Goal: Task Accomplishment & Management: Manage account settings

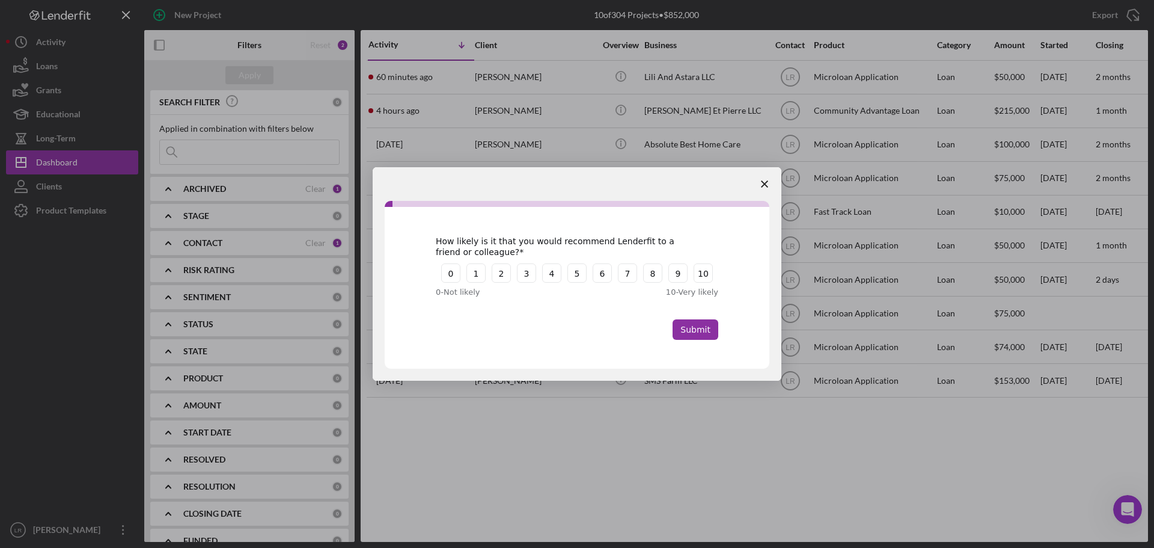
click at [765, 179] on span "Close survey" at bounding box center [765, 184] width 34 height 34
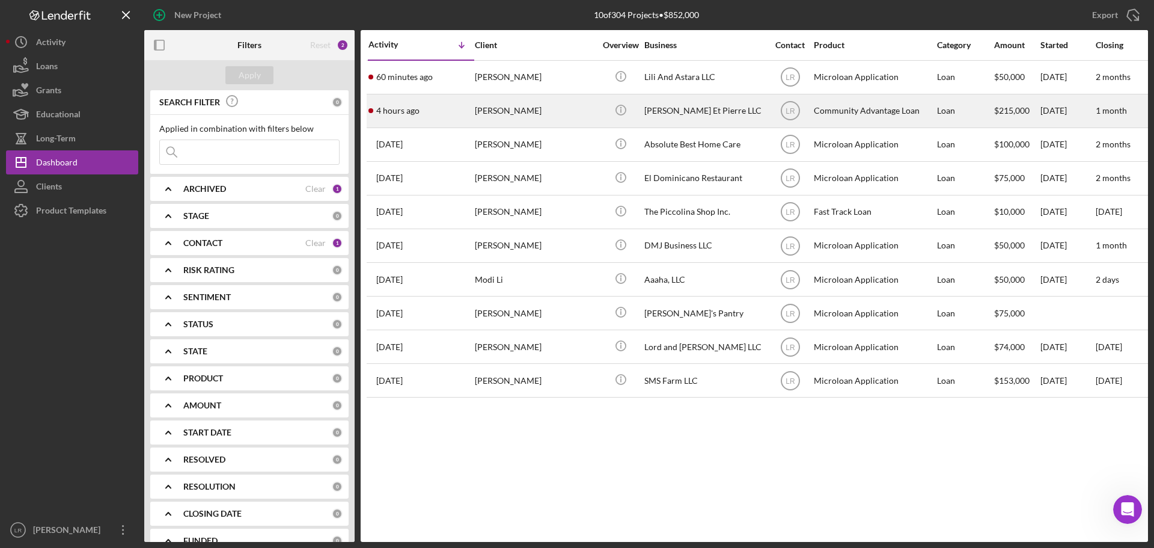
click at [555, 109] on div "[PERSON_NAME]" at bounding box center [535, 111] width 120 height 32
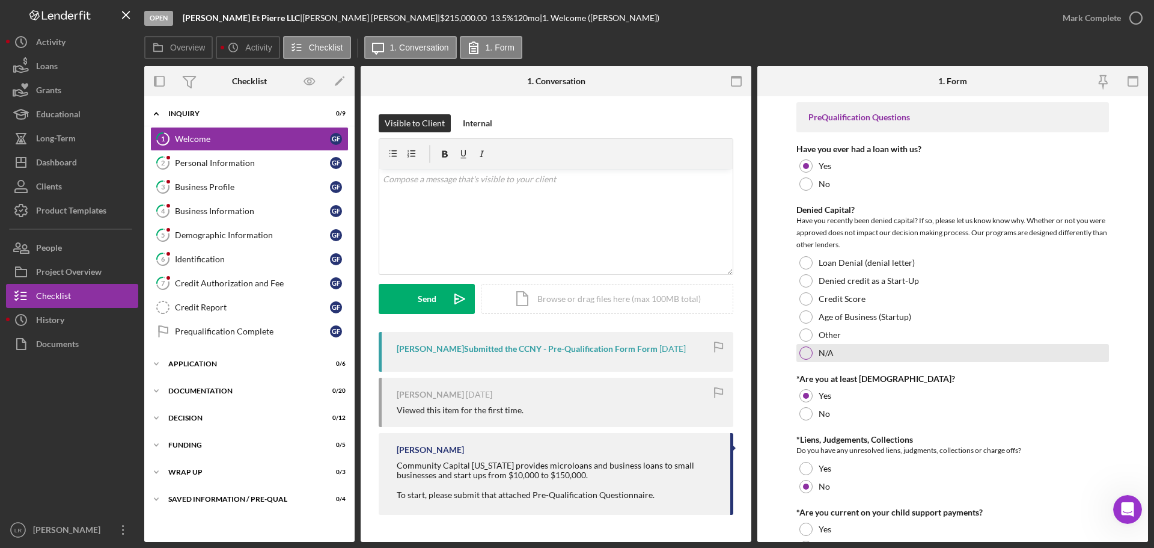
click at [817, 352] on div "N/A" at bounding box center [952, 353] width 313 height 18
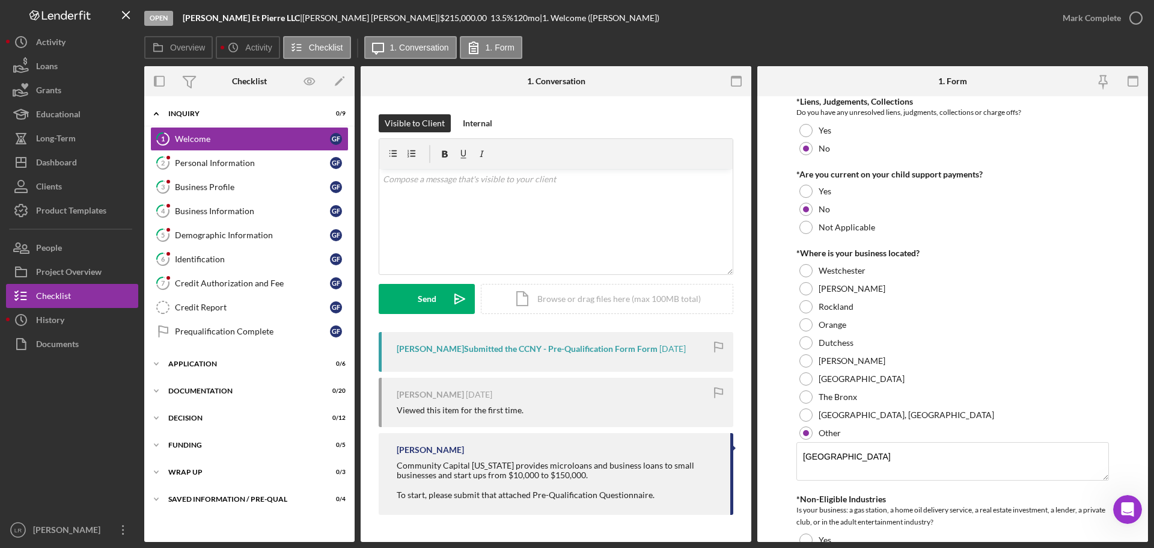
scroll to position [361, 0]
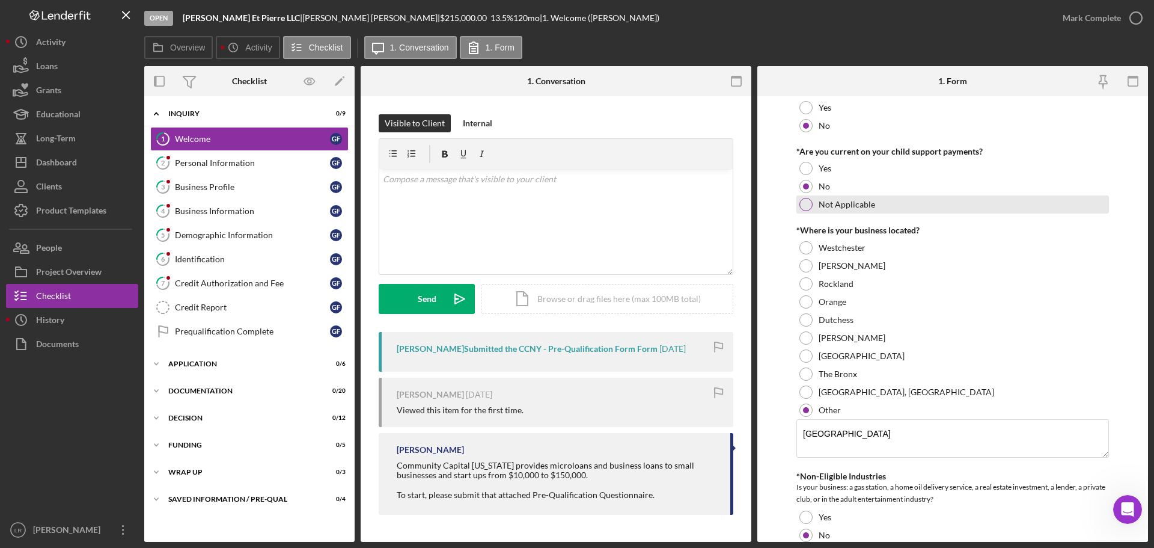
click at [814, 200] on div "Not Applicable" at bounding box center [952, 204] width 313 height 18
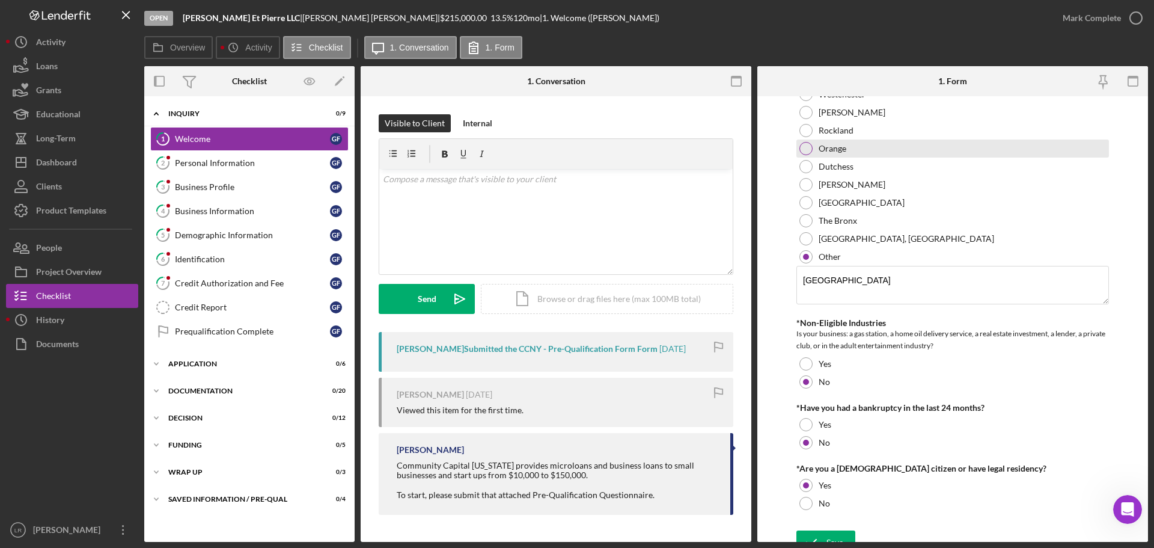
scroll to position [528, 0]
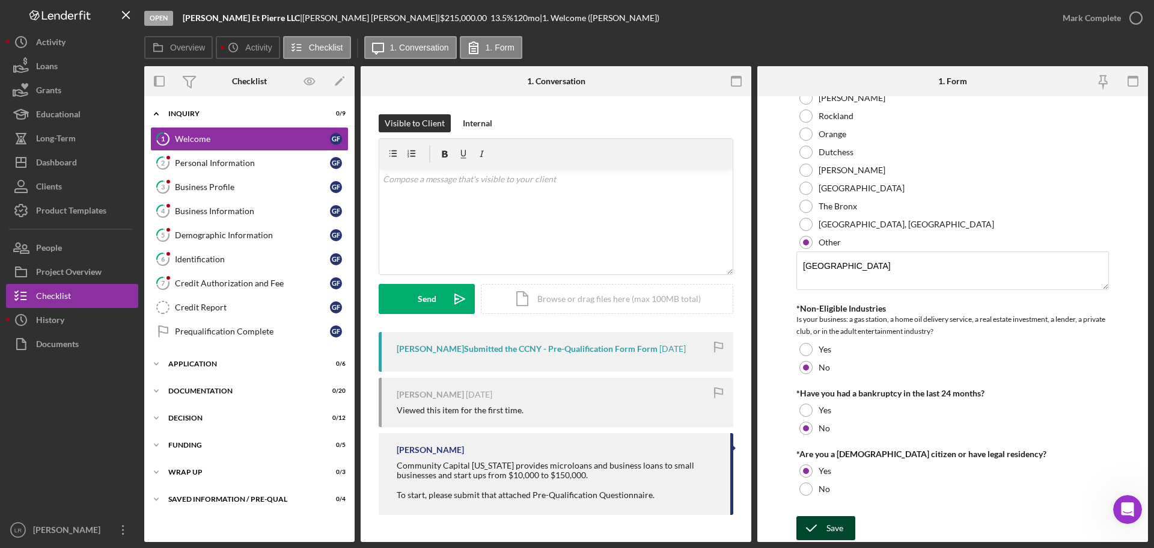
click at [839, 527] on div "Save" at bounding box center [835, 528] width 17 height 24
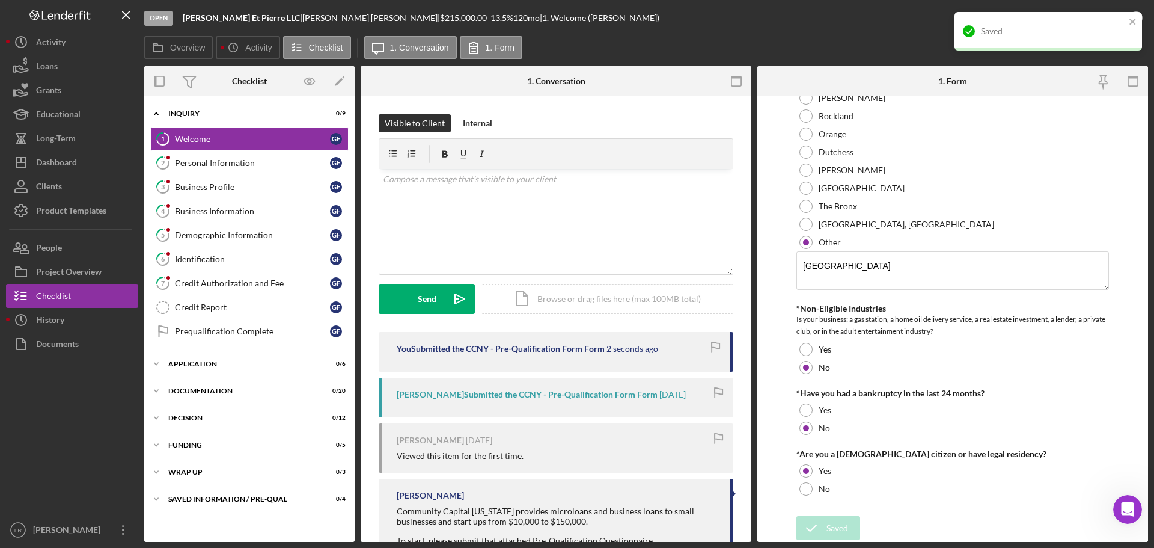
click at [899, 30] on div "Open [PERSON_NAME] Et Pierre LLC | [PERSON_NAME] | $215,000.00 13.5 % 120 mo | …" at bounding box center [597, 18] width 906 height 36
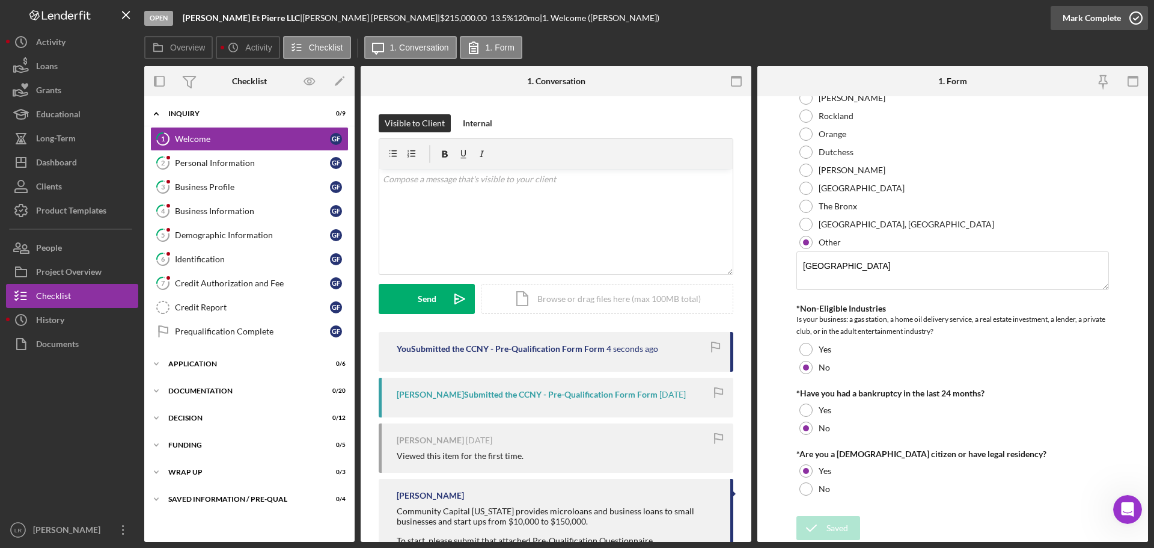
click at [1110, 7] on div "Mark Complete" at bounding box center [1092, 18] width 58 height 24
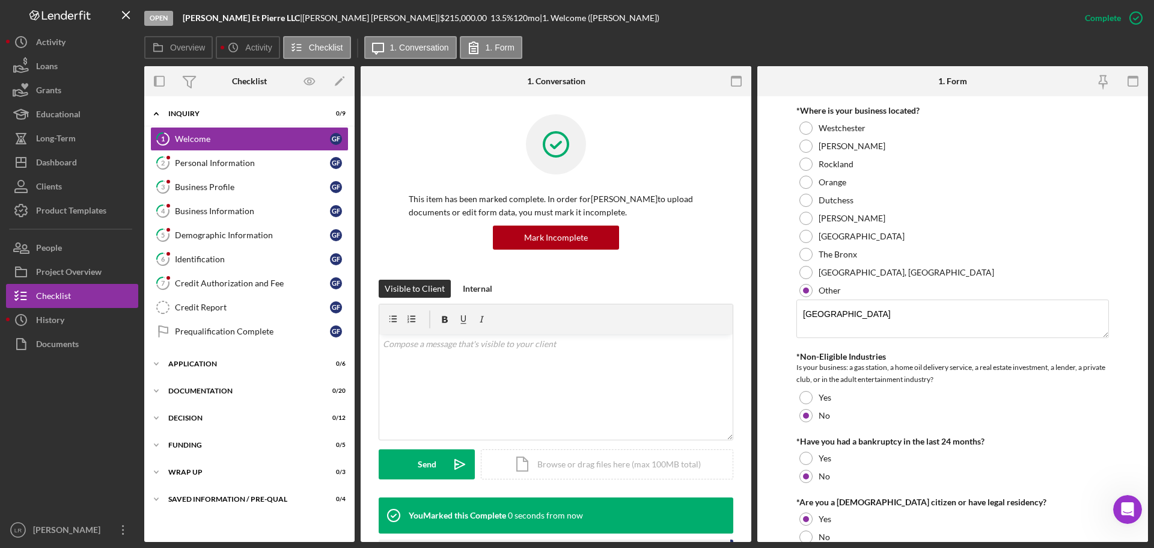
scroll to position [576, 0]
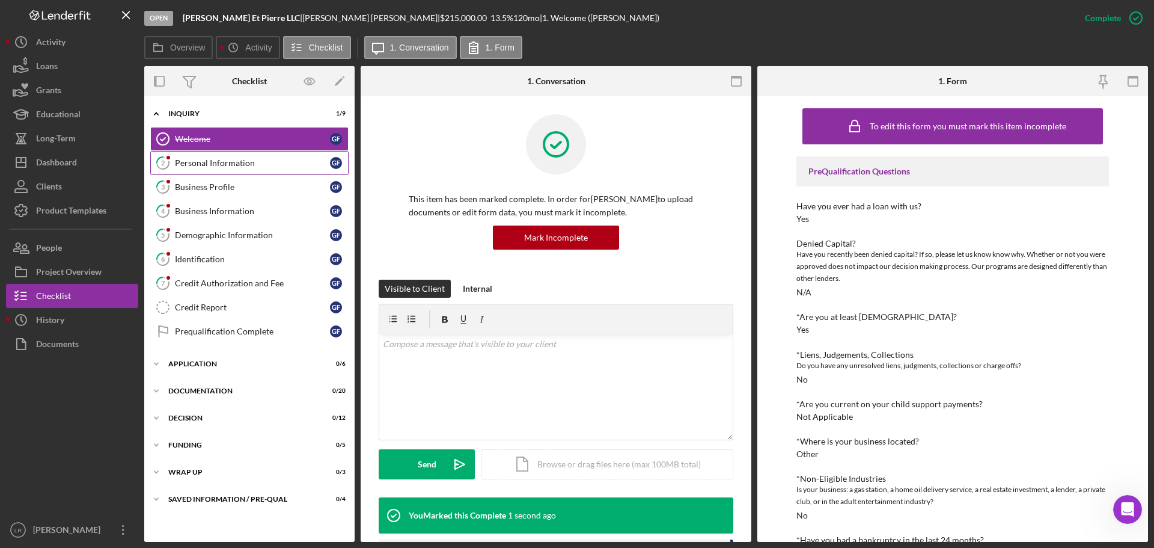
click at [261, 160] on div "Personal Information" at bounding box center [252, 163] width 155 height 10
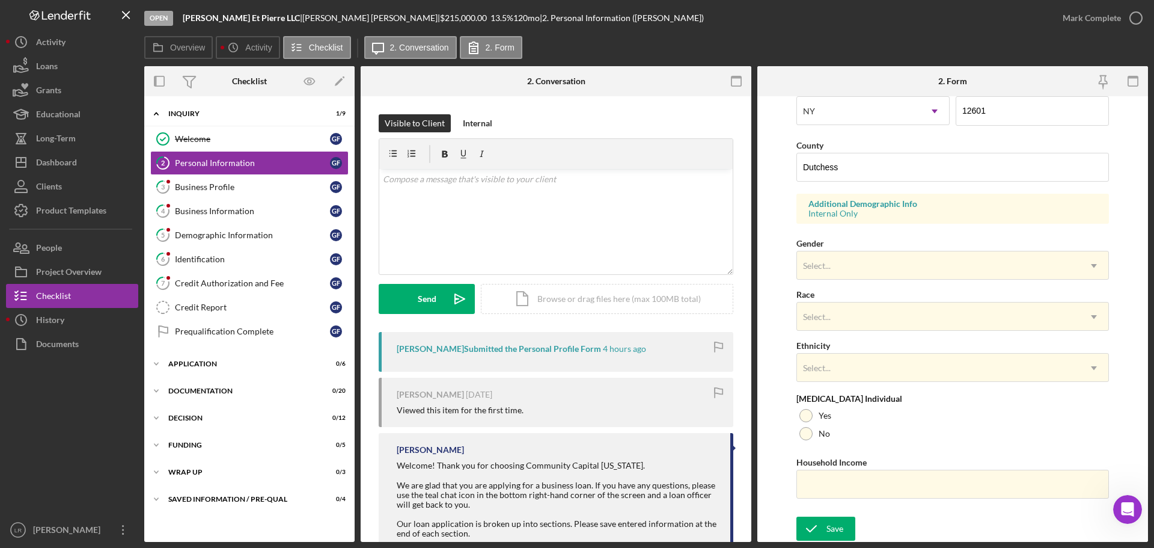
scroll to position [357, 0]
click at [837, 533] on div "Save" at bounding box center [835, 528] width 17 height 24
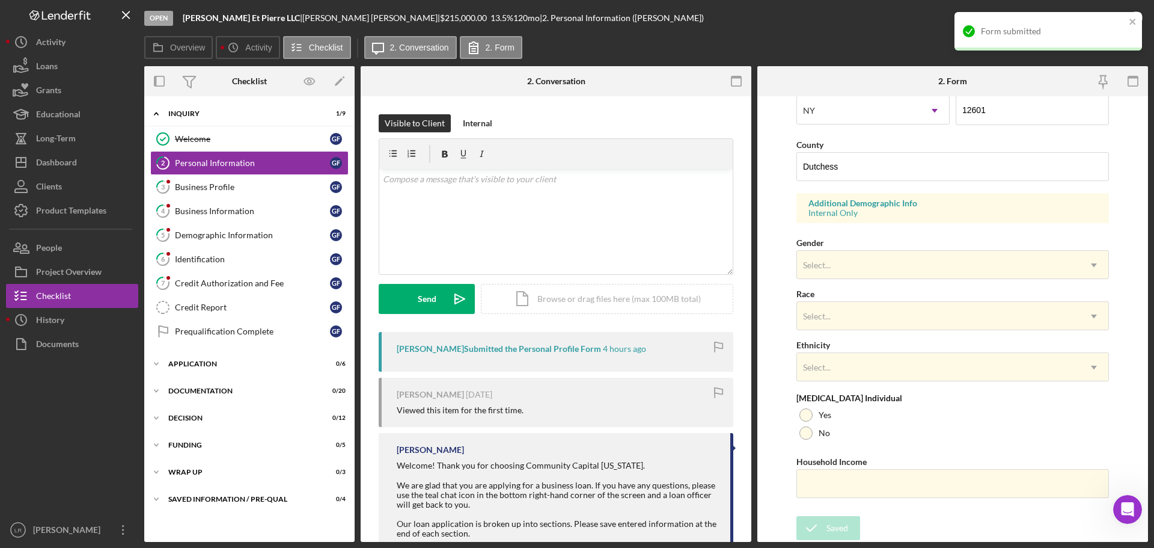
click at [1080, 22] on div "Form submitted" at bounding box center [1044, 31] width 170 height 19
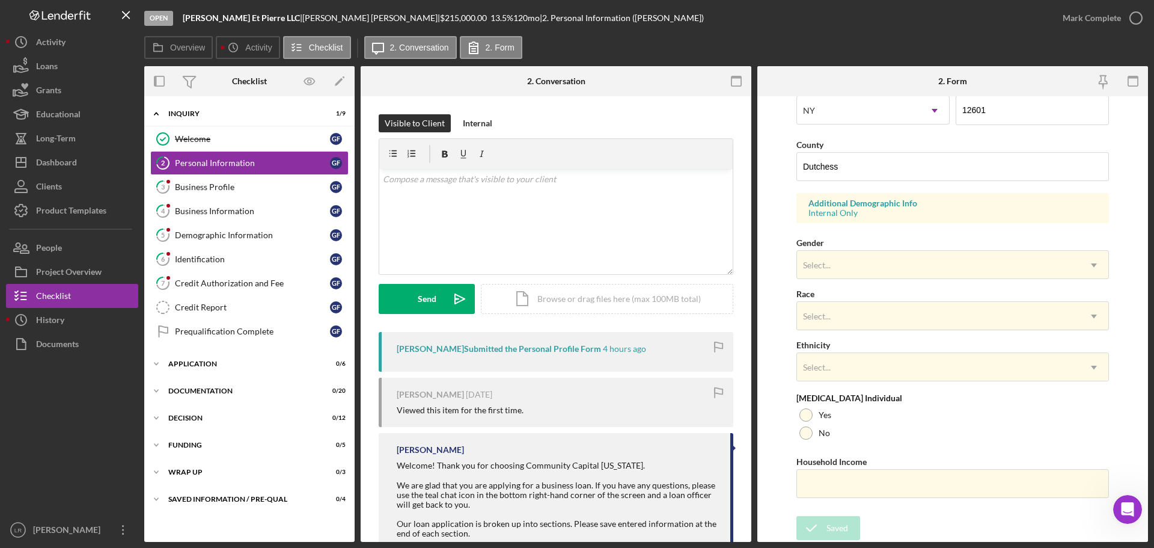
click at [1078, 14] on div "Form submitted" at bounding box center [1048, 12] width 192 height 5
click at [1082, 17] on div "Mark Complete" at bounding box center [1092, 18] width 58 height 24
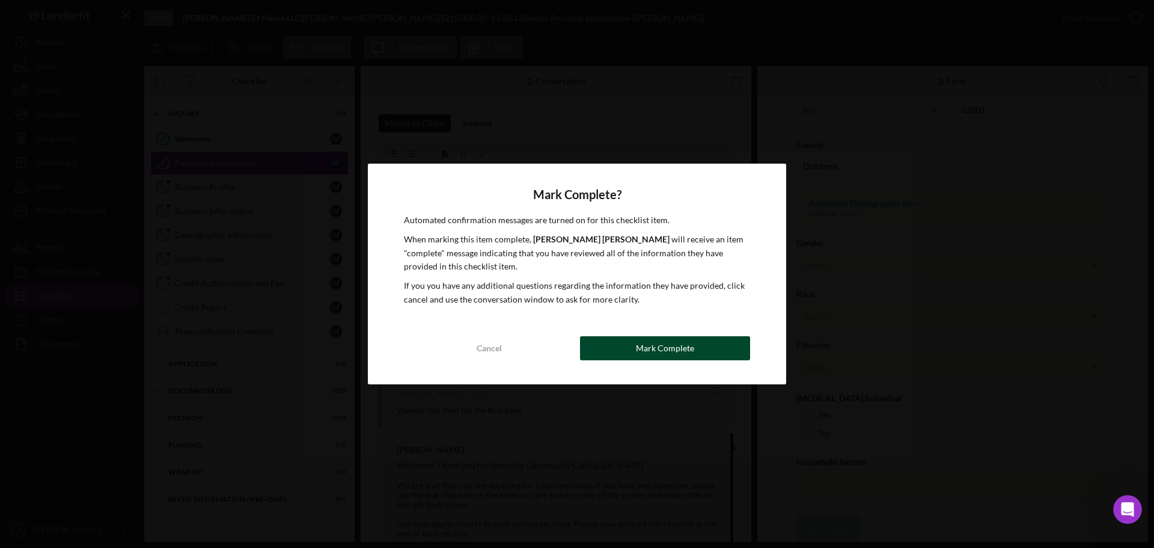
click at [694, 345] on button "Mark Complete" at bounding box center [665, 348] width 170 height 24
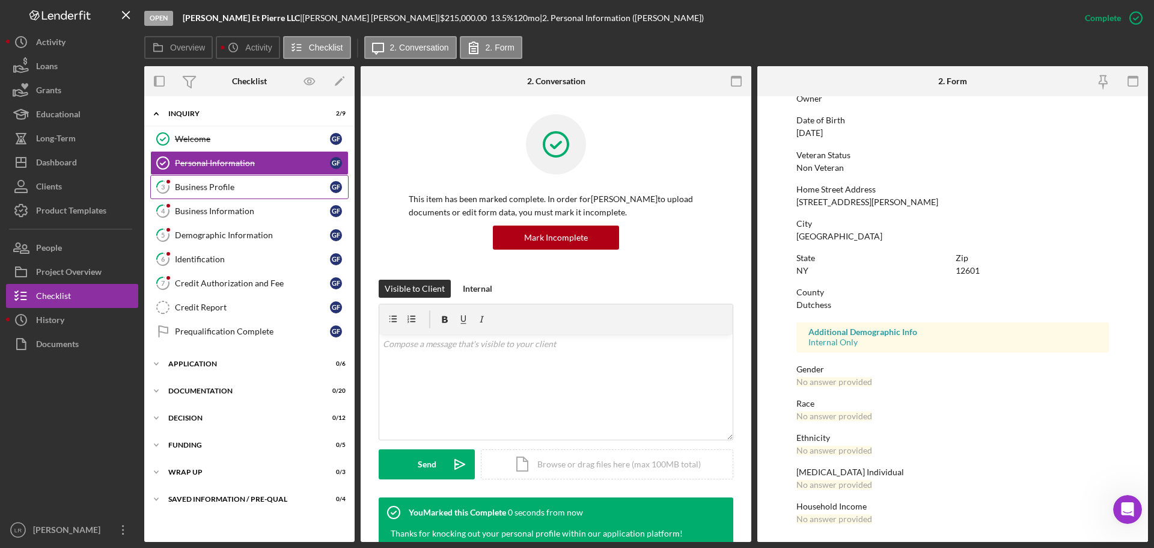
scroll to position [115, 0]
click at [197, 182] on div "Business Profile" at bounding box center [252, 187] width 155 height 10
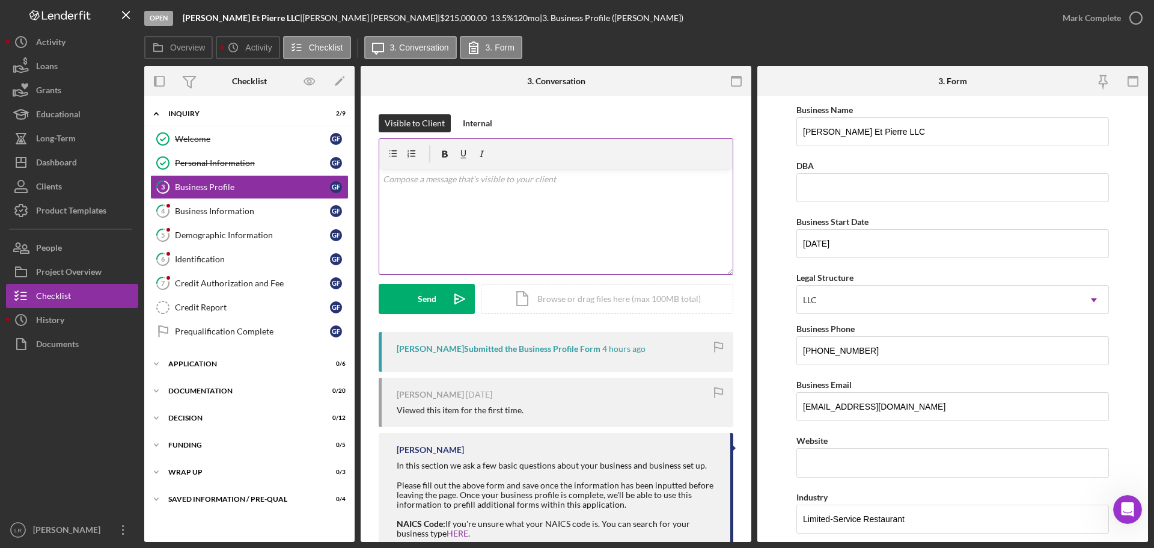
click at [517, 211] on div "v Color teal Color pink Remove color Add row above Add row below Add column bef…" at bounding box center [555, 221] width 353 height 105
click at [418, 302] on div "Send" at bounding box center [427, 299] width 19 height 30
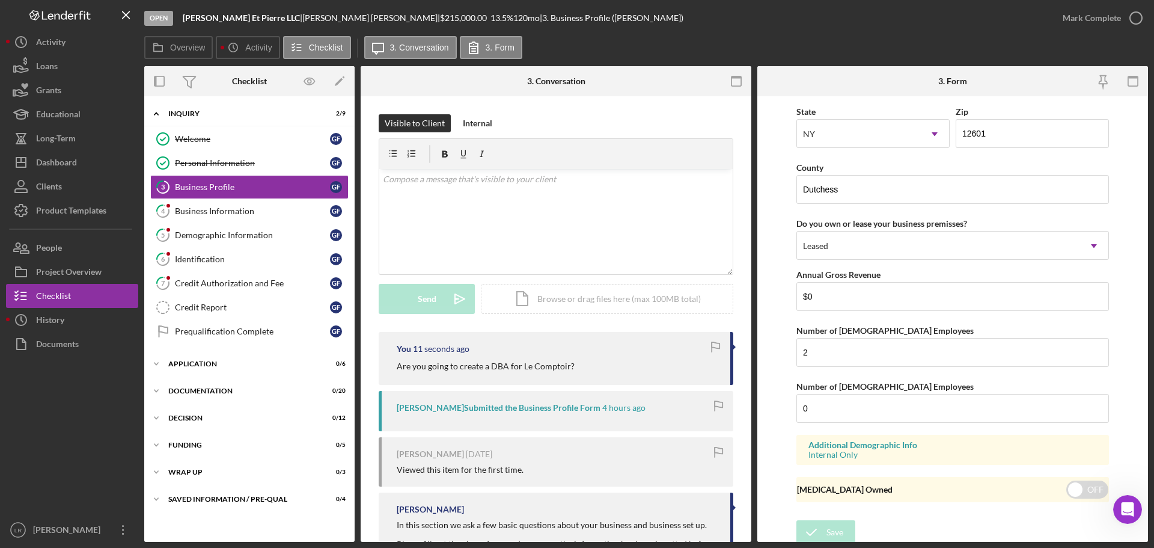
scroll to position [1113, 0]
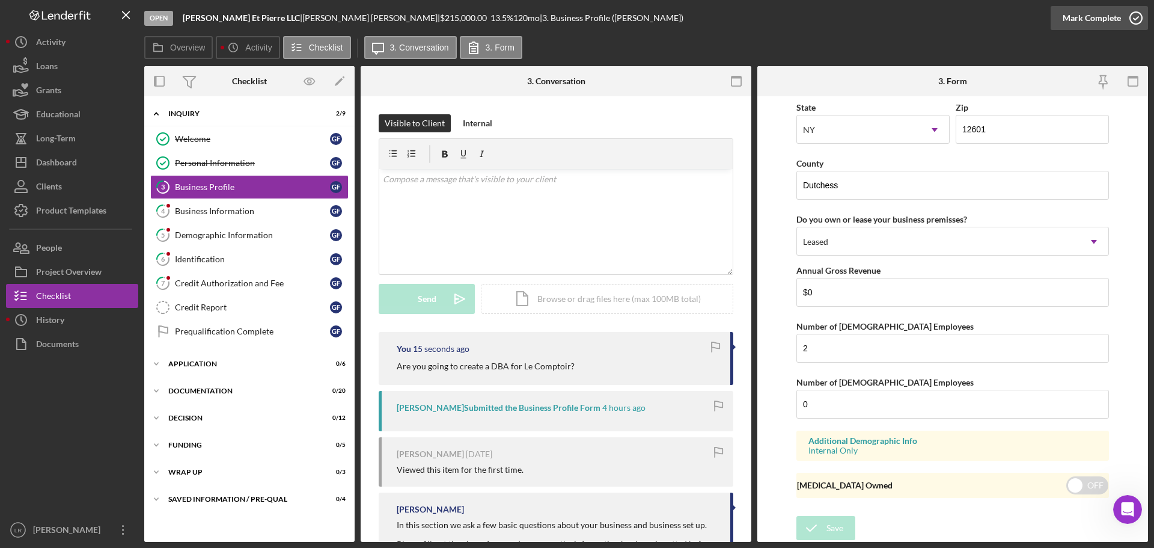
click at [1086, 20] on div "Mark Complete" at bounding box center [1092, 18] width 58 height 24
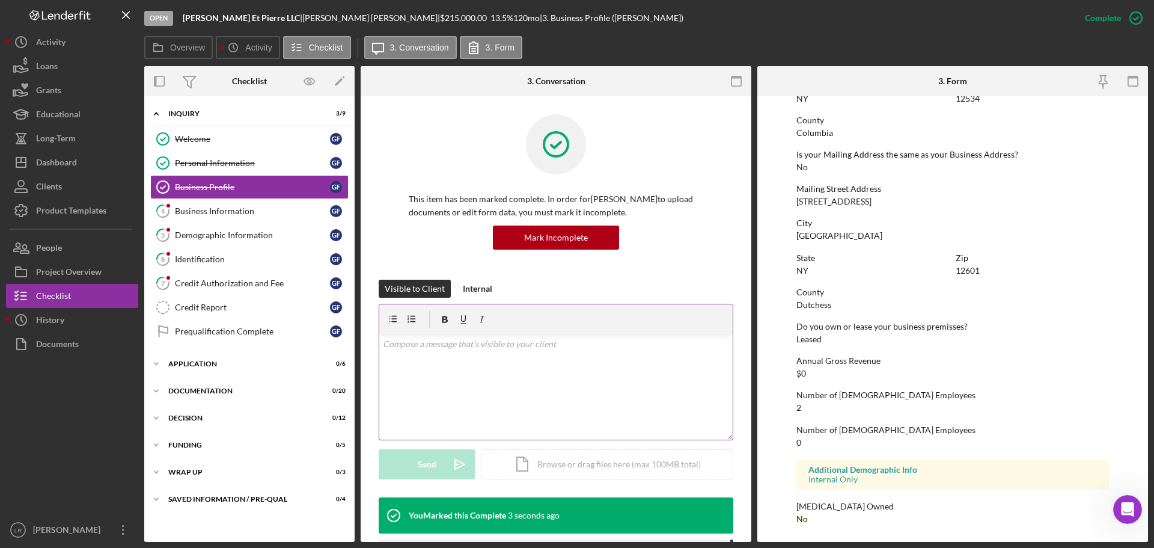
scroll to position [240, 0]
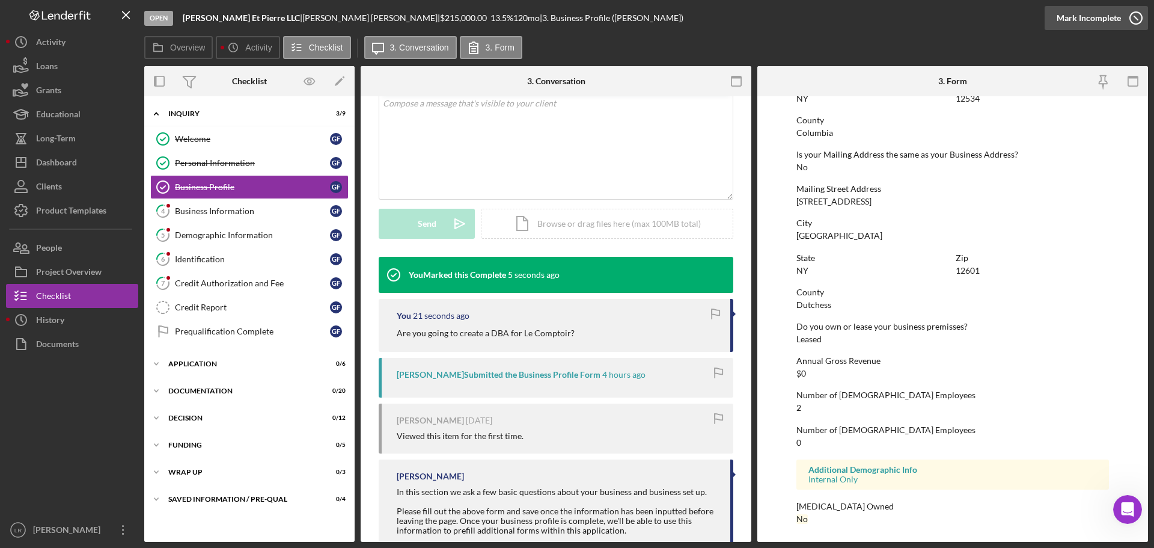
click at [1102, 13] on div "Mark Incomplete" at bounding box center [1089, 18] width 64 height 24
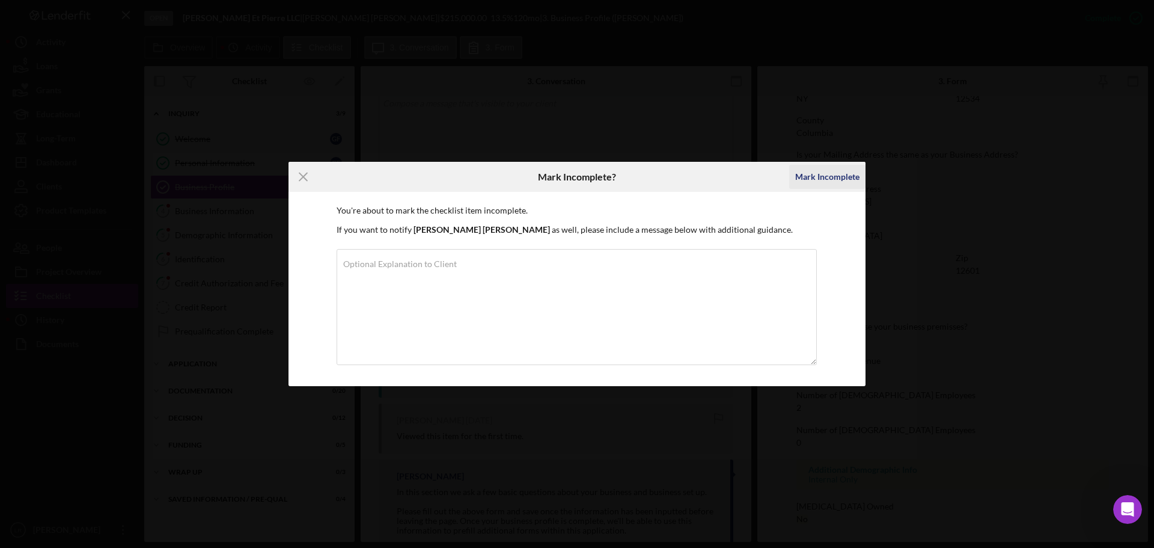
click at [819, 178] on div "Mark Incomplete" at bounding box center [827, 177] width 64 height 24
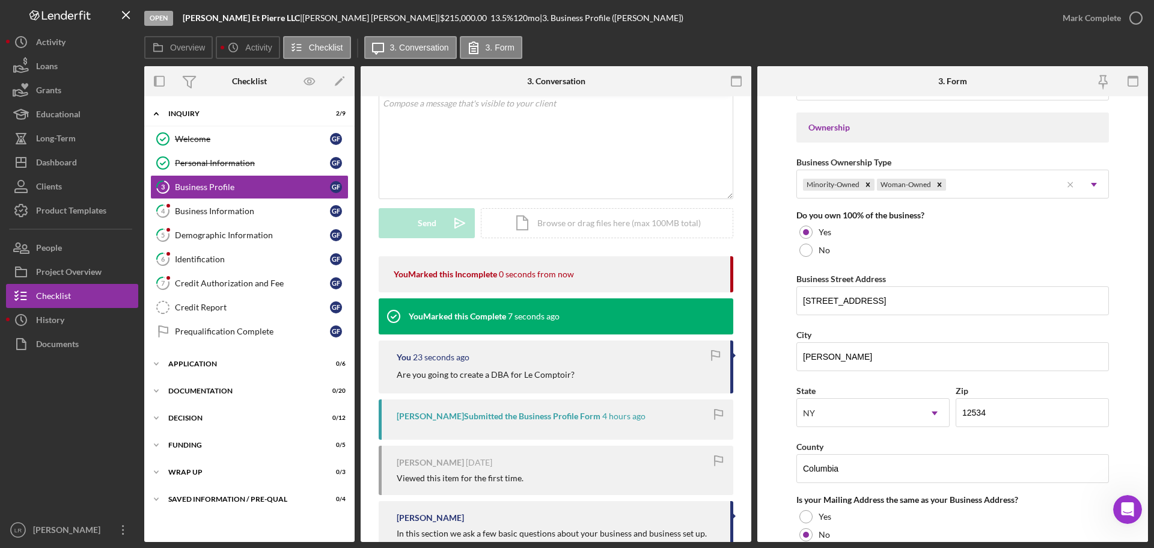
scroll to position [1113, 0]
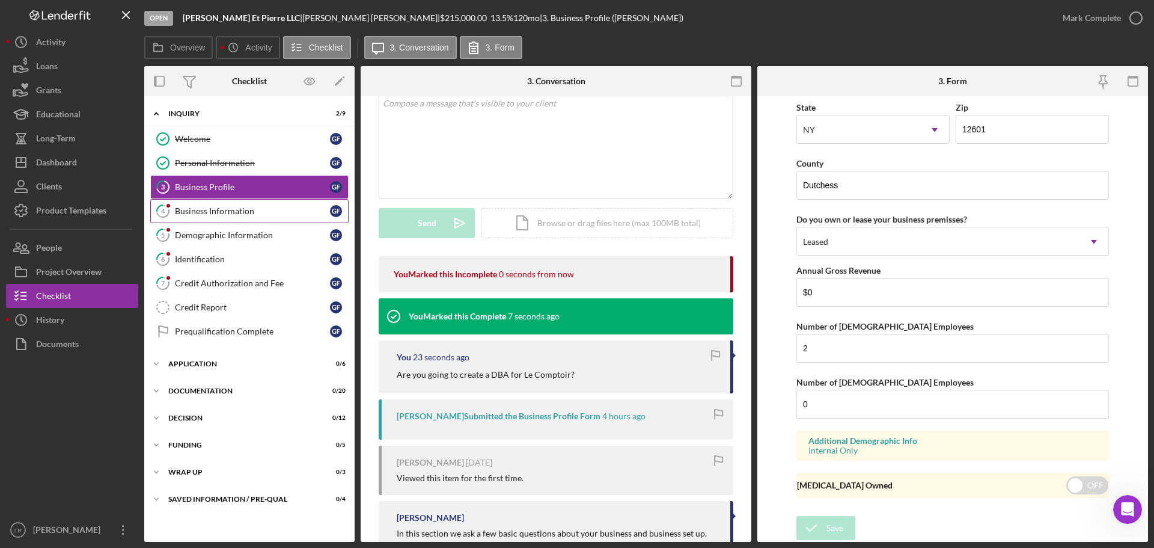
click at [214, 217] on link "4 Business Information G F" at bounding box center [249, 211] width 198 height 24
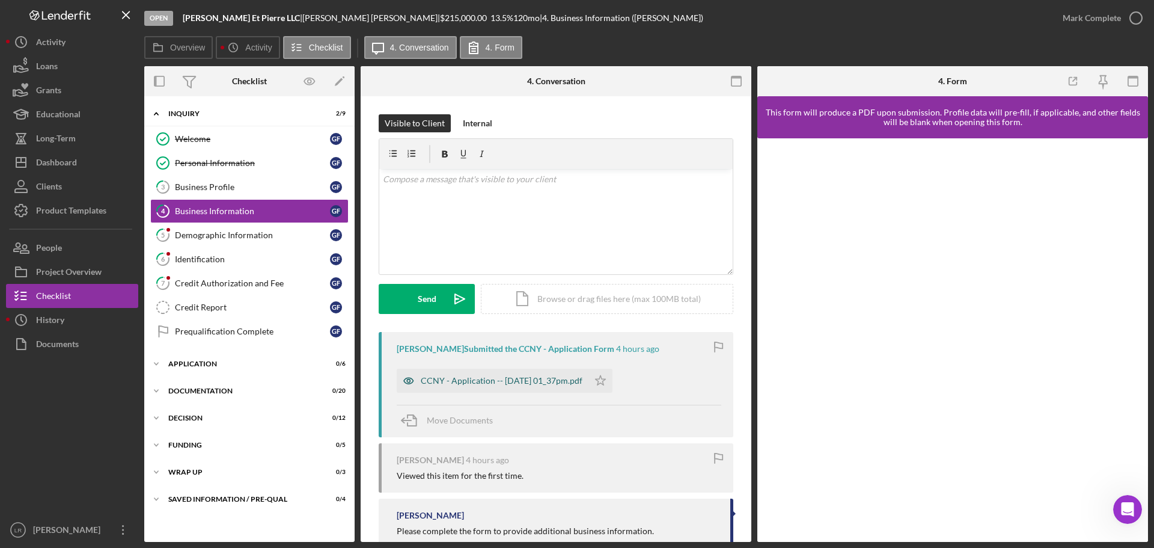
click at [519, 376] on div "CCNY - Application -- [DATE] 01_37pm.pdf" at bounding box center [502, 381] width 162 height 10
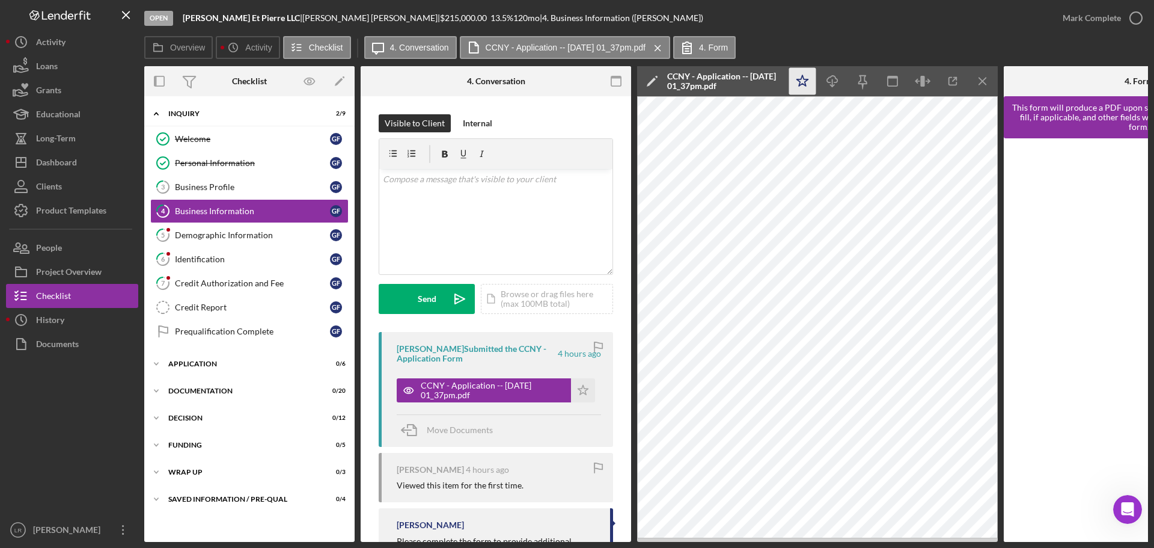
click at [807, 79] on polygon "button" at bounding box center [802, 80] width 11 height 11
click at [649, 79] on icon "Icon/Edit" at bounding box center [652, 81] width 30 height 30
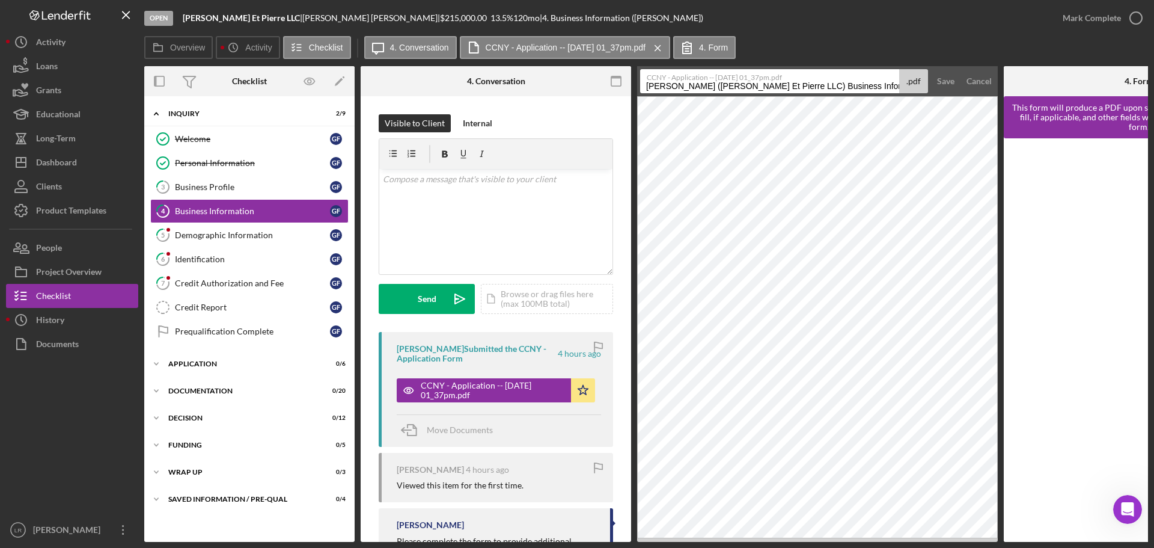
drag, startPoint x: 795, startPoint y: 87, endPoint x: 272, endPoint y: 94, distance: 523.0
click at [272, 94] on div "Overview Internal Workflow Stage Open Icon/Dropdown Arrow Archive (can unarchiv…" at bounding box center [646, 303] width 1004 height 475
drag, startPoint x: 723, startPoint y: 85, endPoint x: 856, endPoint y: 81, distance: 132.9
click at [855, 81] on div "CCNY - Application -- [DATE] 01_37pm.pdf Business Information 20250814 .pdf" at bounding box center [784, 81] width 288 height 24
type input "Business Information"
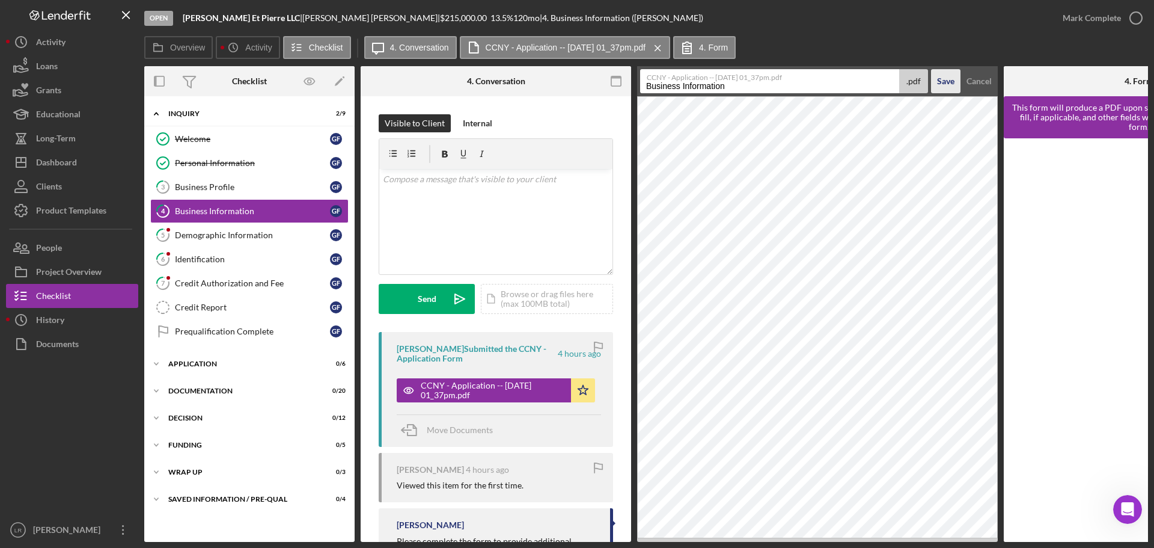
click at [949, 81] on div "Save" at bounding box center [945, 81] width 17 height 24
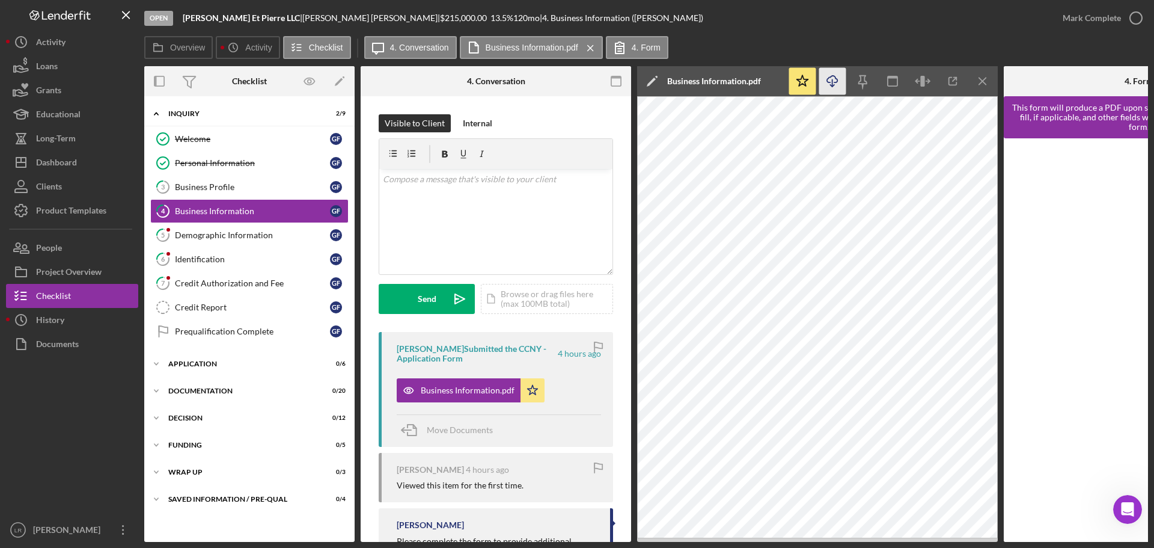
click at [833, 82] on icon "Icon/Download" at bounding box center [832, 81] width 27 height 27
click at [988, 79] on icon "Icon/Menu Close" at bounding box center [983, 81] width 27 height 27
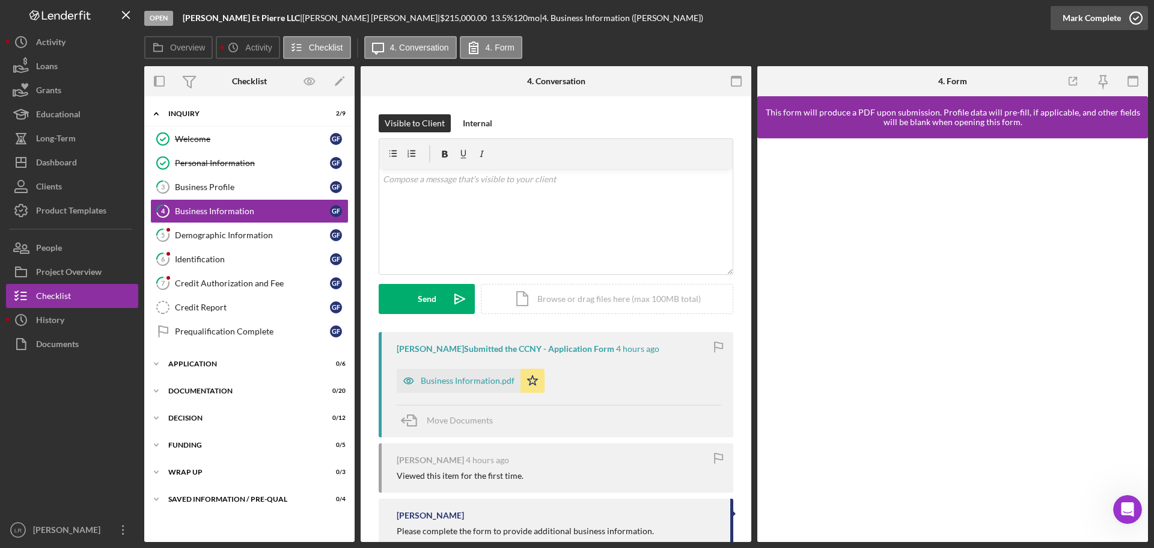
click at [1078, 19] on div "Mark Complete" at bounding box center [1092, 18] width 58 height 24
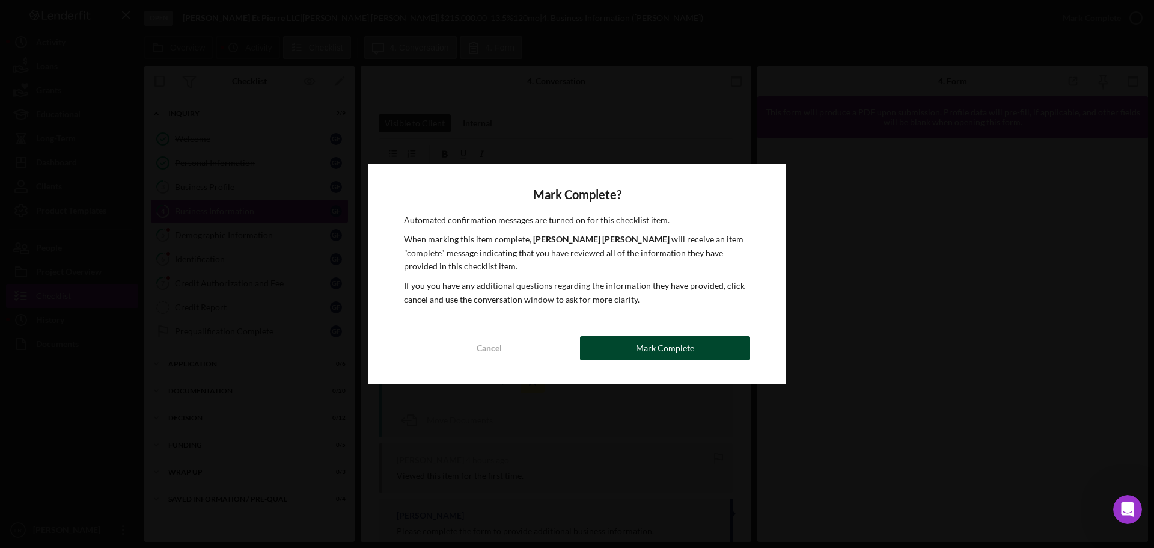
click at [697, 343] on button "Mark Complete" at bounding box center [665, 348] width 170 height 24
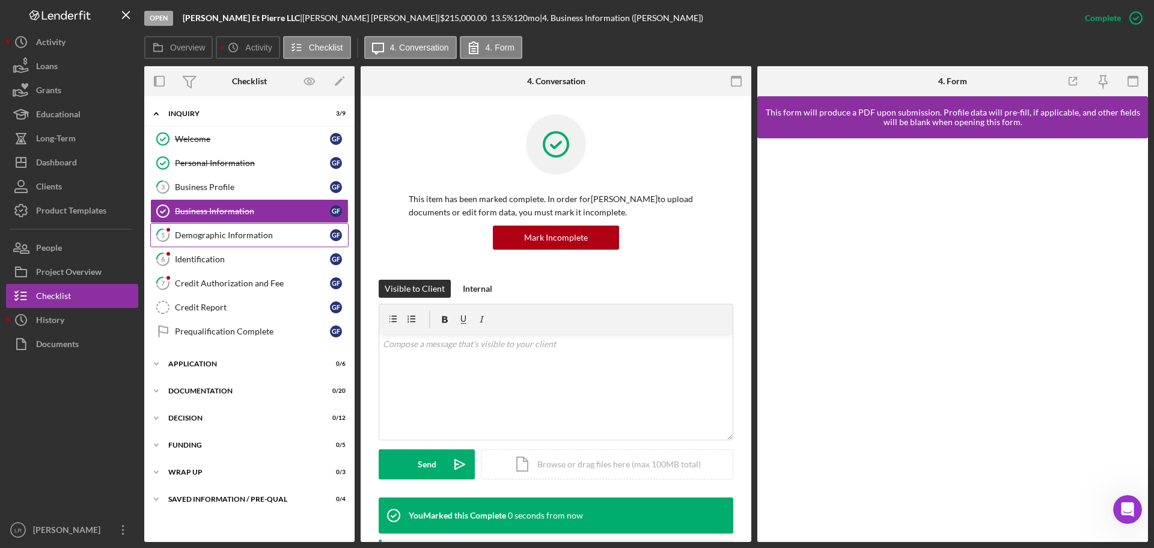
click at [241, 234] on div "Demographic Information" at bounding box center [252, 235] width 155 height 10
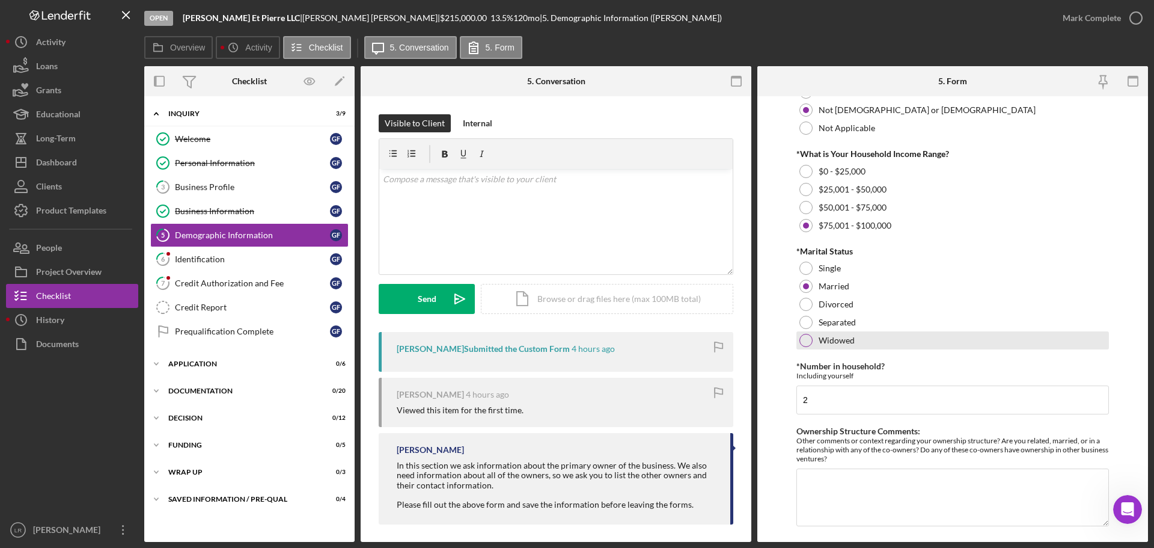
scroll to position [486, 0]
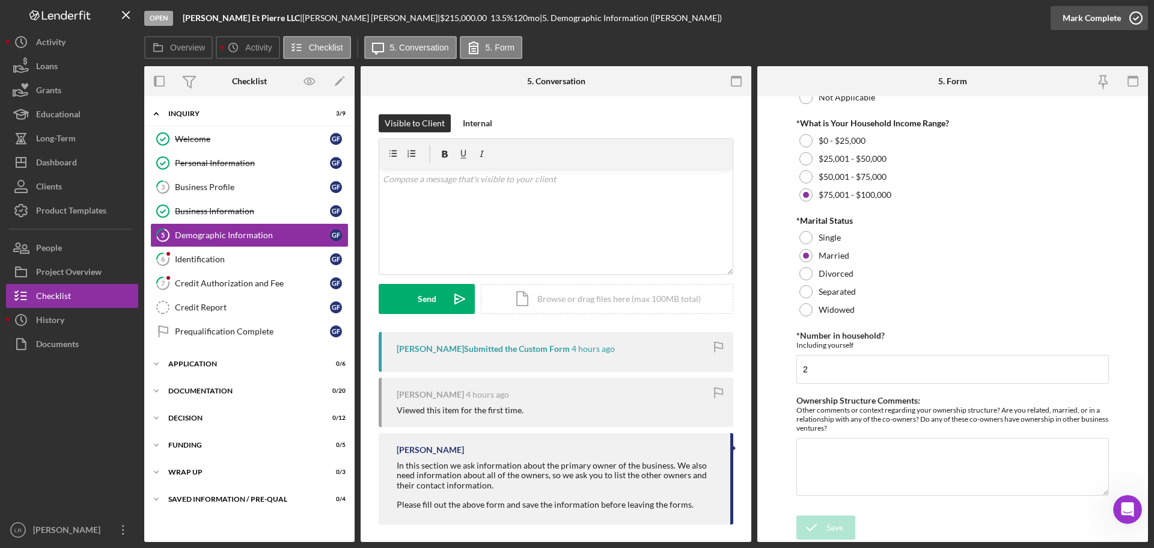
click at [1073, 19] on div "Mark Complete" at bounding box center [1092, 18] width 58 height 24
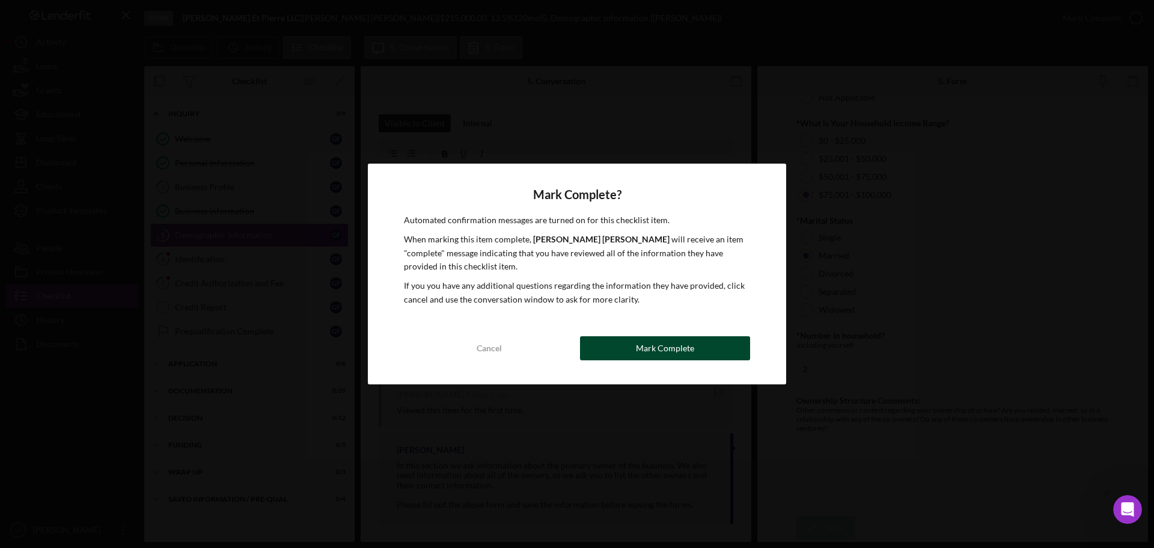
click at [708, 349] on button "Mark Complete" at bounding box center [665, 348] width 170 height 24
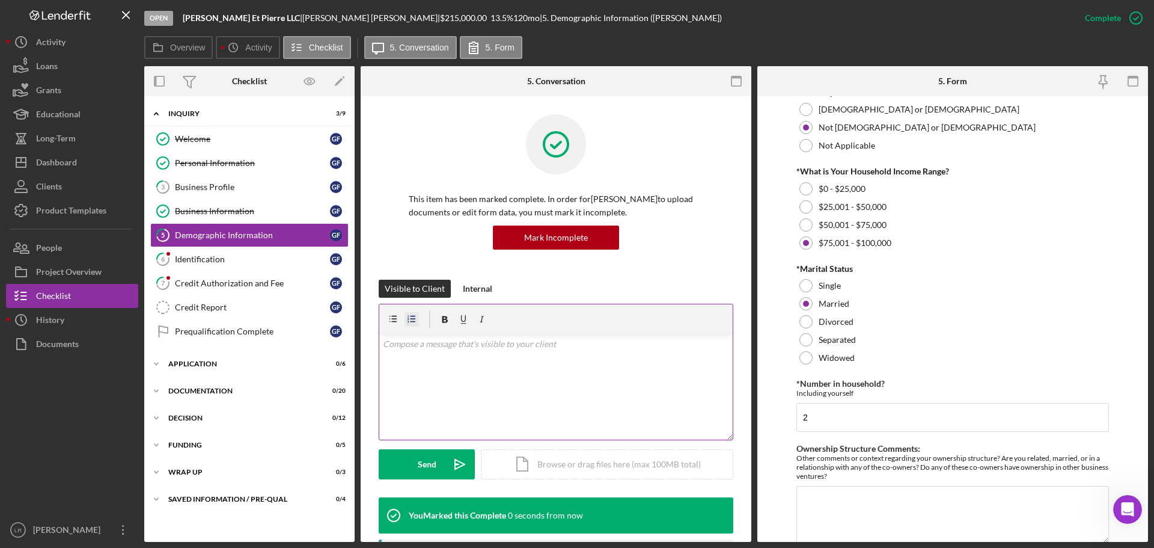
scroll to position [534, 0]
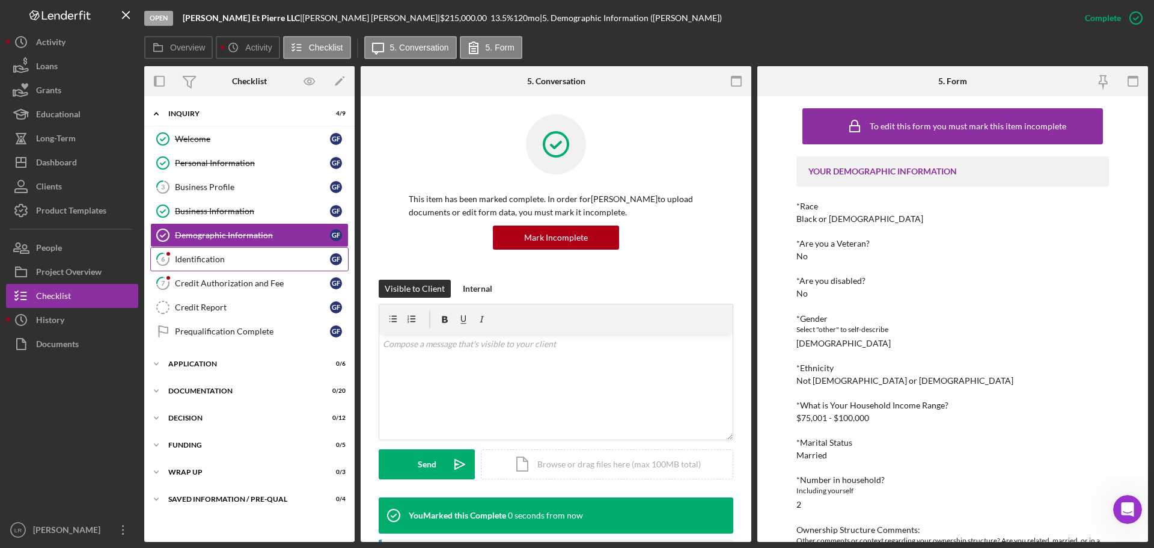
click at [177, 263] on icon "6" at bounding box center [163, 259] width 30 height 30
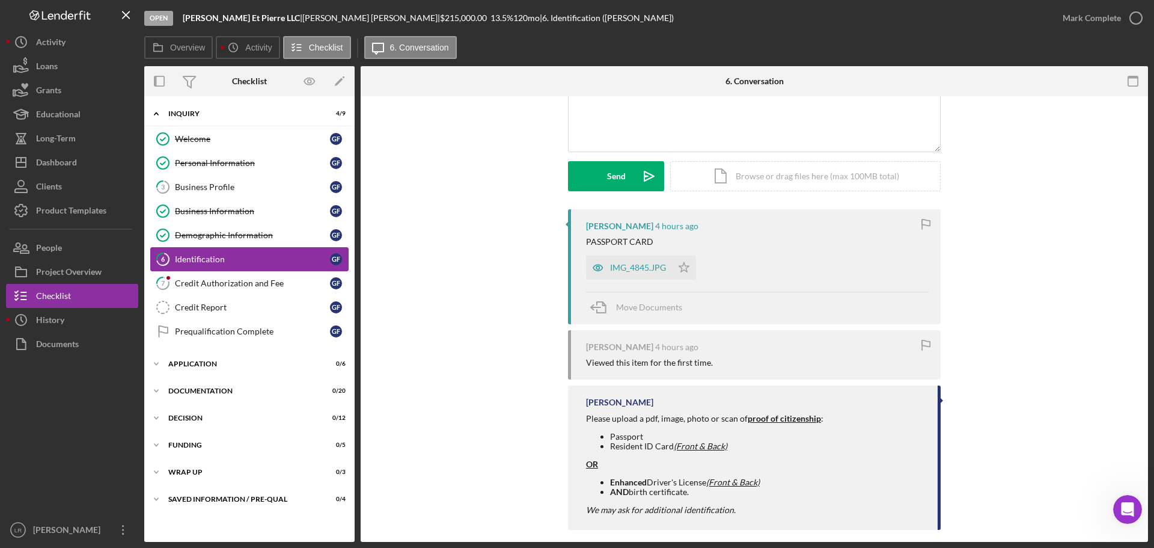
scroll to position [135, 0]
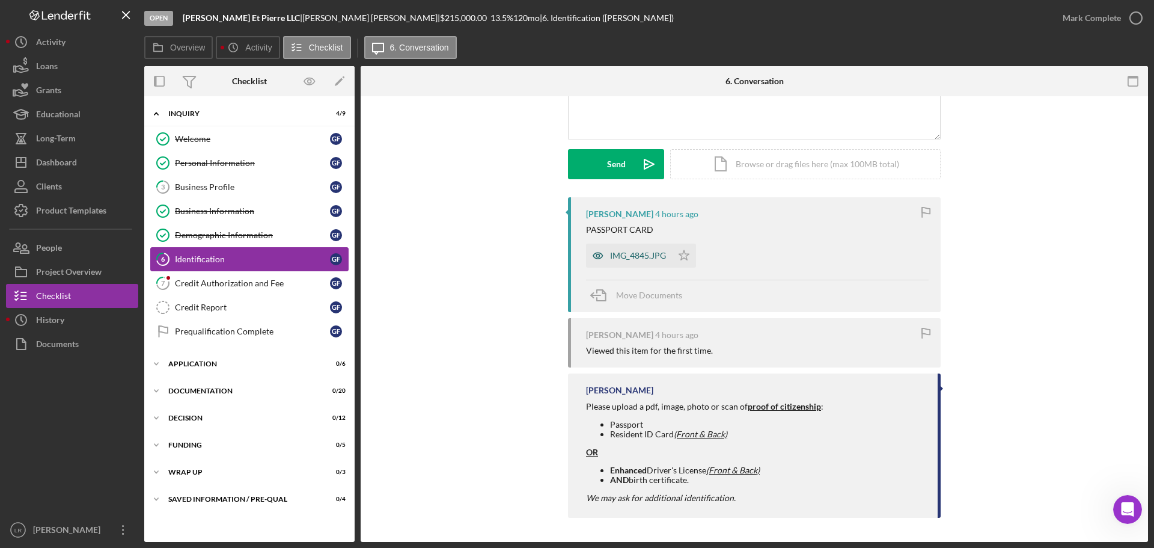
click at [631, 254] on div "IMG_4845.JPG" at bounding box center [638, 256] width 56 height 10
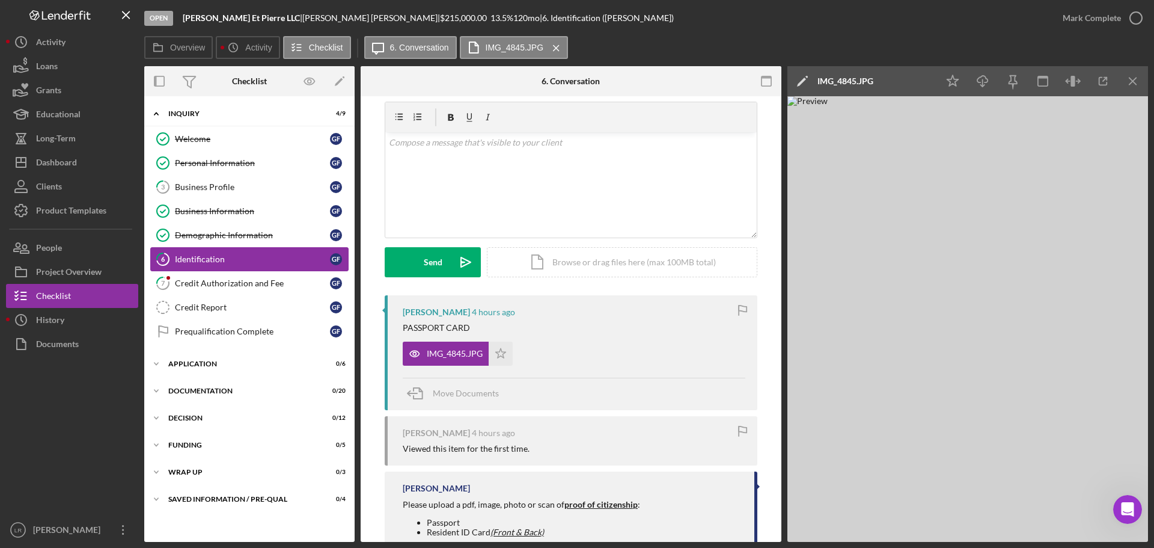
scroll to position [0, 0]
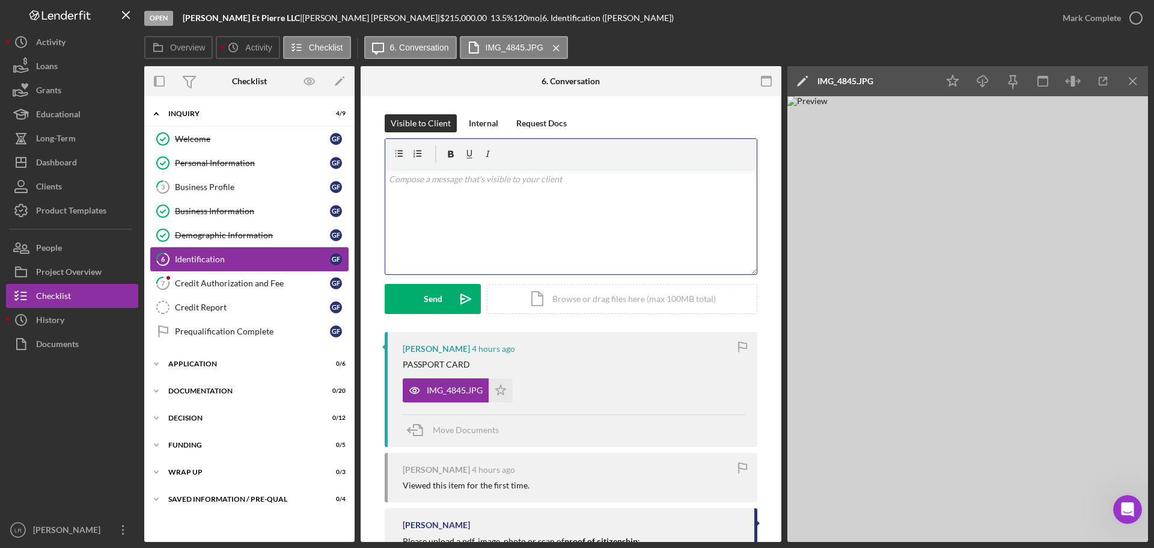
click at [530, 217] on div "v Color teal Color pink Remove color Add row above Add row below Add column bef…" at bounding box center [570, 221] width 371 height 105
drag, startPoint x: 525, startPoint y: 183, endPoint x: 513, endPoint y: 183, distance: 12.6
click at [513, 183] on p "Please upload the back of the card too." at bounding box center [571, 179] width 365 height 13
click at [435, 295] on div "Send" at bounding box center [433, 299] width 19 height 30
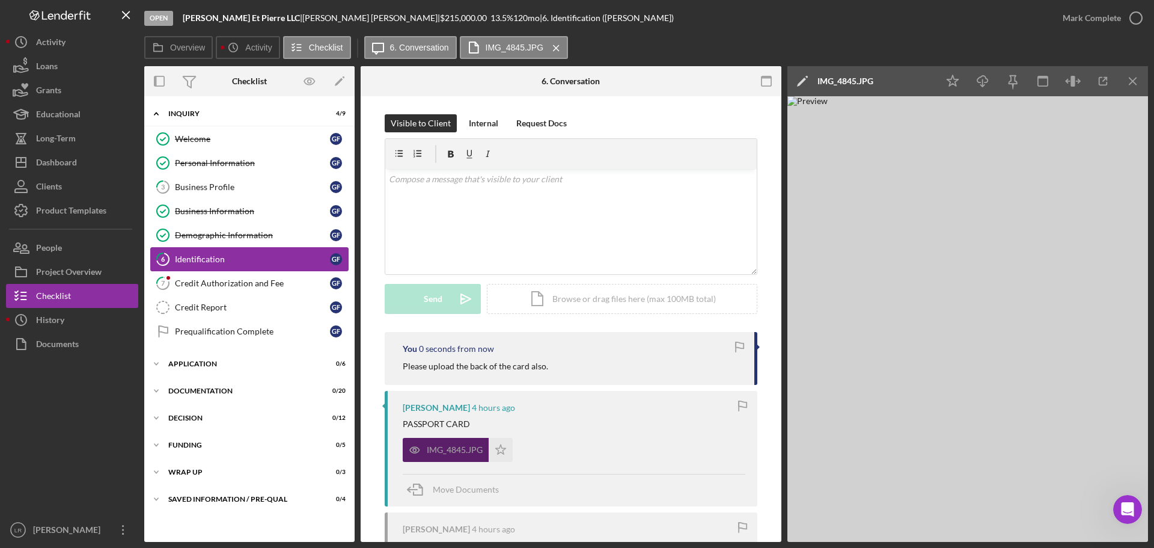
click at [437, 453] on div "IMG_4845.JPG" at bounding box center [455, 450] width 56 height 10
click at [796, 87] on icon "Icon/Edit" at bounding box center [802, 81] width 30 height 30
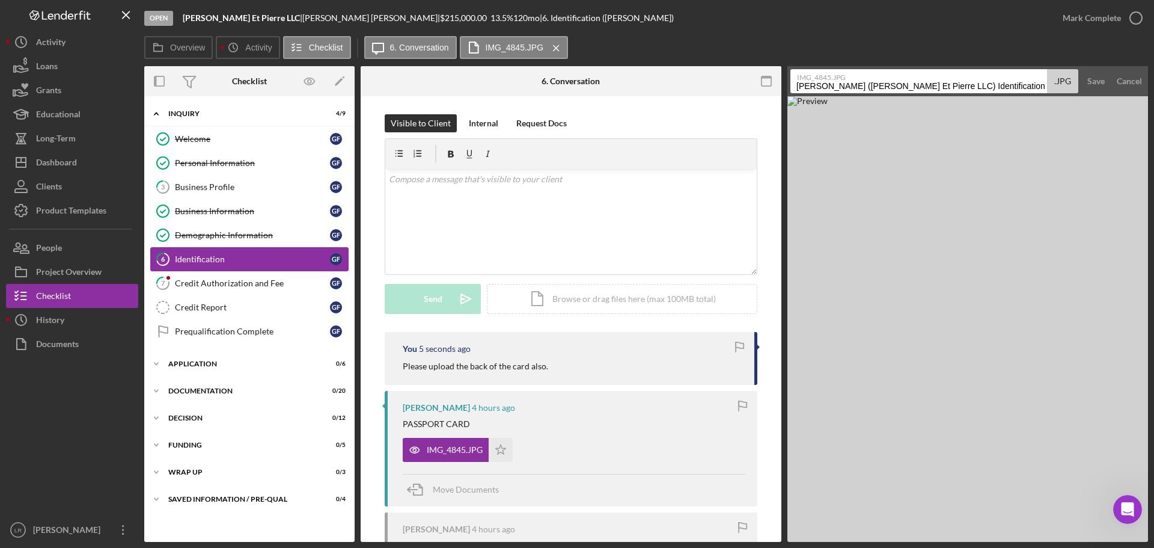
drag, startPoint x: 1038, startPoint y: 84, endPoint x: 648, endPoint y: 87, distance: 390.1
click at [648, 87] on div "Overview Internal Workflow Stage Open Icon/Dropdown Arrow Archive (can unarchiv…" at bounding box center [646, 303] width 1004 height 475
type input "ID - Passport Card (Front)"
click at [1092, 88] on div "Save" at bounding box center [1095, 81] width 17 height 24
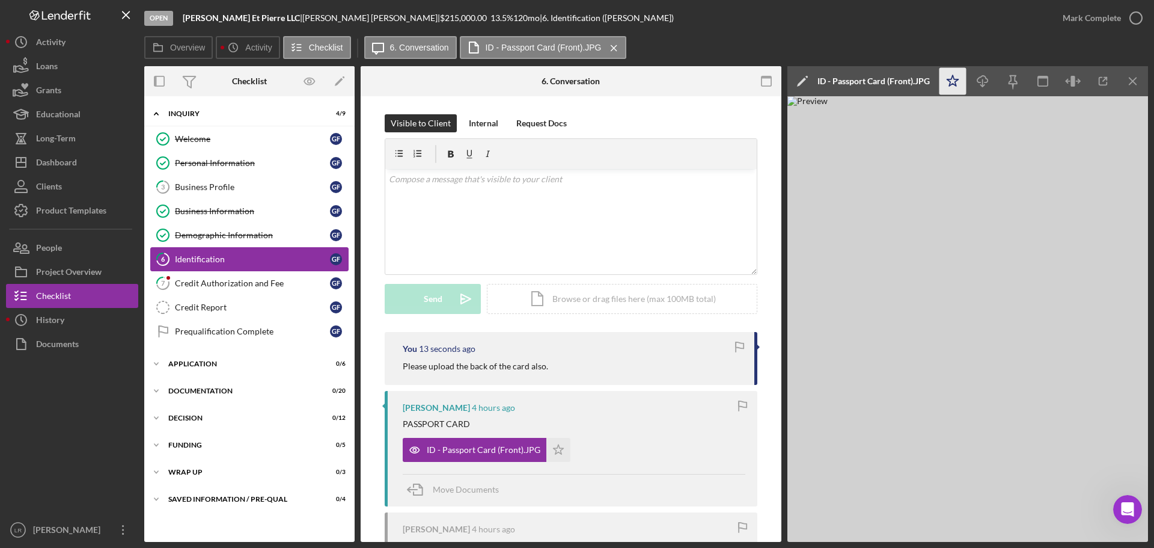
click at [963, 87] on icon "Icon/Star" at bounding box center [953, 81] width 27 height 27
click at [982, 84] on icon "Icon/Download" at bounding box center [983, 81] width 27 height 27
click at [254, 281] on div "Credit Authorization and Fee" at bounding box center [252, 283] width 155 height 10
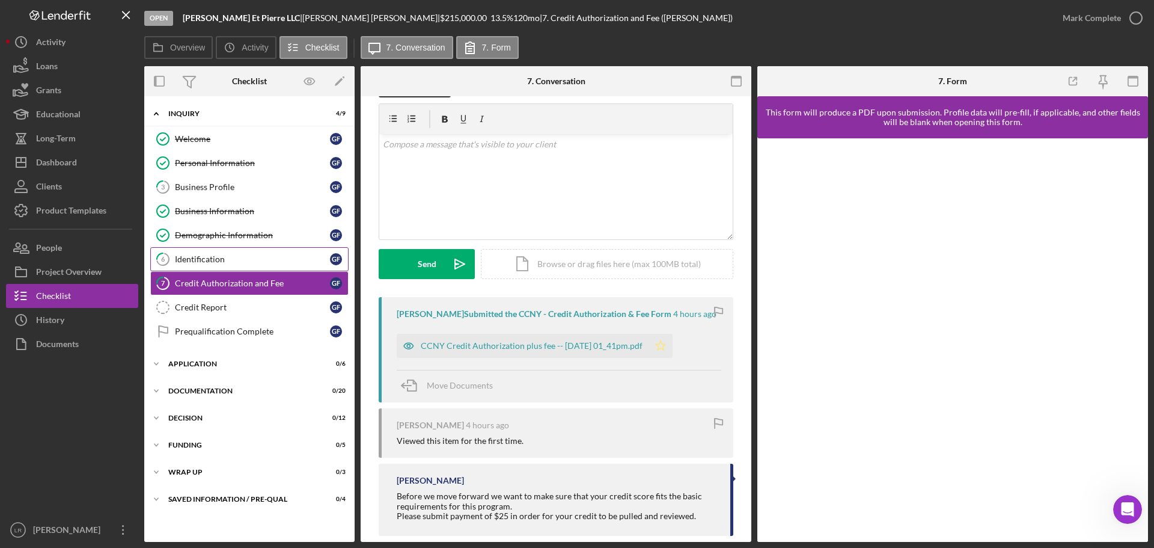
scroll to position [53, 0]
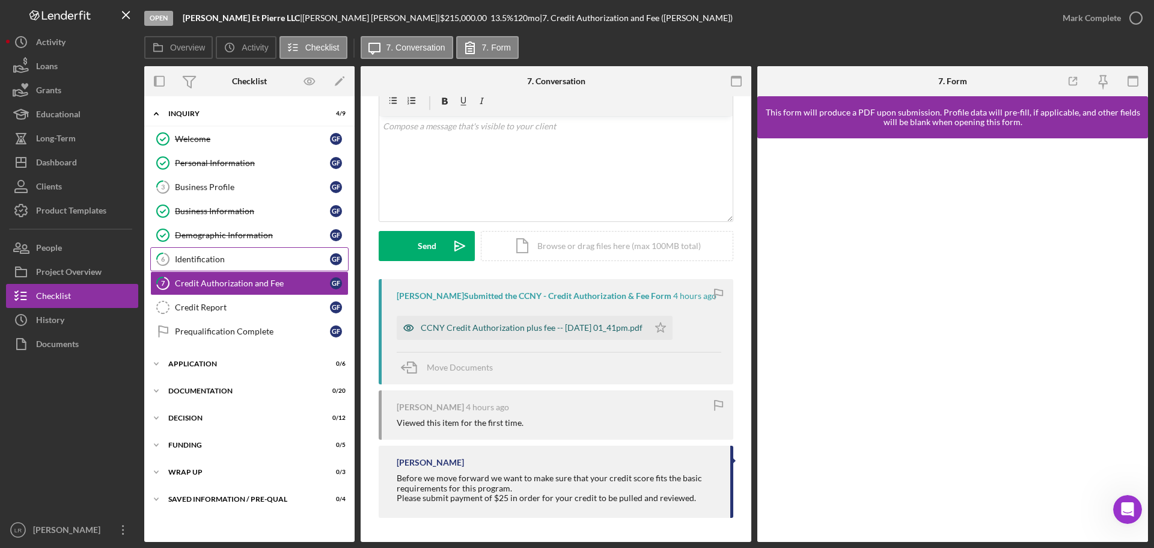
click at [627, 329] on div "CCNY Credit Authorization plus fee -- [DATE] 01_41pm.pdf" at bounding box center [532, 328] width 222 height 10
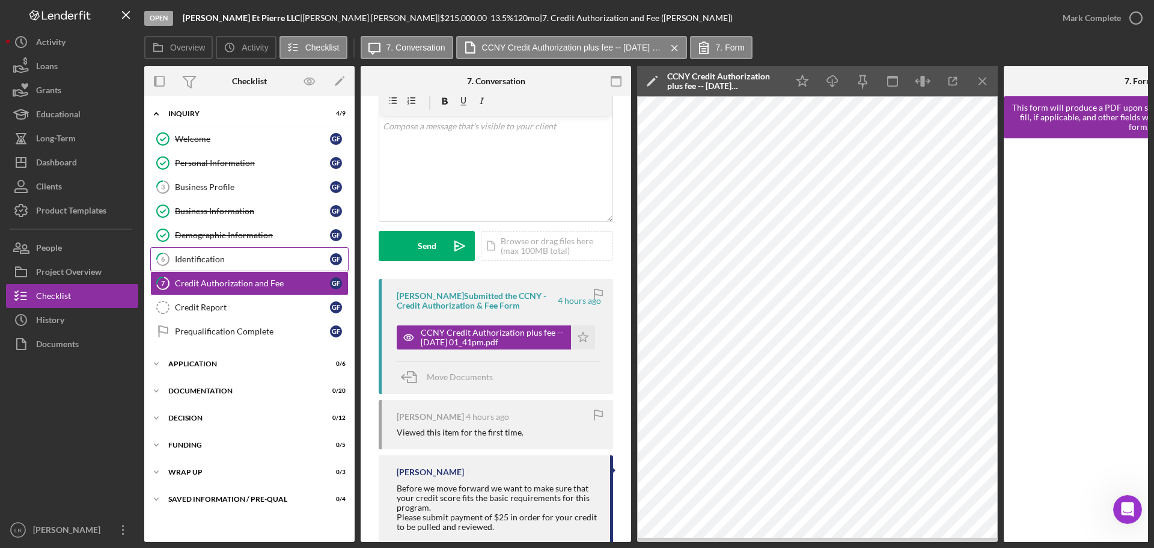
click at [654, 79] on polygon at bounding box center [651, 82] width 9 height 9
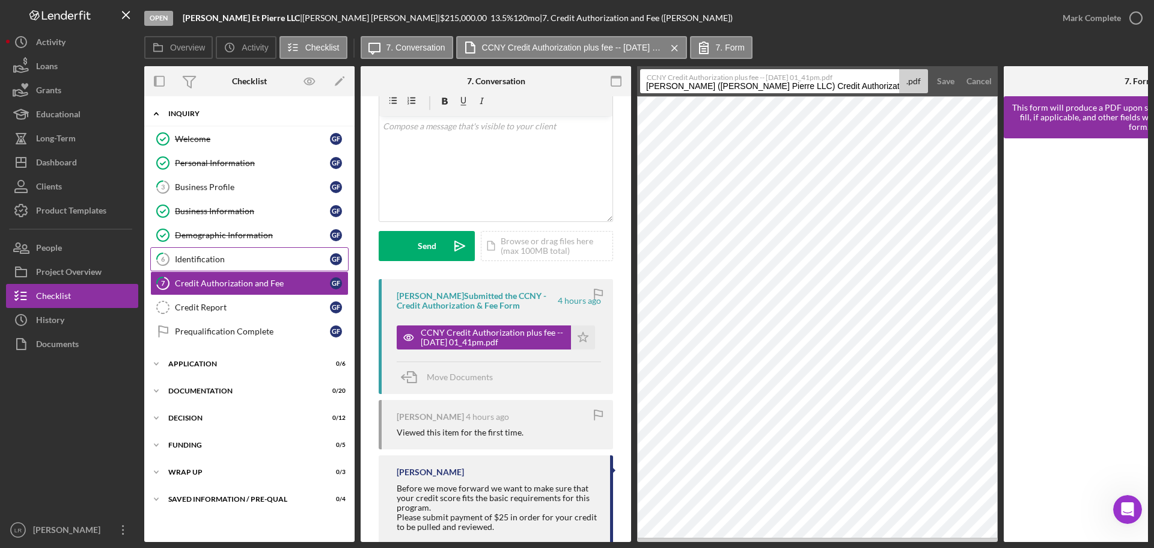
drag, startPoint x: 793, startPoint y: 85, endPoint x: 164, endPoint y: 117, distance: 629.5
click at [164, 117] on div "Overview Internal Workflow Stage Open Icon/Dropdown Arrow Archive (can unarchiv…" at bounding box center [646, 303] width 1004 height 475
type input "Credit Authorization and Fee 20250814"
click at [946, 85] on div "Save" at bounding box center [945, 81] width 17 height 24
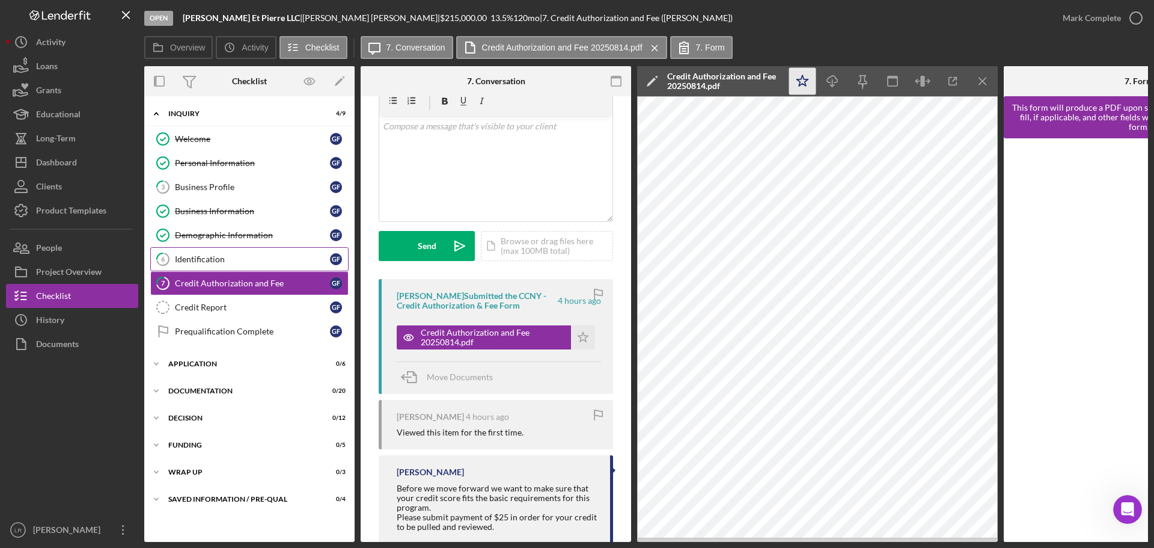
click at [808, 79] on icon "Icon/Star" at bounding box center [802, 81] width 27 height 27
click at [831, 79] on icon "Icon/Download" at bounding box center [832, 81] width 27 height 27
click at [1099, 13] on div "Mark Complete" at bounding box center [1092, 18] width 58 height 24
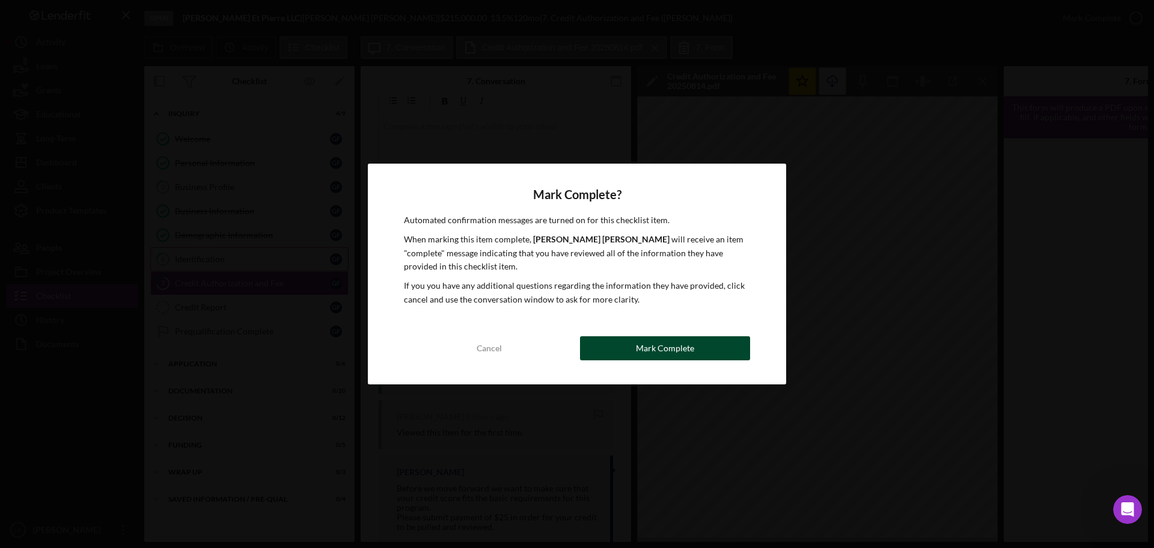
click at [692, 343] on div "Mark Complete" at bounding box center [665, 348] width 58 height 24
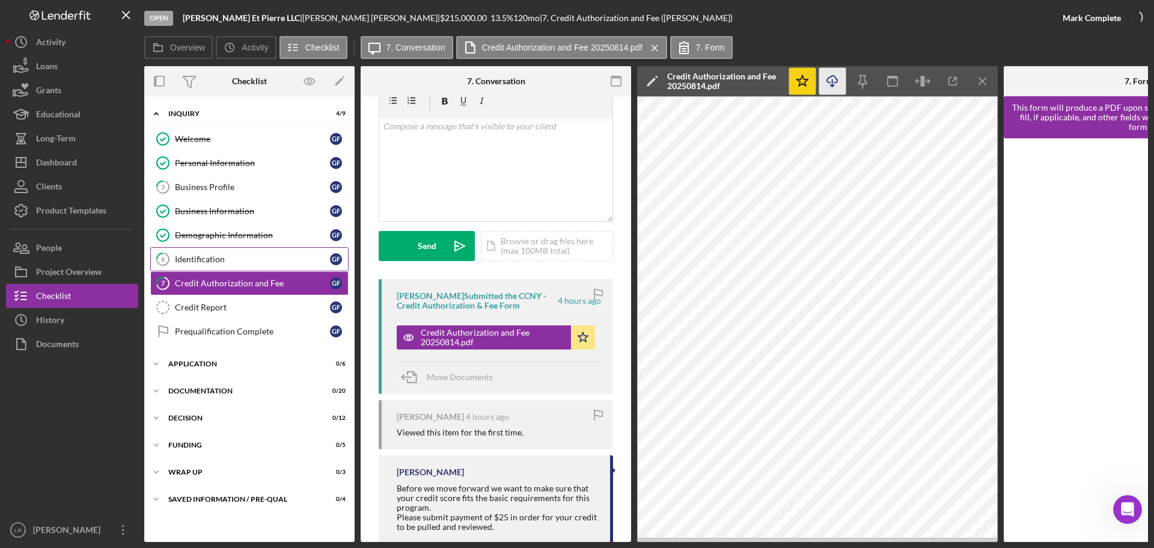
scroll to position [231, 0]
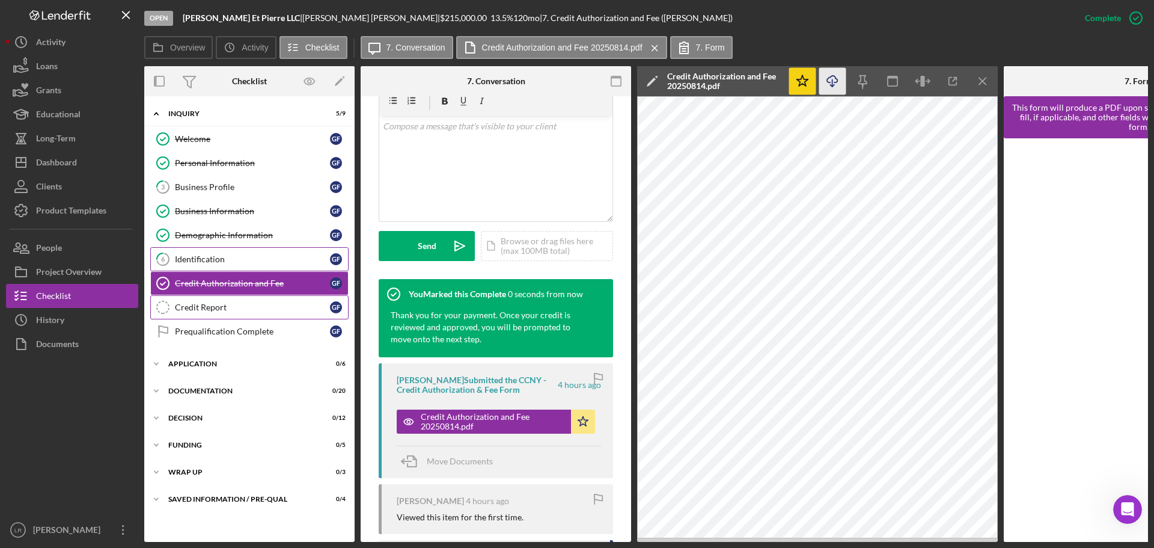
click at [210, 305] on div "Credit Report" at bounding box center [252, 307] width 155 height 10
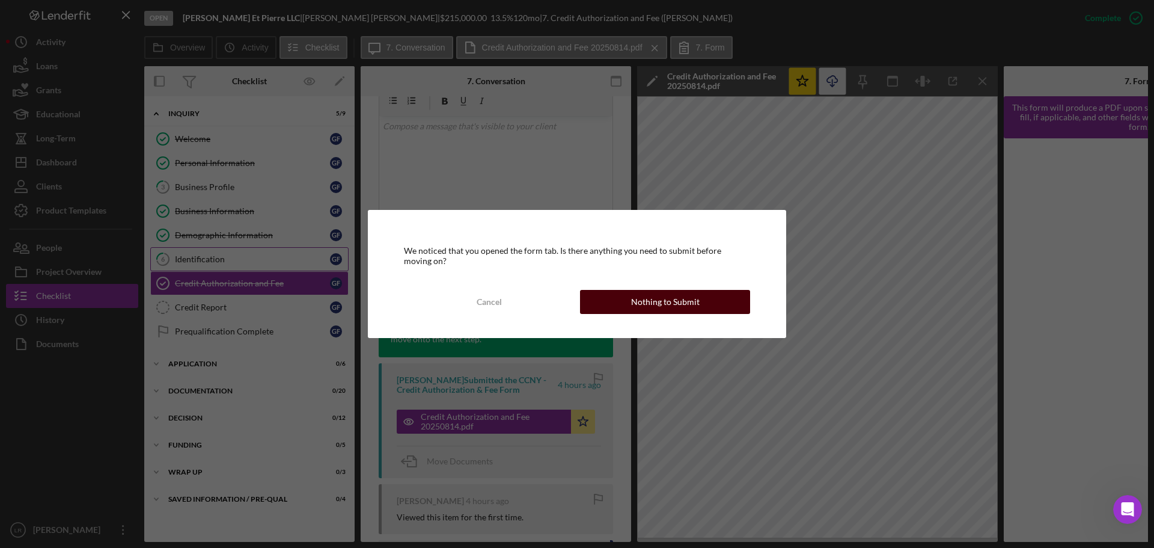
click at [641, 300] on div "Nothing to Submit" at bounding box center [665, 302] width 69 height 24
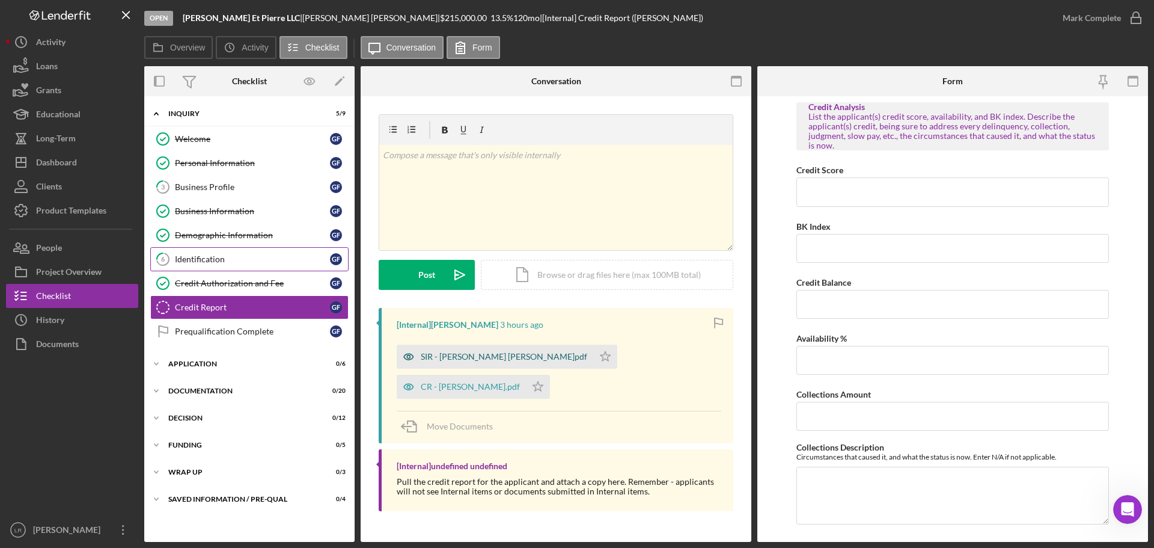
click at [420, 358] on icon "button" at bounding box center [409, 356] width 24 height 24
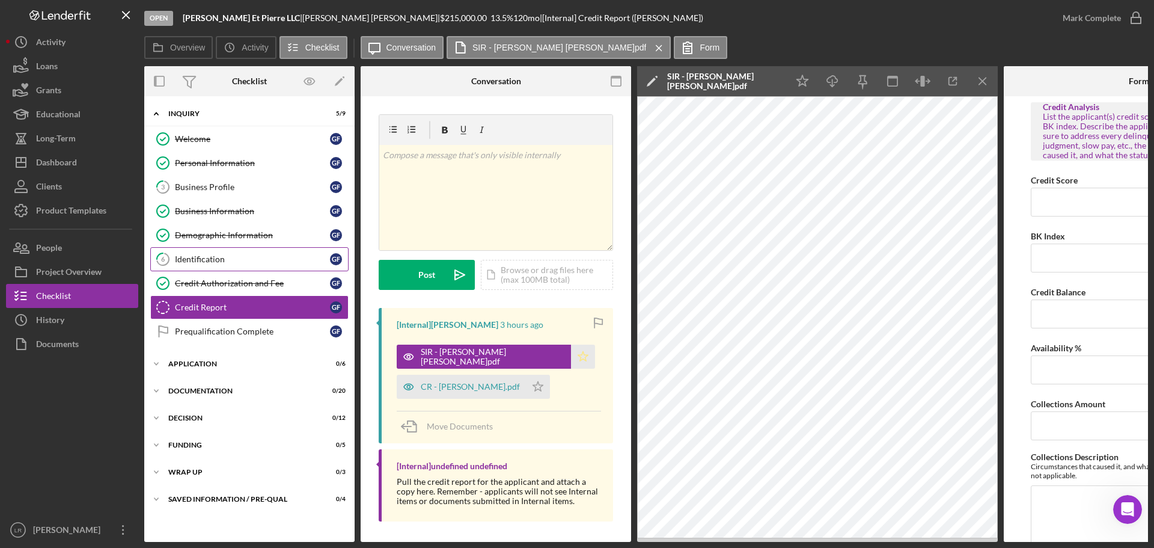
click at [571, 355] on icon "Icon/Star" at bounding box center [583, 356] width 24 height 24
click at [653, 73] on icon "Icon/Edit" at bounding box center [652, 81] width 30 height 30
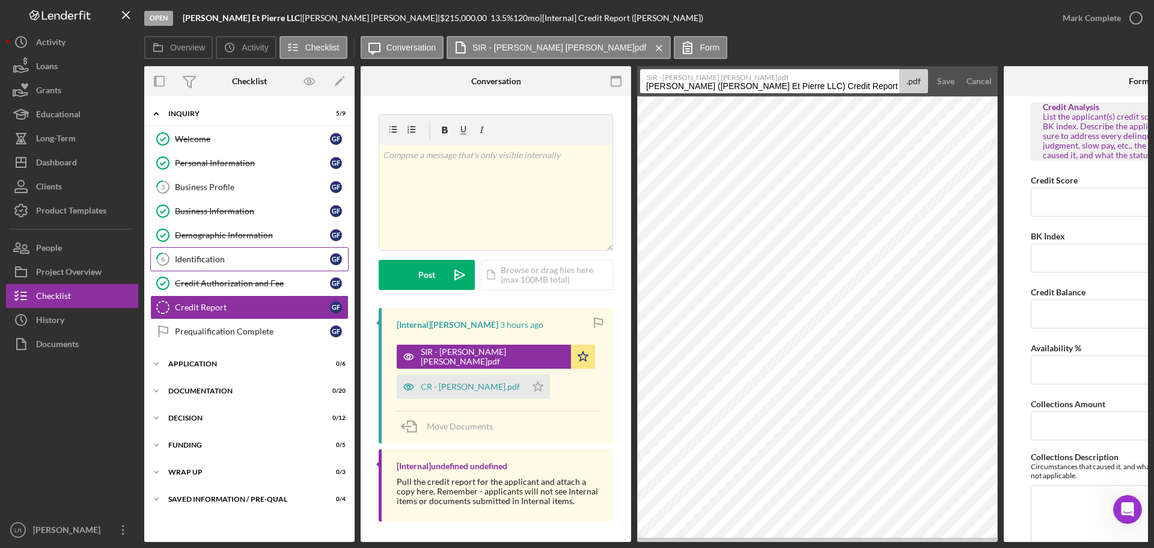
drag, startPoint x: 886, startPoint y: 88, endPoint x: 540, endPoint y: 105, distance: 346.0
click at [540, 105] on div "Overview Internal Workflow Stage Open Icon/Dropdown Arrow Archive (can unarchiv…" at bounding box center [646, 303] width 1004 height 475
type input "SIR Report"
click at [951, 83] on div "Save" at bounding box center [945, 81] width 17 height 24
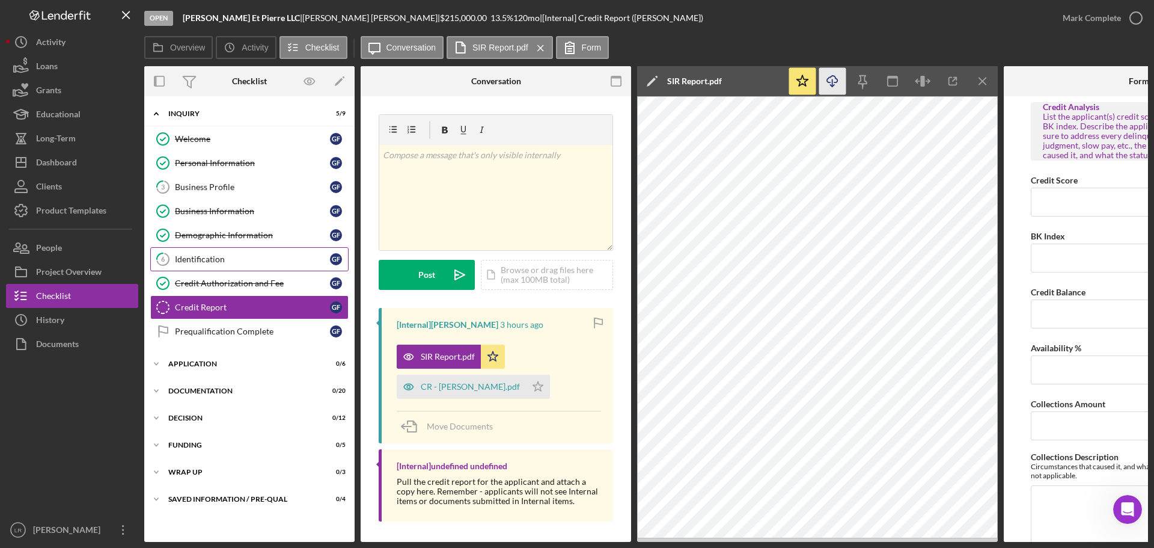
click at [825, 82] on icon "Icon/Download" at bounding box center [832, 81] width 27 height 27
click at [461, 390] on div "CR - [PERSON_NAME].pdf" at bounding box center [470, 387] width 99 height 10
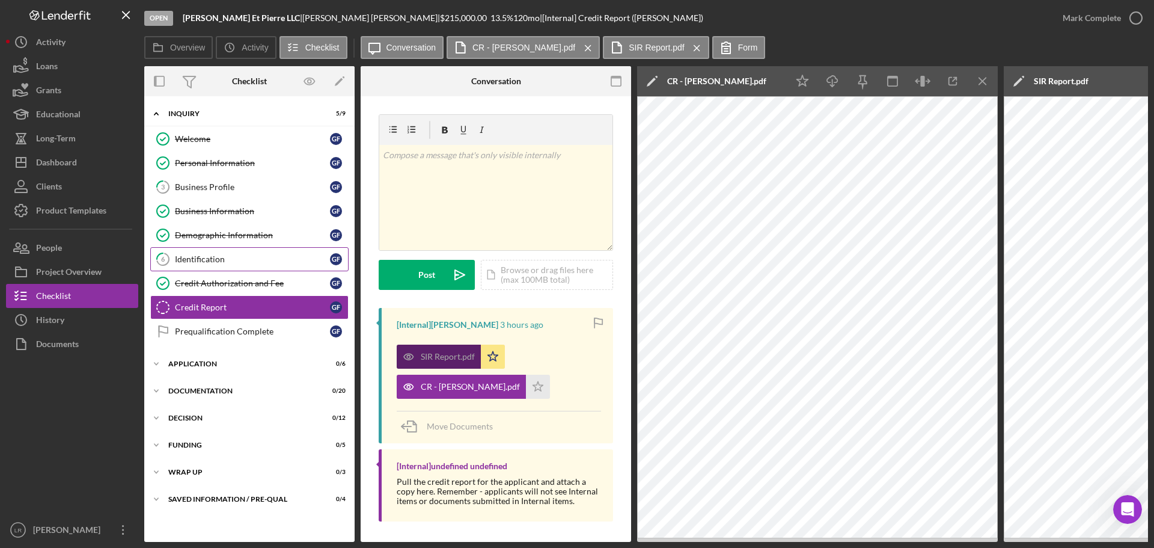
click at [437, 358] on div "SIR Report.pdf" at bounding box center [448, 357] width 54 height 10
click at [436, 355] on div "SIR Report.pdf" at bounding box center [448, 357] width 54 height 10
click at [986, 81] on icon "Icon/Menu Close" at bounding box center [983, 81] width 27 height 27
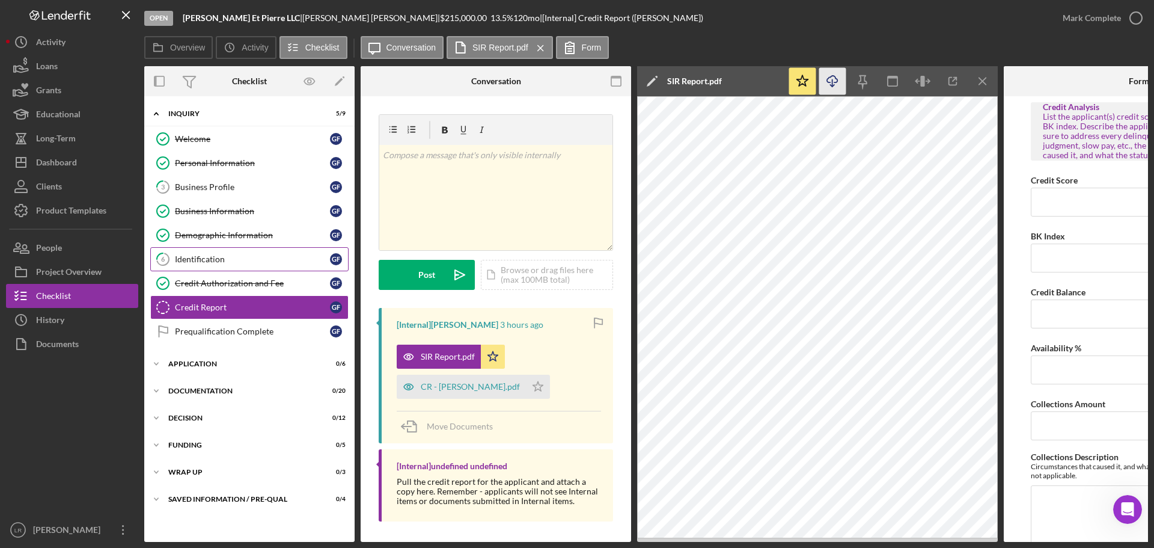
click at [986, 81] on icon "Icon/Menu Close" at bounding box center [983, 81] width 27 height 27
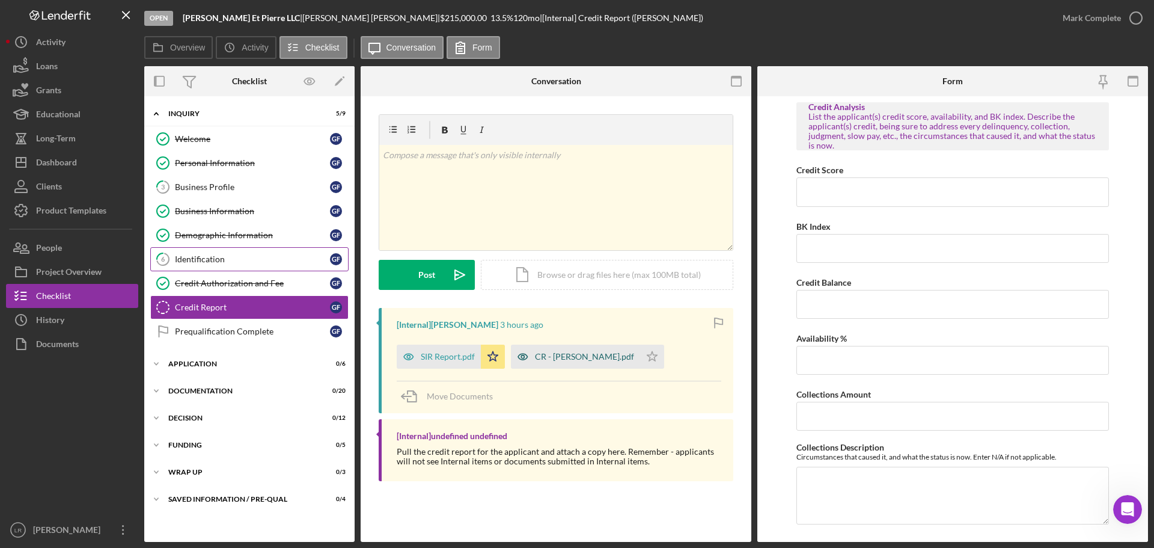
click at [575, 357] on div "CR - [PERSON_NAME].pdf" at bounding box center [584, 357] width 99 height 10
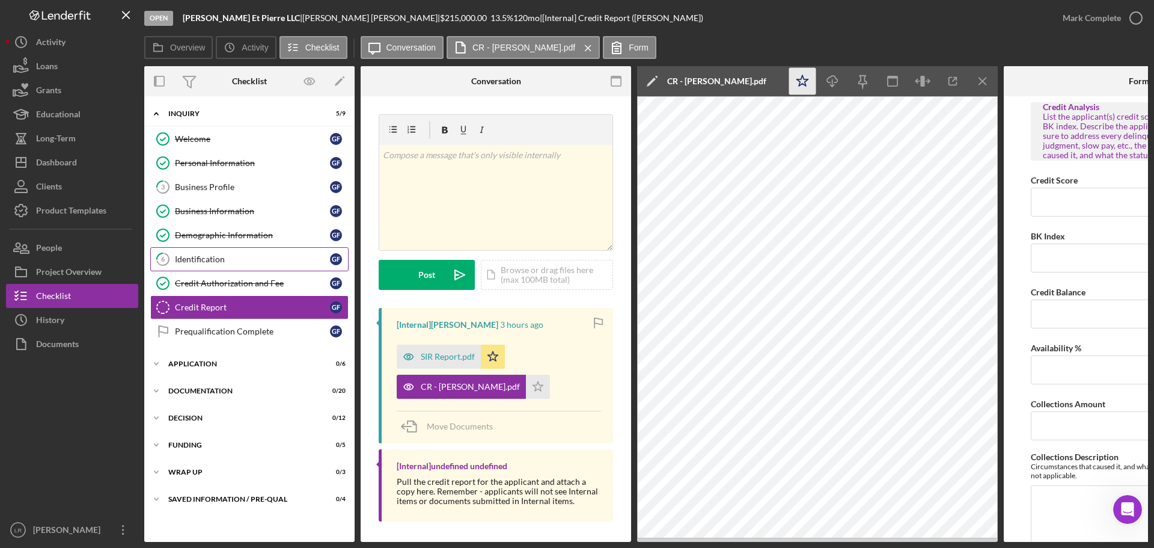
click at [800, 82] on polygon "button" at bounding box center [802, 80] width 11 height 11
click at [649, 81] on icon "Icon/Edit" at bounding box center [652, 81] width 30 height 30
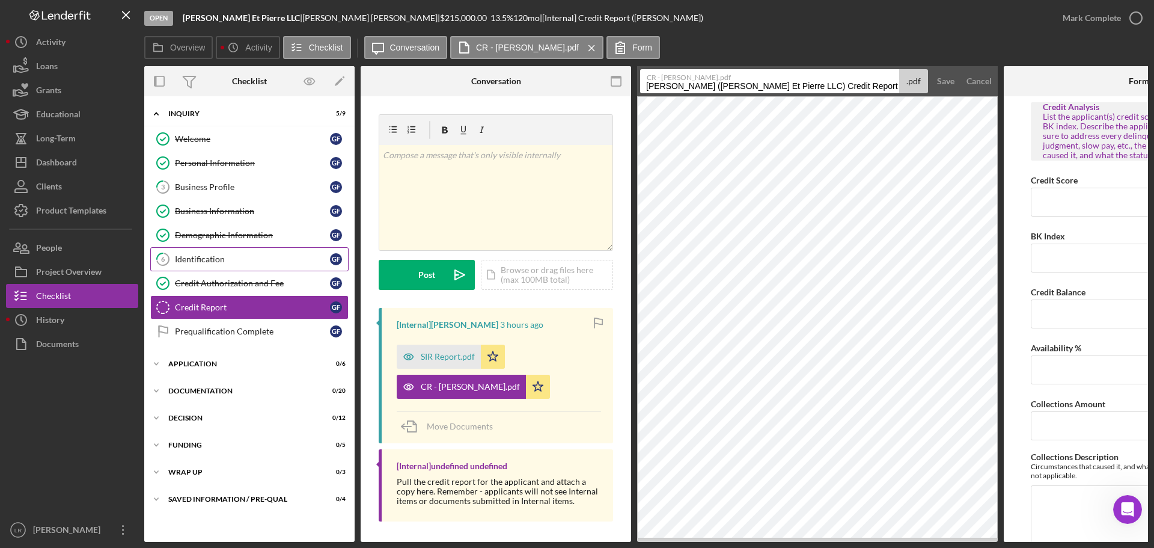
click at [889, 82] on input "[PERSON_NAME] ([PERSON_NAME] Et Pierre LLC) Credit Report 20250814" at bounding box center [769, 81] width 259 height 24
drag, startPoint x: 792, startPoint y: 86, endPoint x: 456, endPoint y: 109, distance: 336.8
click at [456, 109] on div "Overview Internal Workflow Stage Open Icon/Dropdown Arrow Archive (can unarchiv…" at bounding box center [646, 303] width 1004 height 475
click at [694, 87] on input "Credit Report 20250814" at bounding box center [769, 81] width 259 height 24
drag, startPoint x: 697, startPoint y: 87, endPoint x: 896, endPoint y: 85, distance: 199.0
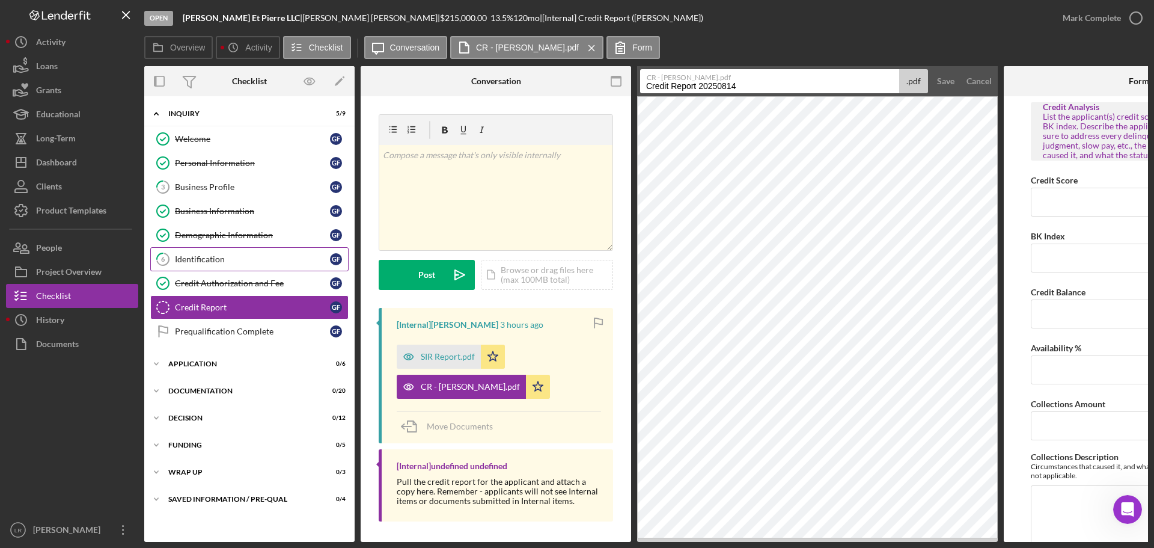
click at [896, 85] on input "Credit Report 20250814" at bounding box center [769, 81] width 259 height 24
type input "Credit Report"
click at [943, 82] on div "Save" at bounding box center [945, 81] width 17 height 24
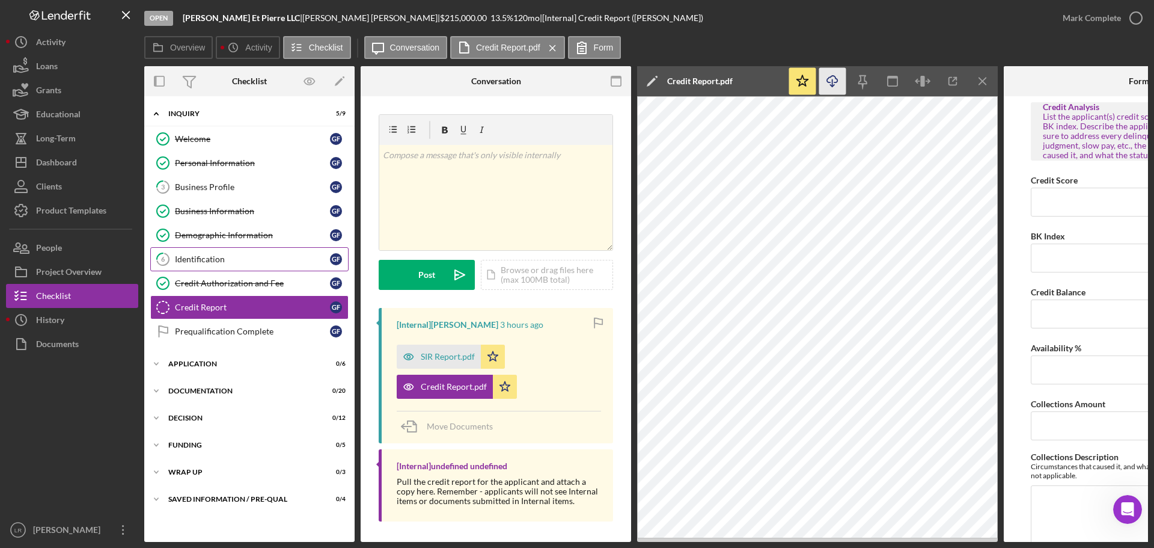
click at [831, 85] on g "button" at bounding box center [832, 81] width 10 height 11
click at [1111, 15] on div "Mark Complete" at bounding box center [1092, 18] width 58 height 24
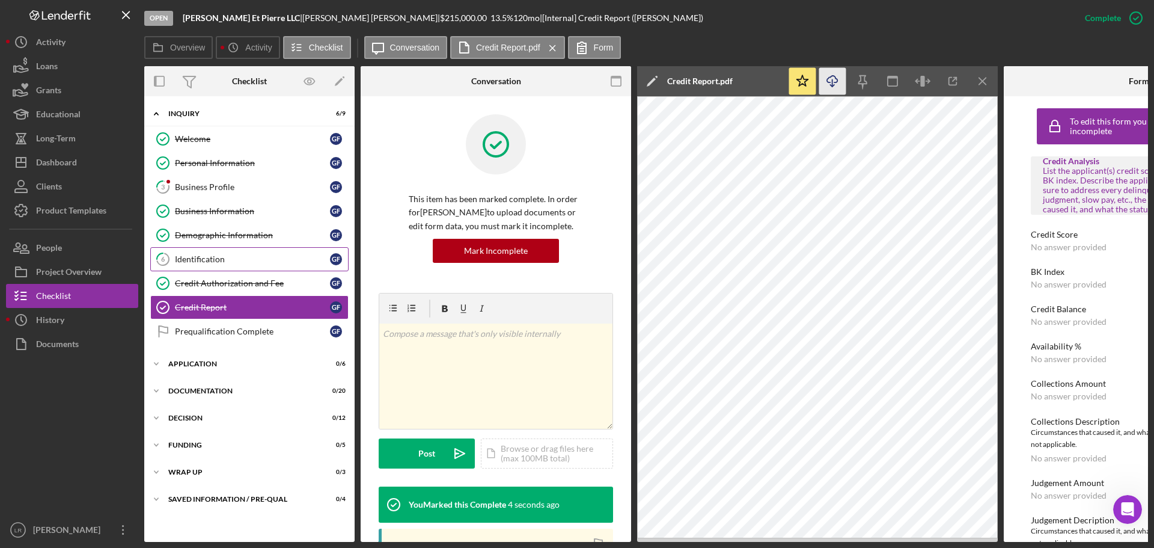
click at [204, 258] on div "Identification" at bounding box center [252, 259] width 155 height 10
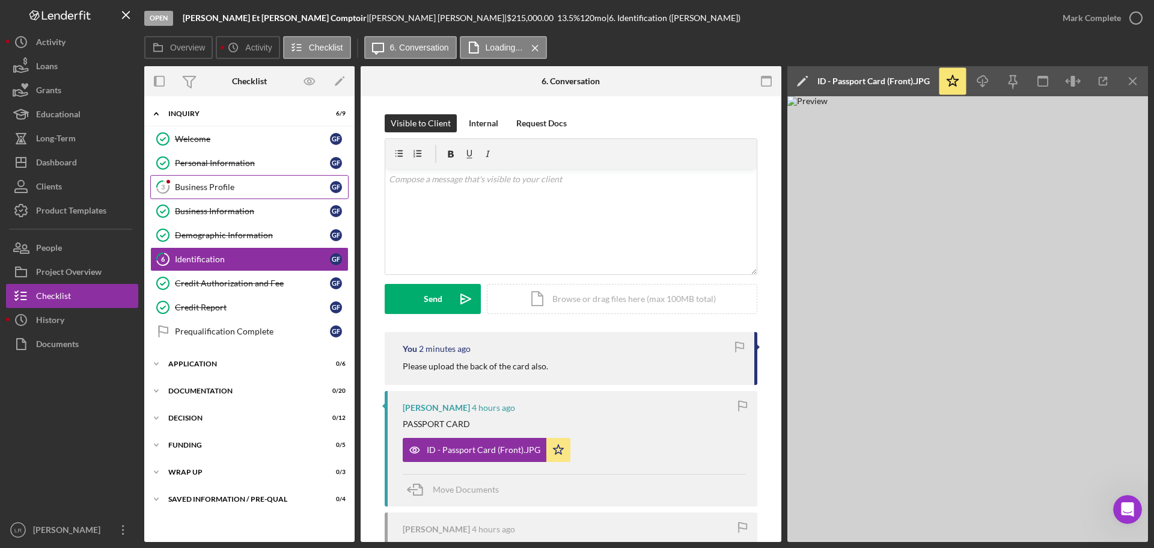
click at [225, 185] on div "Business Profile" at bounding box center [252, 187] width 155 height 10
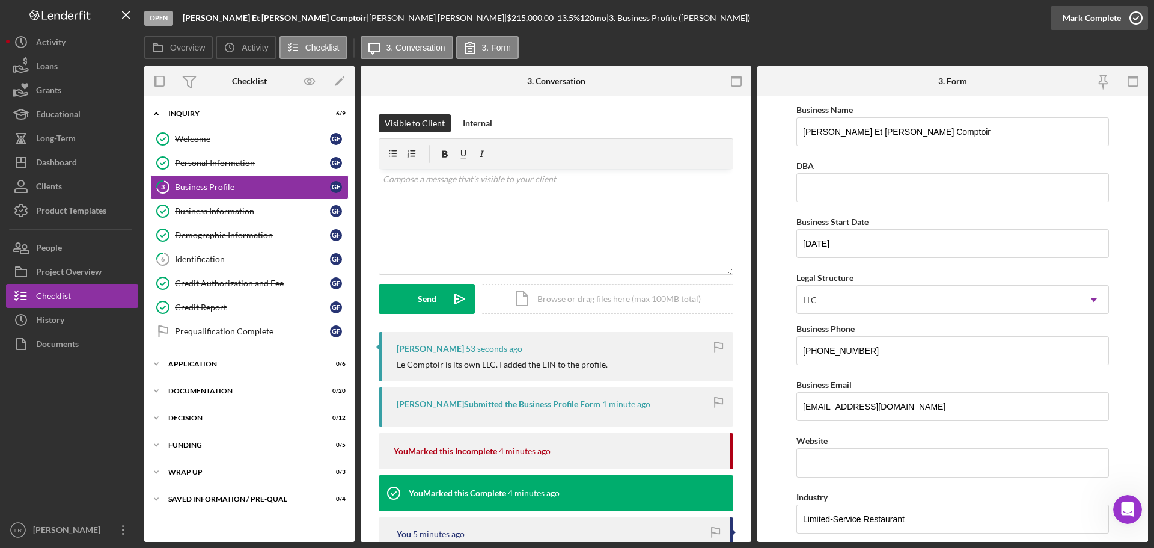
click at [1076, 18] on div "Mark Complete" at bounding box center [1092, 18] width 58 height 24
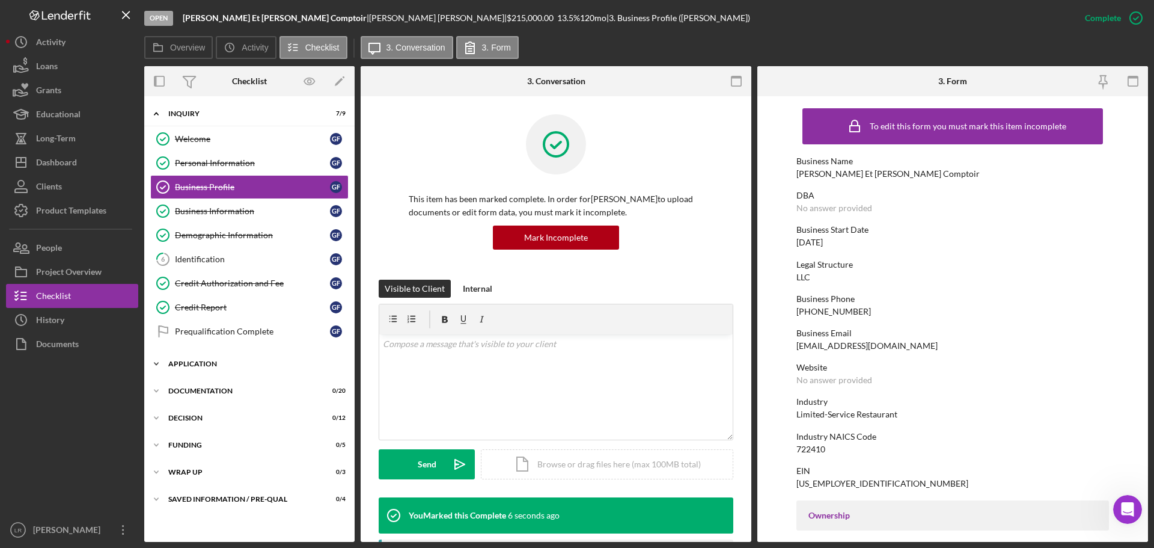
click at [225, 364] on div "Application" at bounding box center [253, 363] width 171 height 7
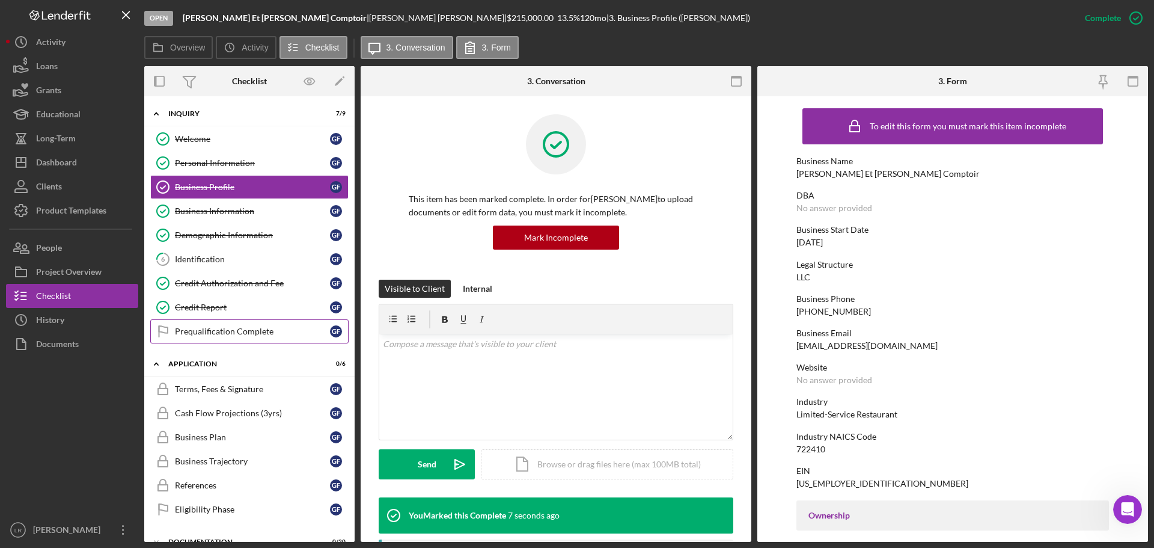
click at [232, 330] on div "Prequalification Complete" at bounding box center [252, 331] width 155 height 10
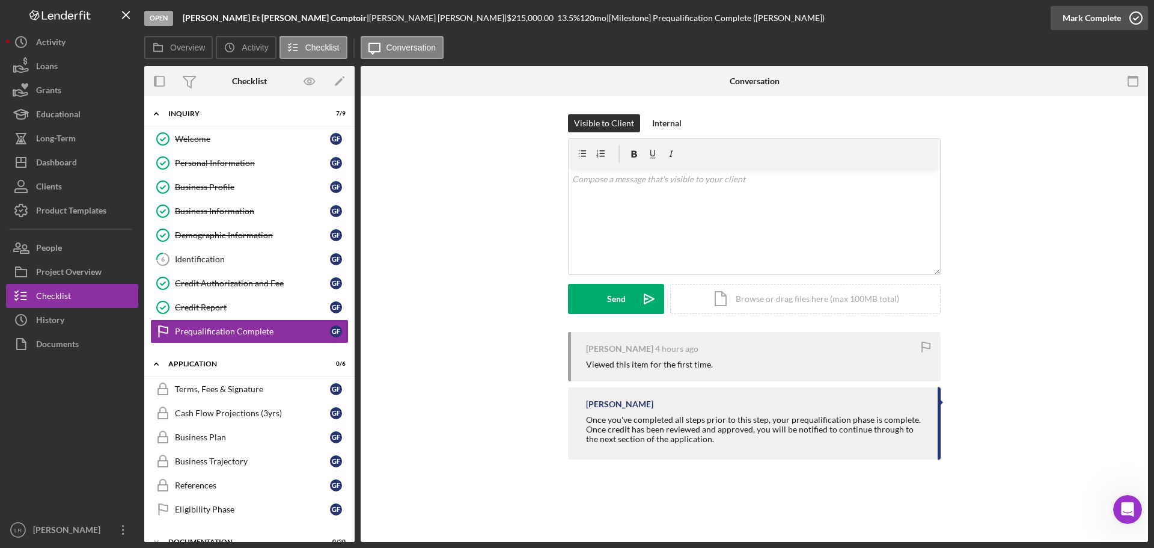
click at [1069, 17] on div "Mark Complete" at bounding box center [1092, 18] width 58 height 24
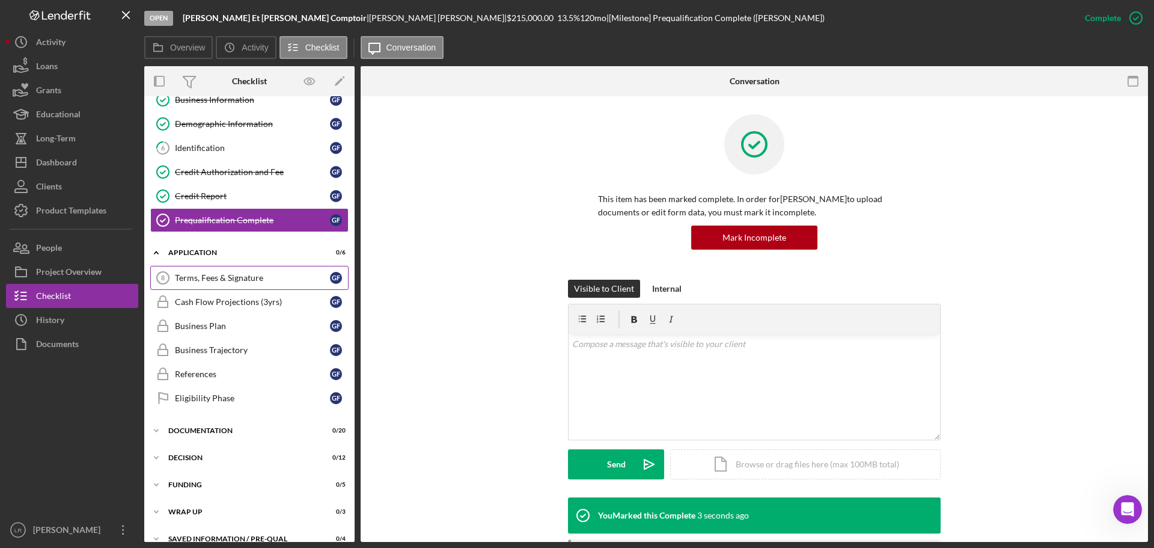
scroll to position [120, 0]
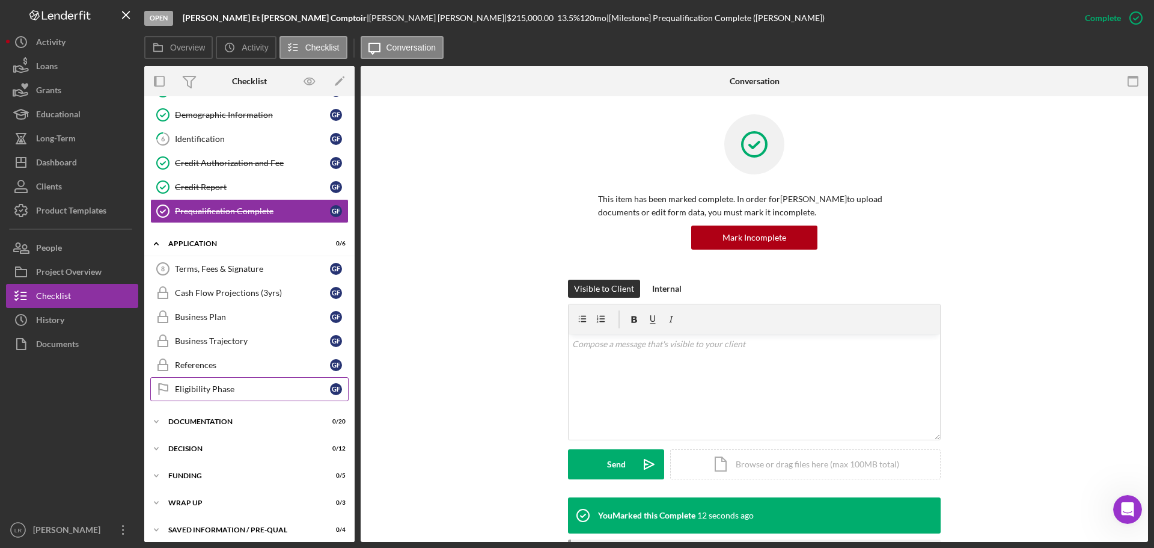
click at [240, 393] on div "Eligibility Phase" at bounding box center [252, 389] width 155 height 10
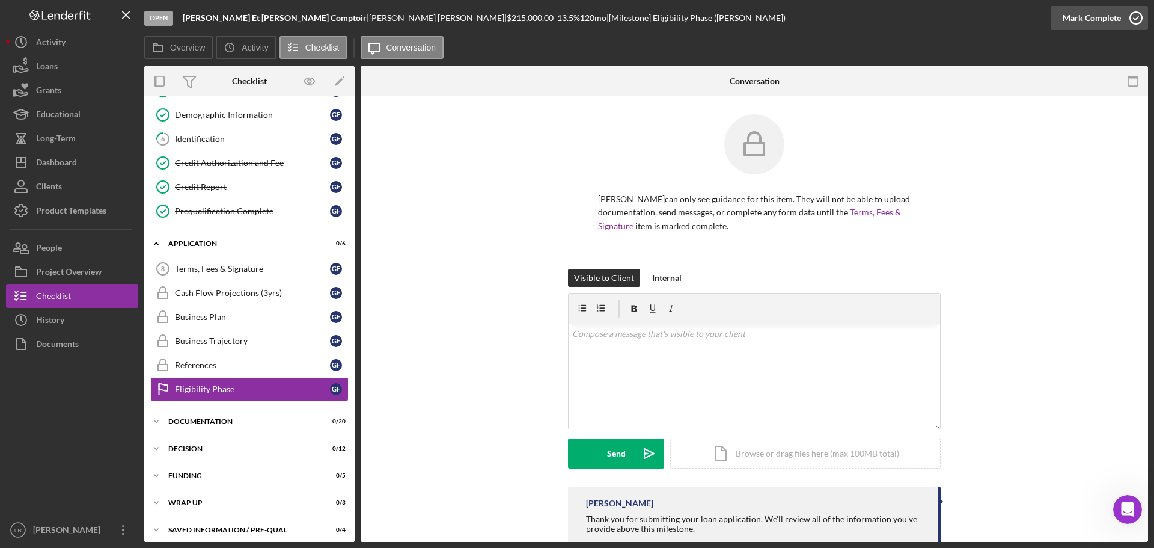
click at [1082, 20] on div "Mark Complete" at bounding box center [1092, 18] width 58 height 24
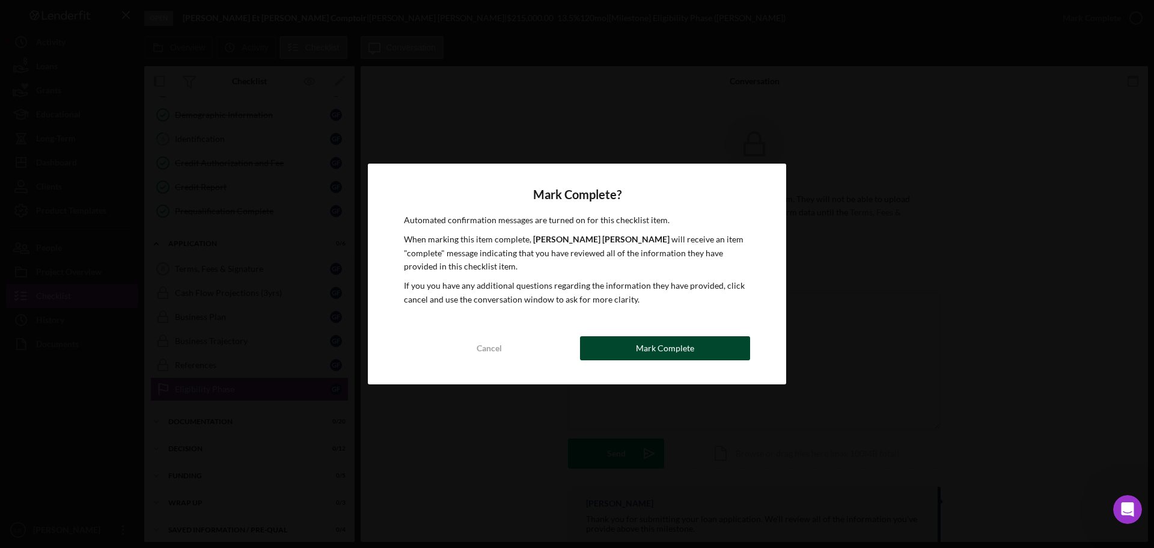
click at [697, 343] on button "Mark Complete" at bounding box center [665, 348] width 170 height 24
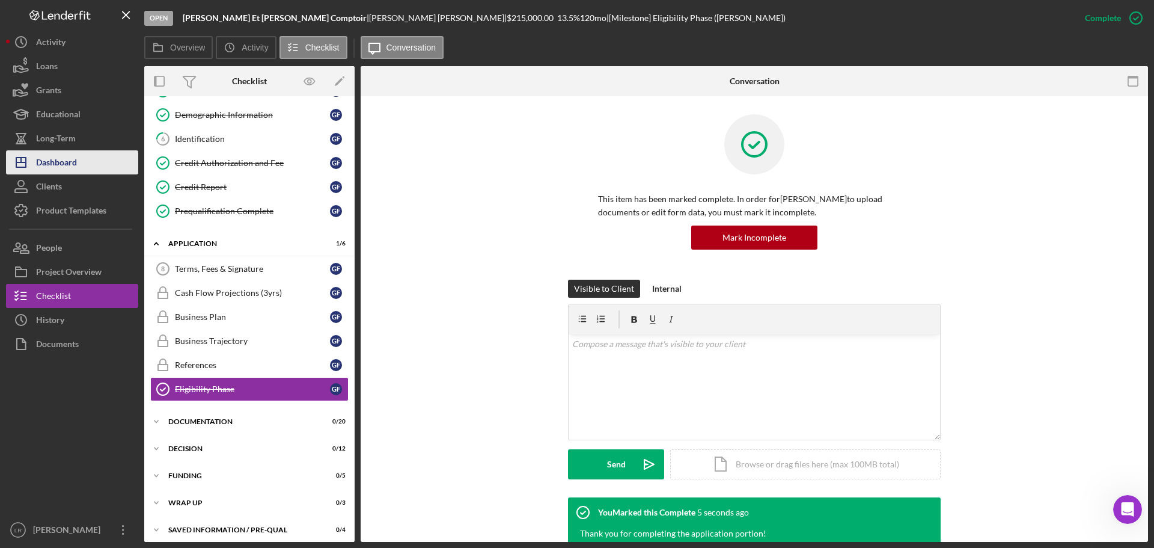
click at [70, 168] on div "Dashboard" at bounding box center [56, 163] width 41 height 27
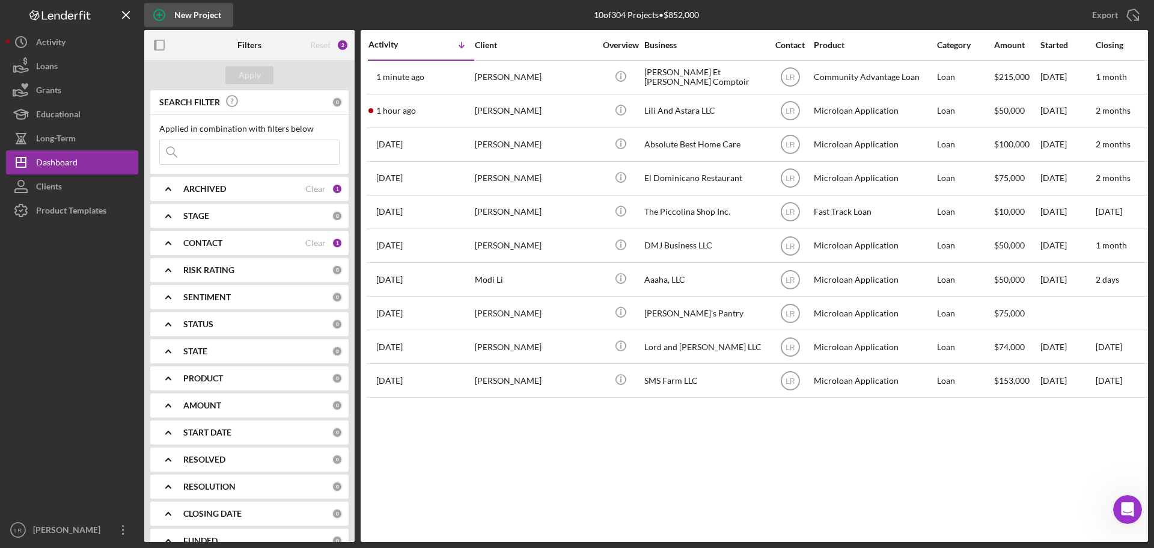
click at [192, 10] on div "New Project" at bounding box center [197, 15] width 47 height 24
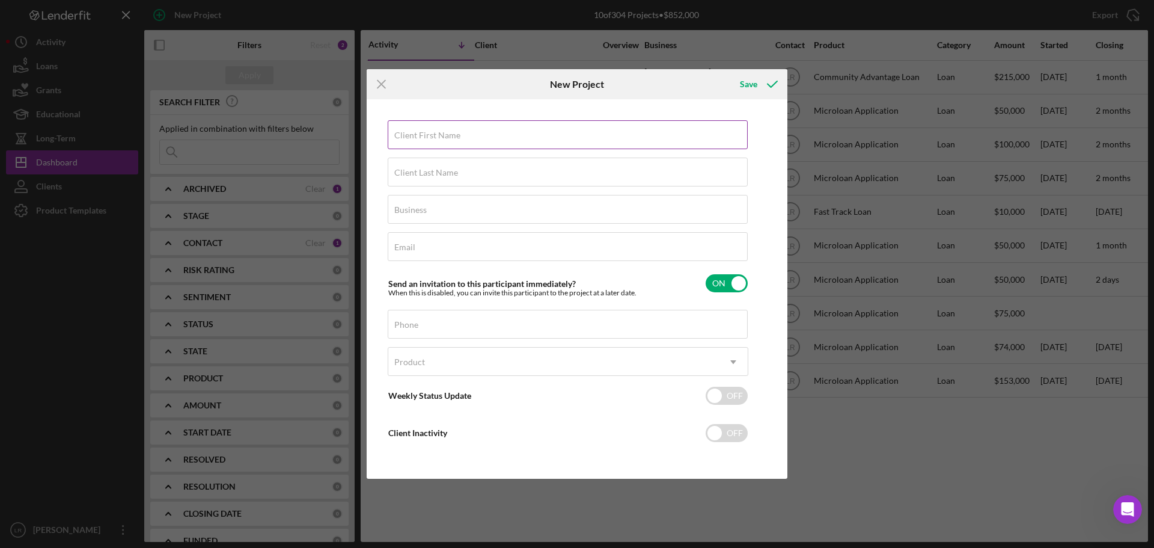
click at [438, 141] on input "Client First Name" at bounding box center [568, 134] width 360 height 29
type input "Anitta"
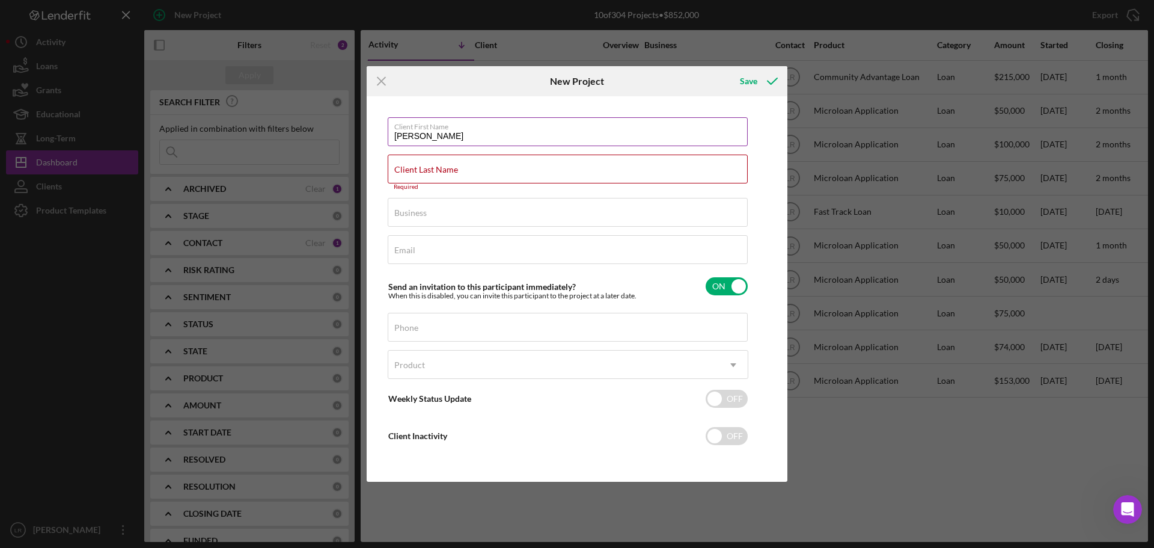
type input "[PERSON_NAME]"
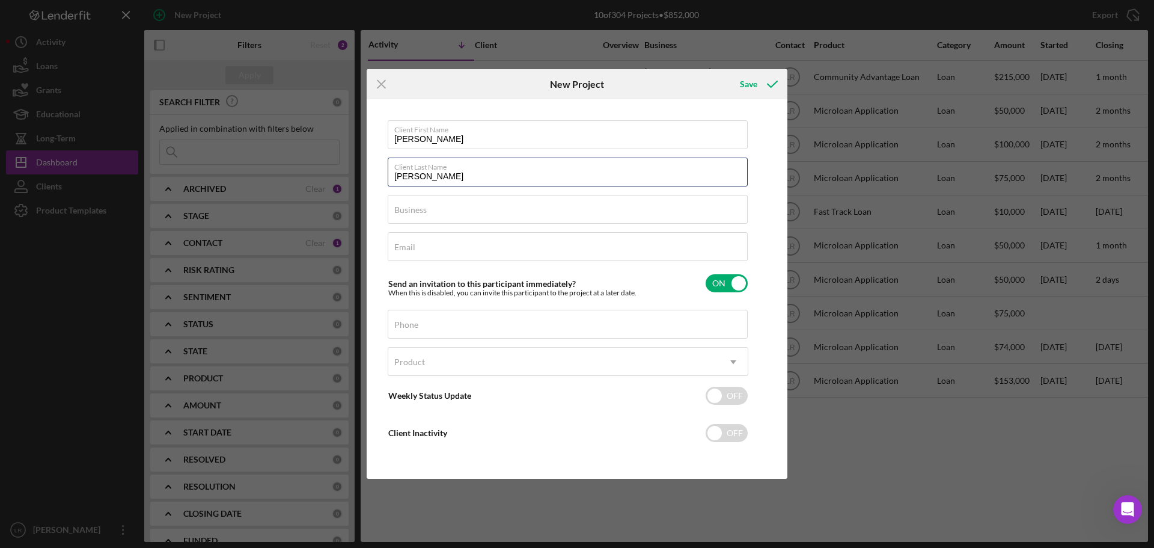
type input "[PERSON_NAME]"
type input "Noir Well Health"
click at [434, 240] on div "Email Required" at bounding box center [568, 247] width 361 height 30
type input "[EMAIL_ADDRESS][DOMAIN_NAME]"
click at [438, 324] on div "Phone" at bounding box center [568, 325] width 361 height 30
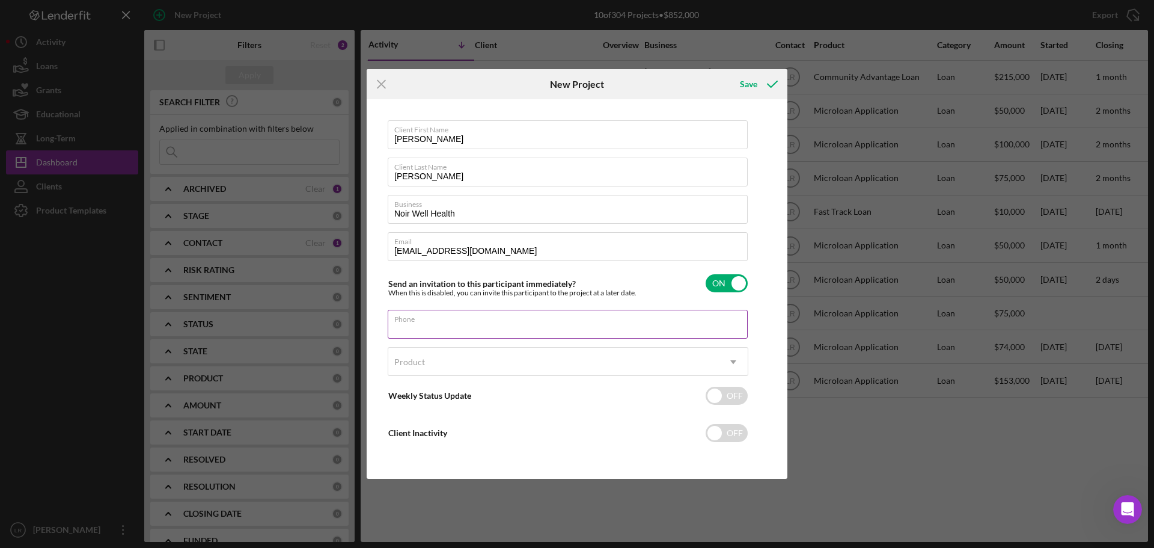
click at [430, 322] on label "Phone" at bounding box center [570, 316] width 353 height 13
click at [430, 322] on input "Phone" at bounding box center [568, 324] width 360 height 29
paste input "[PHONE_NUMBER]"
type input "[PHONE_NUMBER]"
click at [427, 363] on div "Product" at bounding box center [553, 362] width 331 height 28
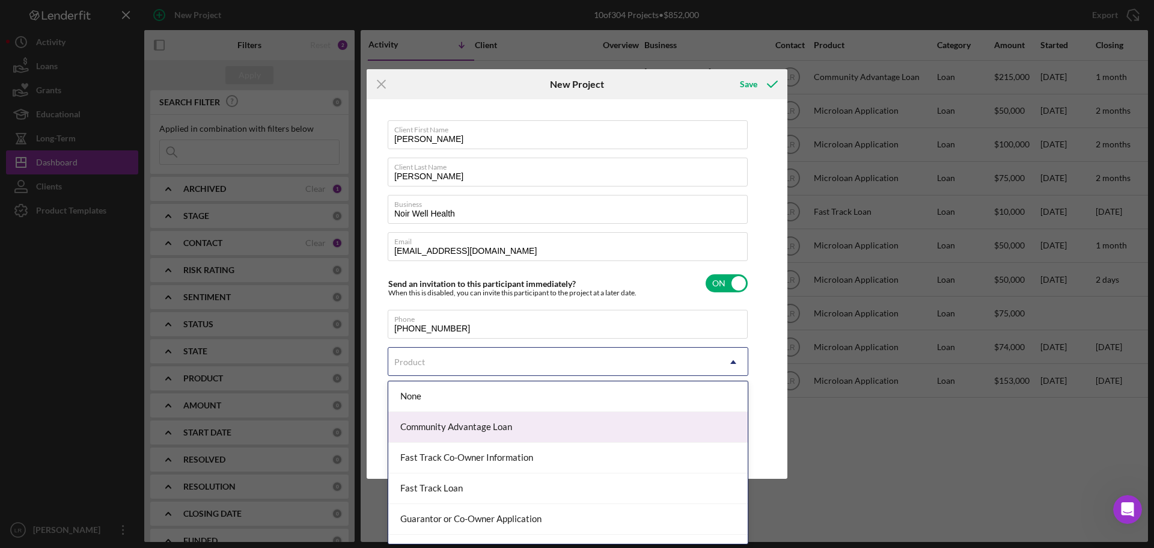
click at [435, 432] on div "Community Advantage Loan" at bounding box center [567, 427] width 359 height 31
checkbox input "true"
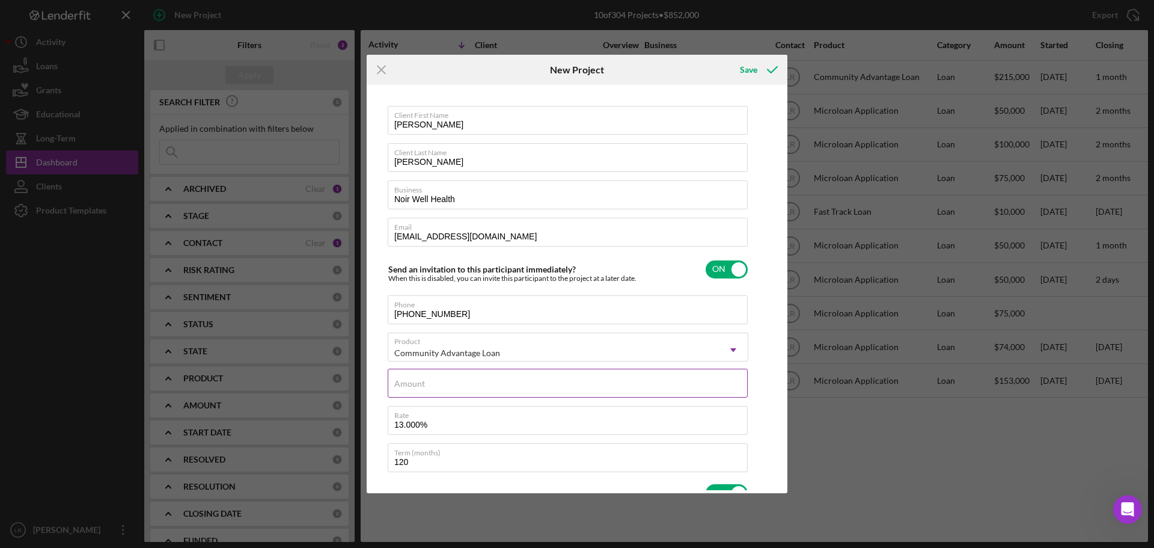
click at [426, 382] on div "Amount" at bounding box center [568, 383] width 361 height 30
type input "$2"
type textarea "Here's a snapshot of information that has been fully approved, as well as the i…"
type input "$25"
type textarea "Here's a snapshot of information that has been fully approved, as well as the i…"
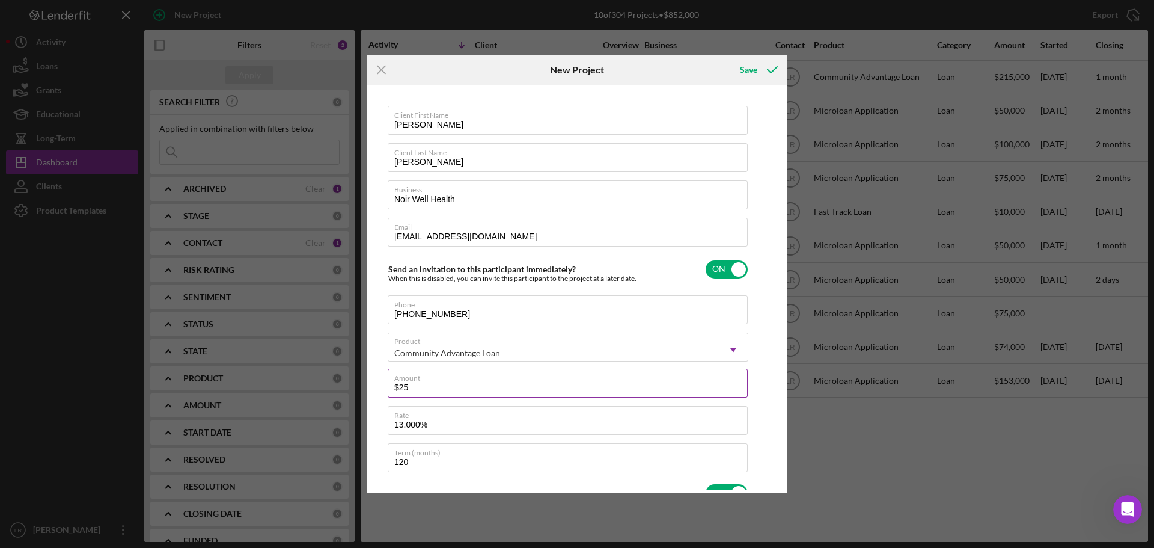
type input "$250"
type textarea "Here's a snapshot of information that has been fully approved, as well as the i…"
type input "$2,500"
type textarea "Here's a snapshot of information that has been fully approved, as well as the i…"
type input "$25,000"
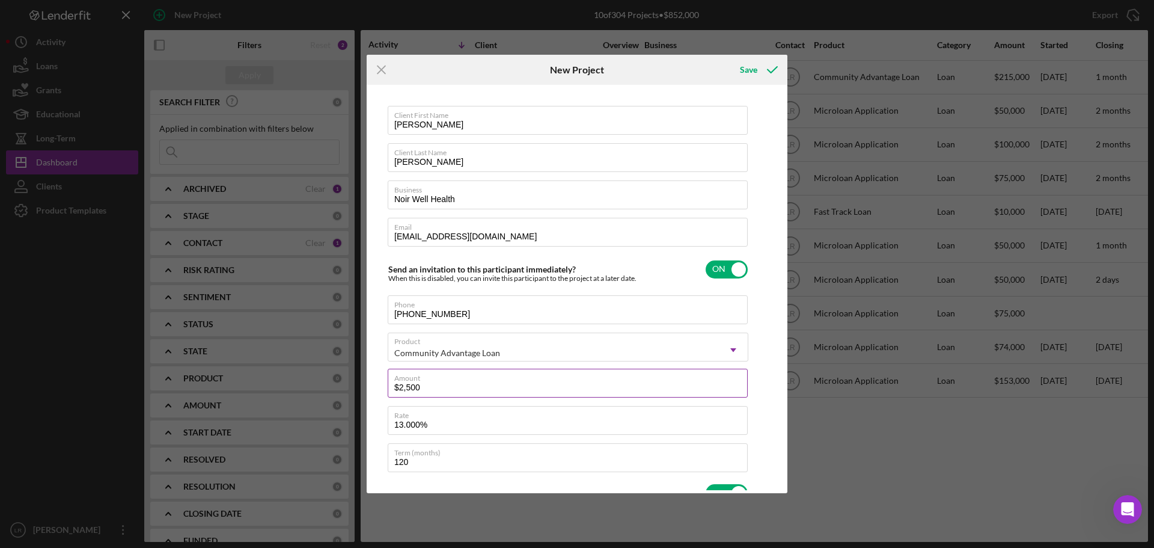
type textarea "Here's a snapshot of information that has been fully approved, as well as the i…"
type input "$250,000"
type textarea "Here's a snapshot of information that has been fully approved, as well as the i…"
type input "$250,000"
type textarea "Here's a snapshot of information that has been fully approved, as well as the i…"
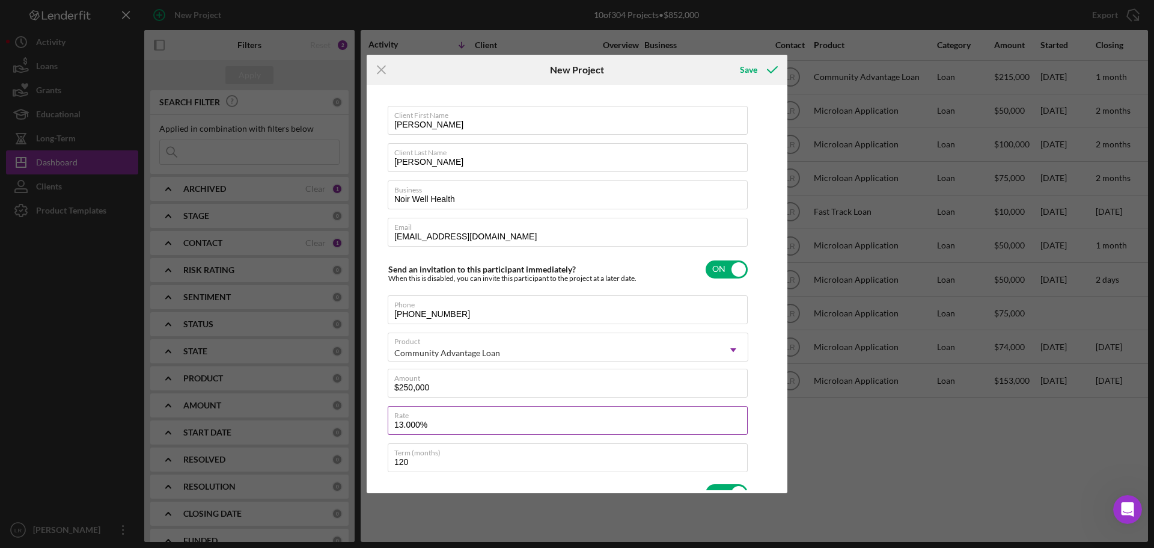
click at [409, 426] on input "13.000%" at bounding box center [568, 420] width 360 height 29
type input "13.00%"
type textarea "Here's a snapshot of information that has been fully approved, as well as the i…"
type input "13.500%"
type textarea "Here's a snapshot of information that has been fully approved, as well as the i…"
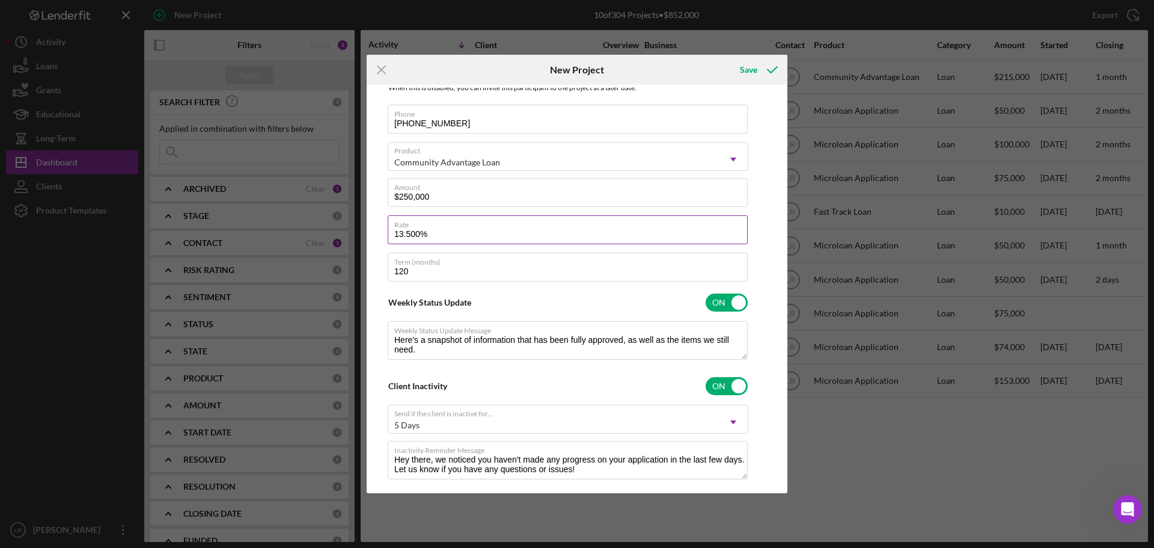
scroll to position [212, 0]
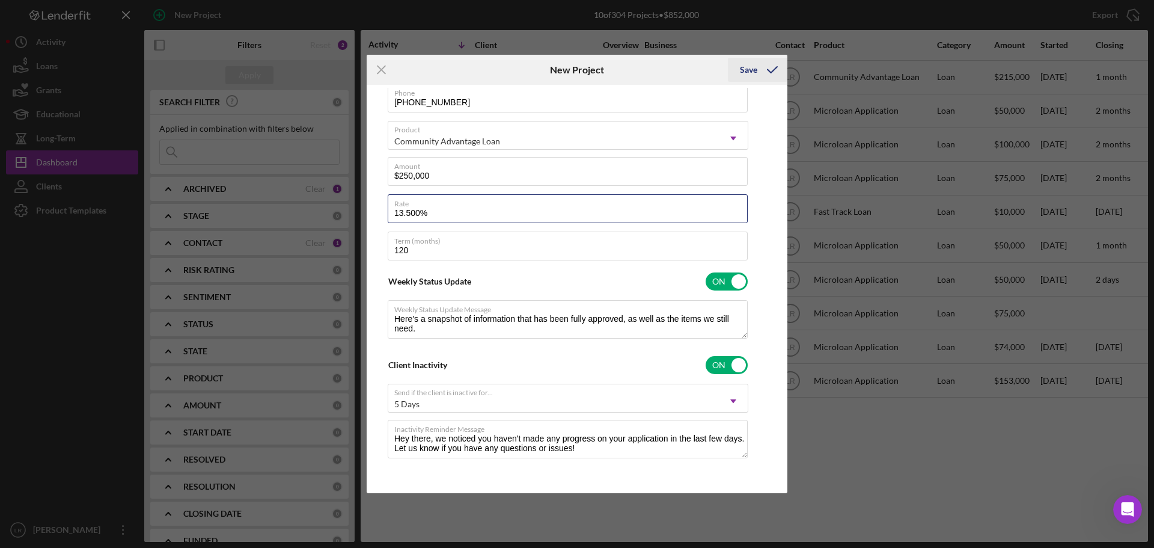
type input "13.500%"
click at [756, 69] on div "Save" at bounding box center [748, 70] width 17 height 24
type textarea "Here's a snapshot of information that has been fully approved, as well as the i…"
checkbox input "false"
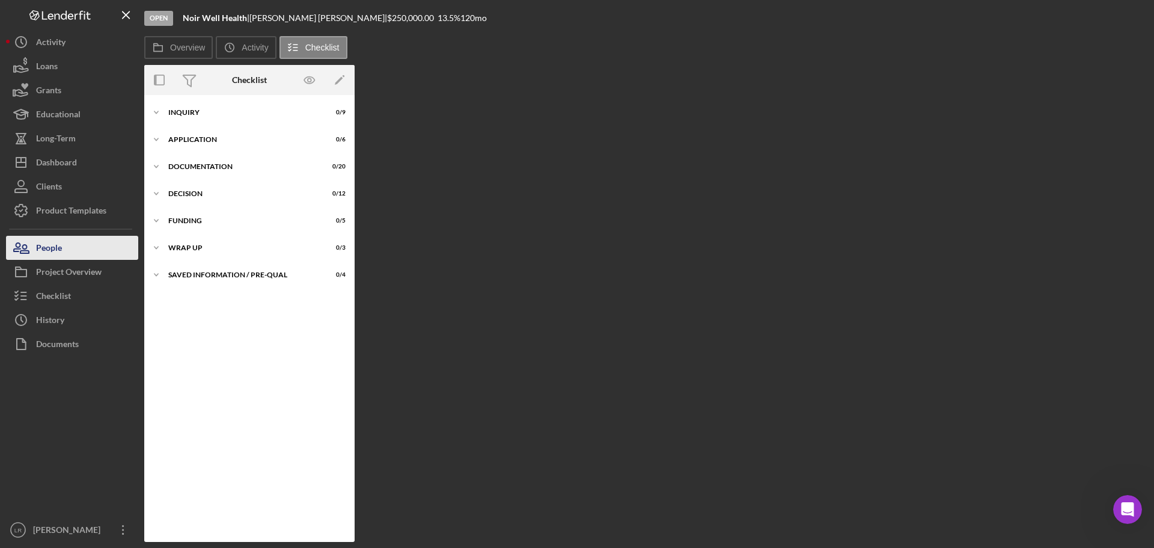
click at [59, 252] on div "People" at bounding box center [49, 249] width 26 height 27
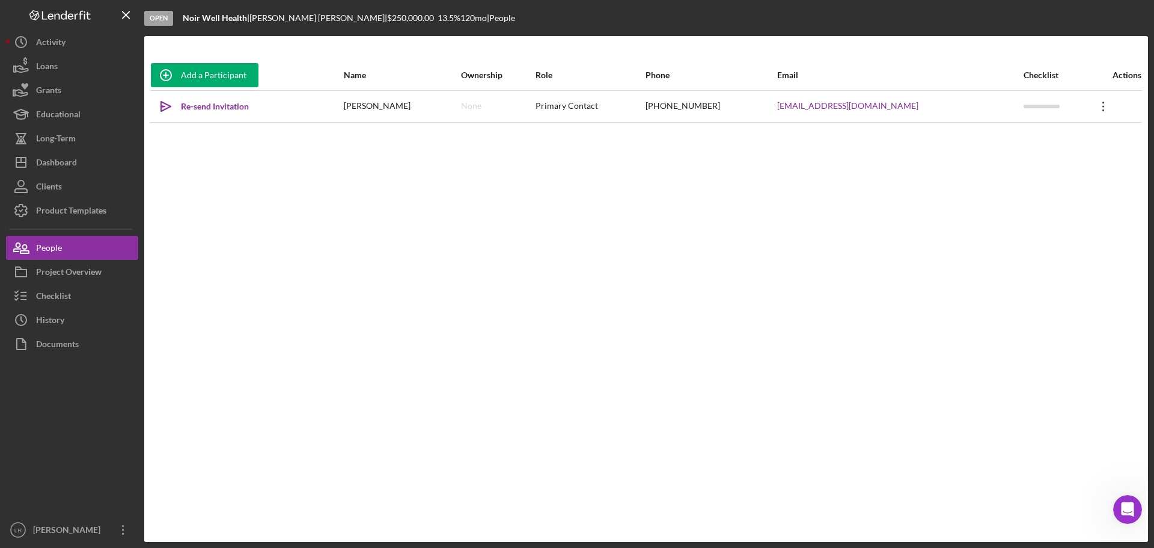
click at [1096, 108] on icon "Icon/Overflow" at bounding box center [1104, 106] width 30 height 30
click at [1022, 161] on button "Icon/Link Get Invitation Link" at bounding box center [1043, 162] width 132 height 24
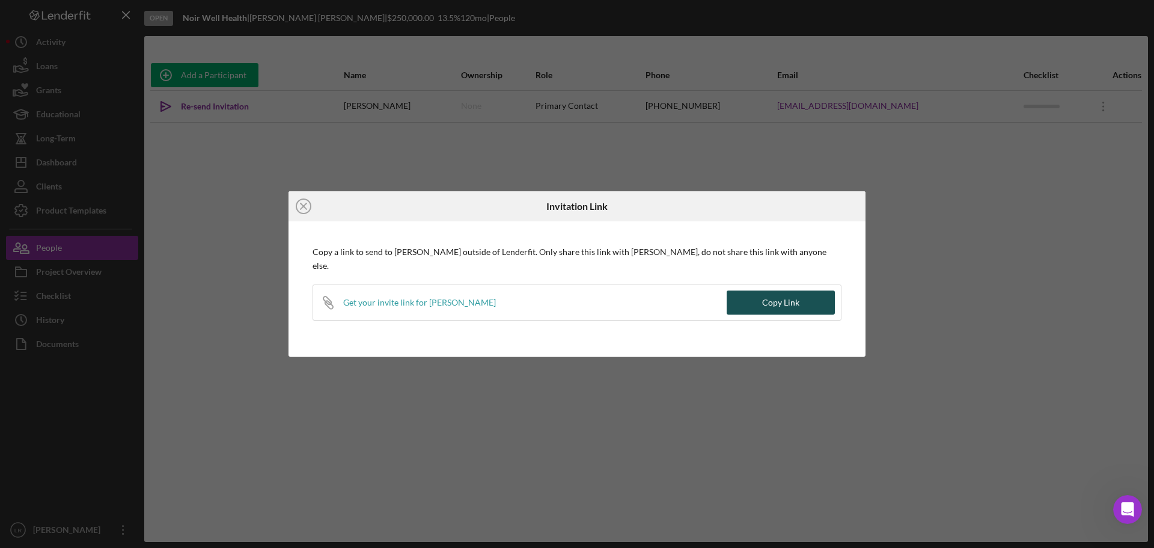
click at [766, 295] on div "Copy Link" at bounding box center [780, 302] width 37 height 24
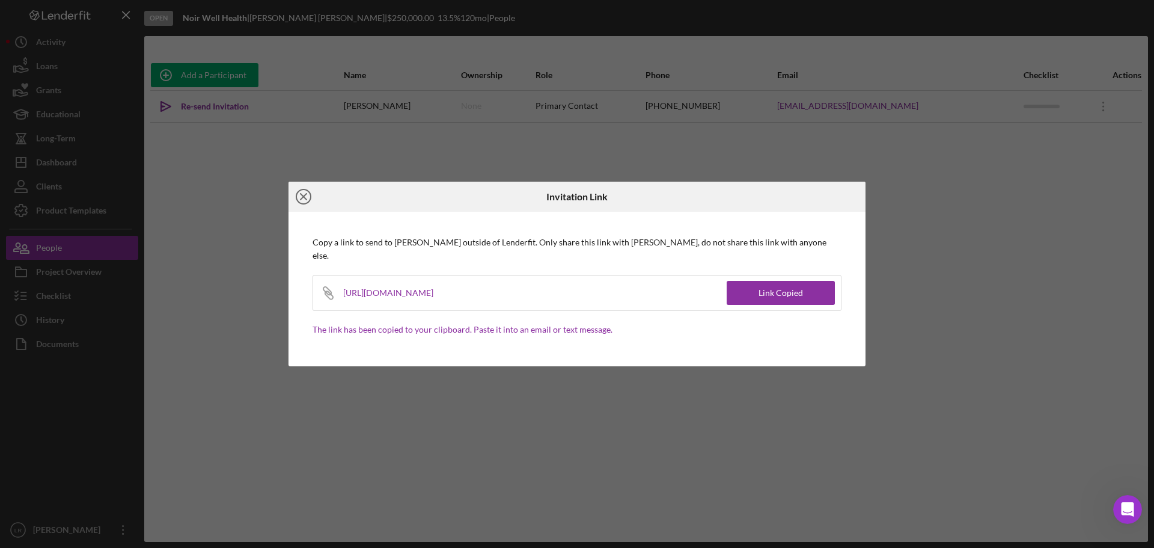
click at [302, 200] on icon "Icon/Close" at bounding box center [304, 197] width 30 height 30
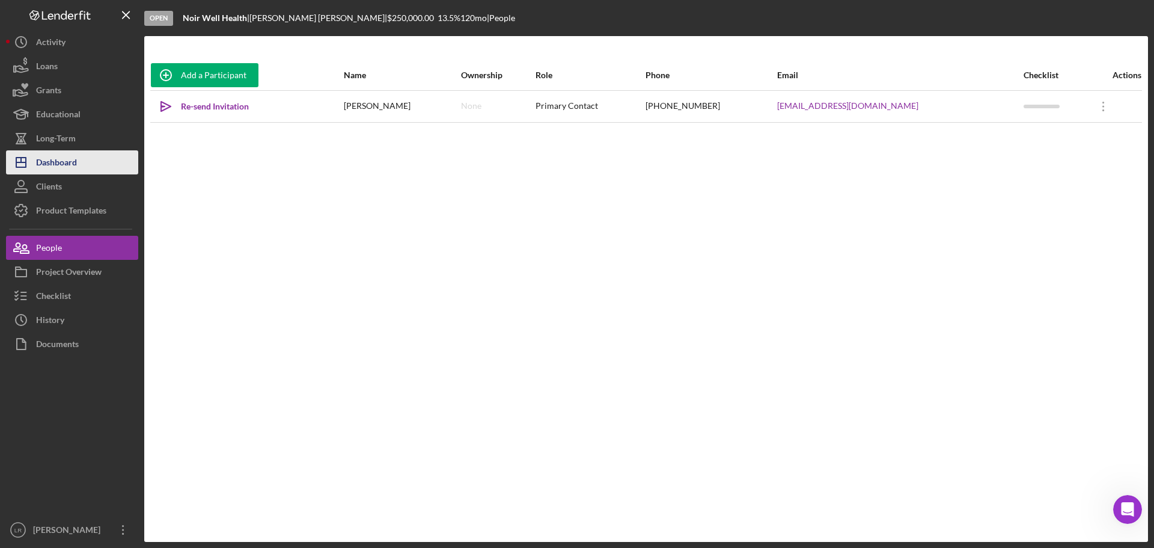
click at [78, 163] on button "Icon/Dashboard Dashboard" at bounding box center [72, 162] width 132 height 24
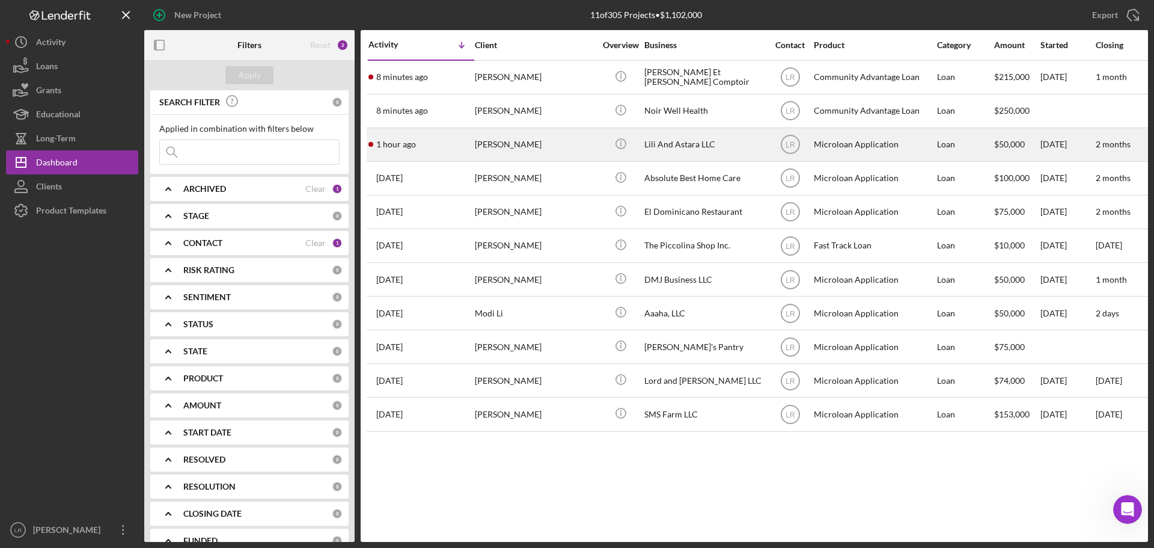
click at [544, 139] on div "[PERSON_NAME]" at bounding box center [535, 145] width 120 height 32
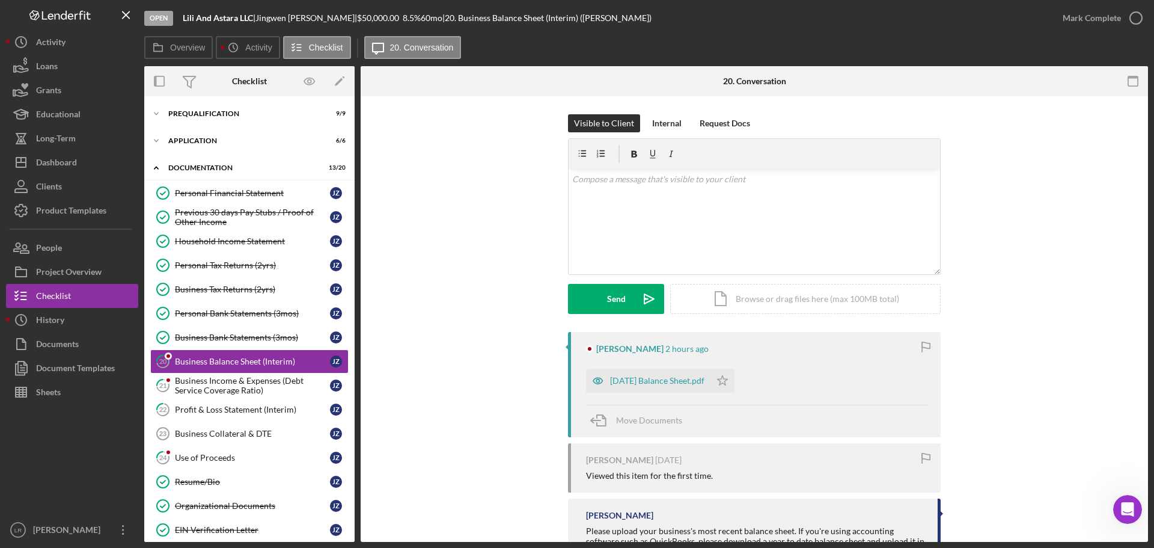
scroll to position [43, 0]
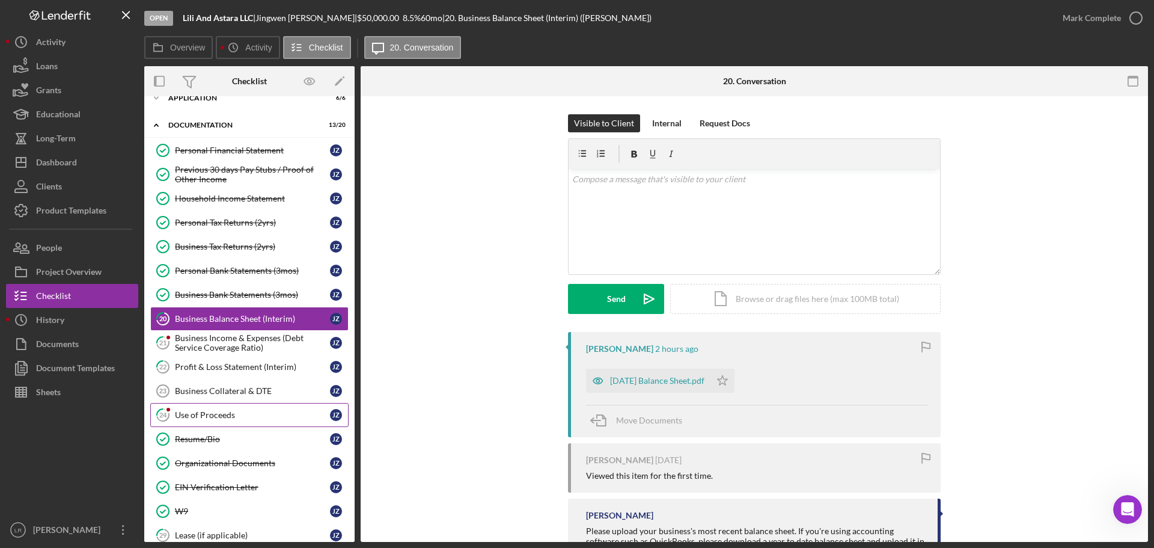
drag, startPoint x: 195, startPoint y: 417, endPoint x: 234, endPoint y: 417, distance: 39.1
click at [195, 417] on div "Use of Proceeds" at bounding box center [252, 415] width 155 height 10
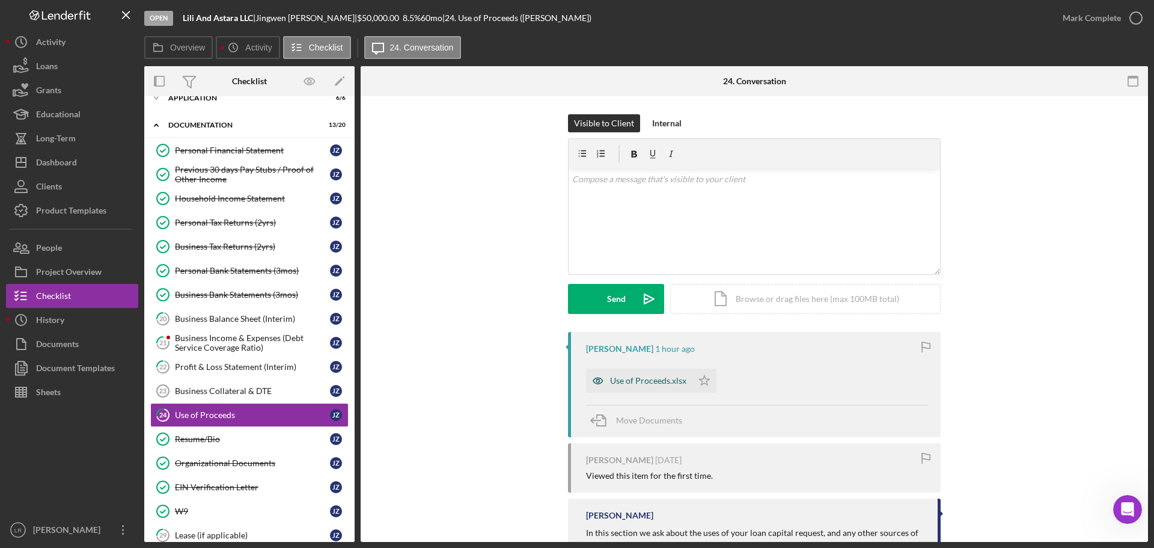
click at [641, 379] on div "Use of Proceeds.xlsx" at bounding box center [648, 381] width 76 height 10
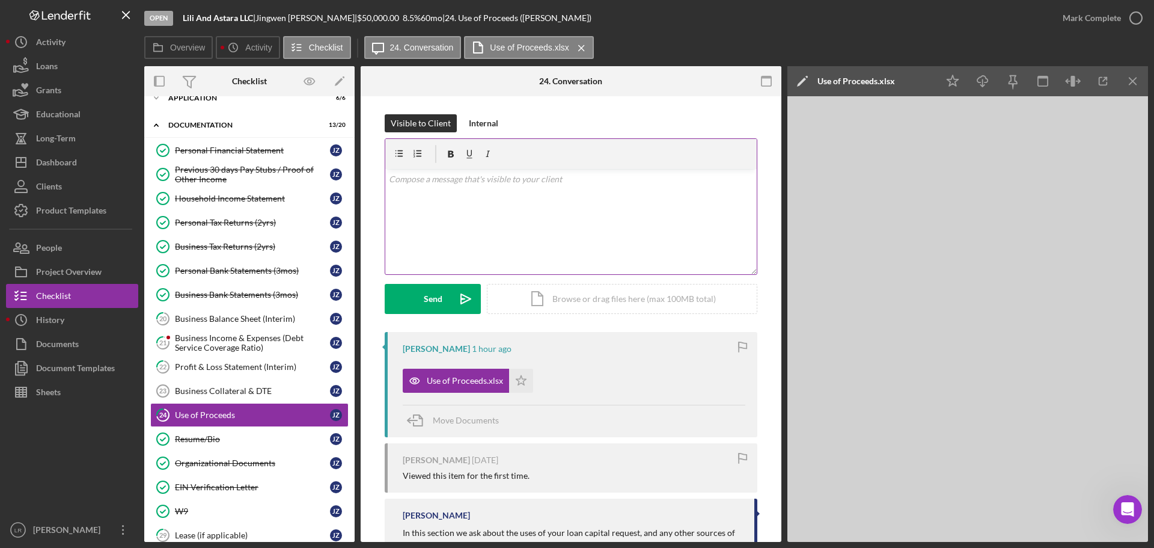
click at [551, 217] on div "v Color teal Color pink Remove color Add row above Add row below Add column bef…" at bounding box center [570, 221] width 371 height 105
click at [552, 180] on p "We have to adjust the uses to include the 2% origination fee" at bounding box center [571, 179] width 365 height 13
click at [650, 177] on p "We have to adjust the uses to include the 2% ($1,000) origination fee" at bounding box center [571, 179] width 365 height 13
click at [453, 194] on p "We have to adjust the uses to include the 2% ($1,000) origination fee. Do you w…" at bounding box center [571, 186] width 365 height 27
drag, startPoint x: 641, startPoint y: 179, endPoint x: 685, endPoint y: 179, distance: 44.5
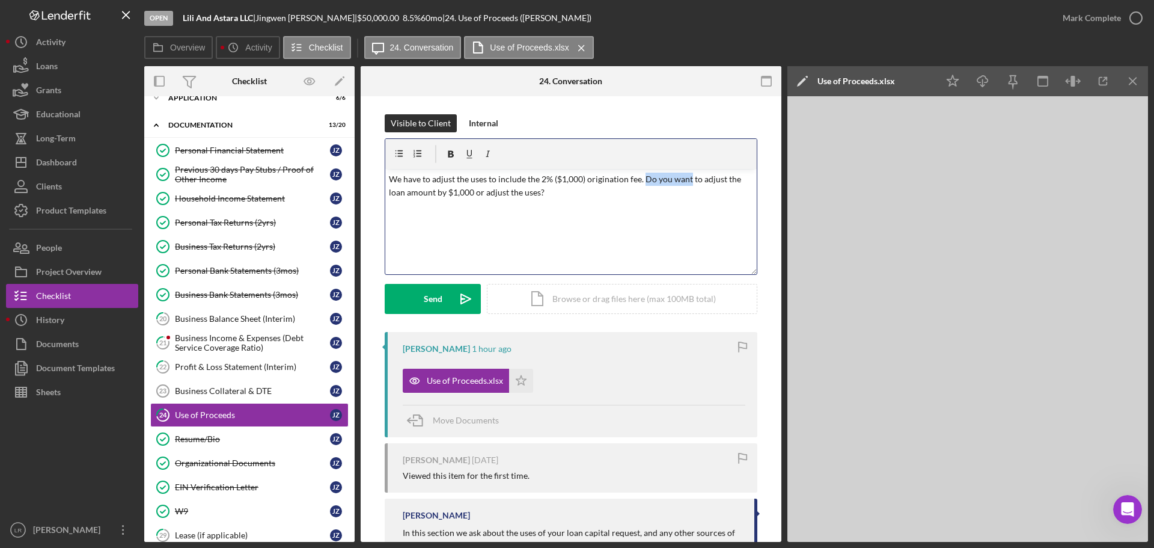
click at [685, 179] on p "We have to adjust the uses to include the 2% ($1,000) origination fee. Do you w…" at bounding box center [571, 186] width 365 height 27
click at [418, 153] on icon "button" at bounding box center [418, 154] width 27 height 27
click at [415, 153] on icon "button" at bounding box center [418, 154] width 27 height 27
click at [417, 151] on icon "button" at bounding box center [418, 154] width 27 height 27
click at [417, 202] on p "to adjust the loan amount by $1,000 or adjust the uses?" at bounding box center [580, 201] width 347 height 13
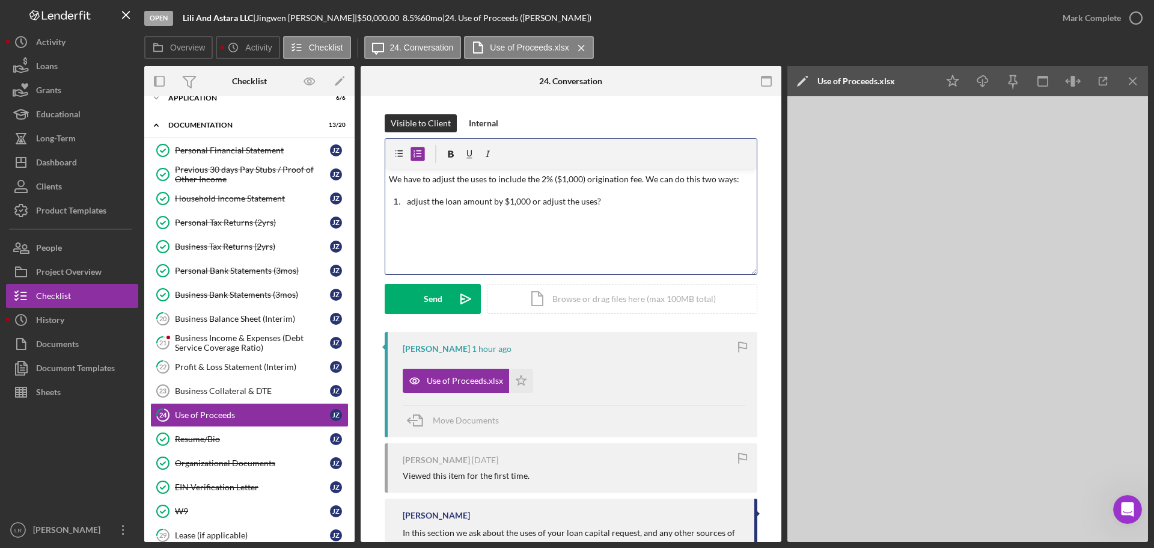
click at [534, 201] on p "adjust the loan amount by $1,000 or adjust the uses?" at bounding box center [580, 201] width 347 height 13
click at [542, 201] on p "adjust the loan amount by $1,000 or adjust the uses?" at bounding box center [580, 201] width 347 height 13
click at [468, 219] on p "adjust the uses?" at bounding box center [580, 218] width 347 height 13
click at [414, 157] on icon "button" at bounding box center [418, 154] width 27 height 27
drag, startPoint x: 427, startPoint y: 299, endPoint x: 558, endPoint y: 248, distance: 140.6
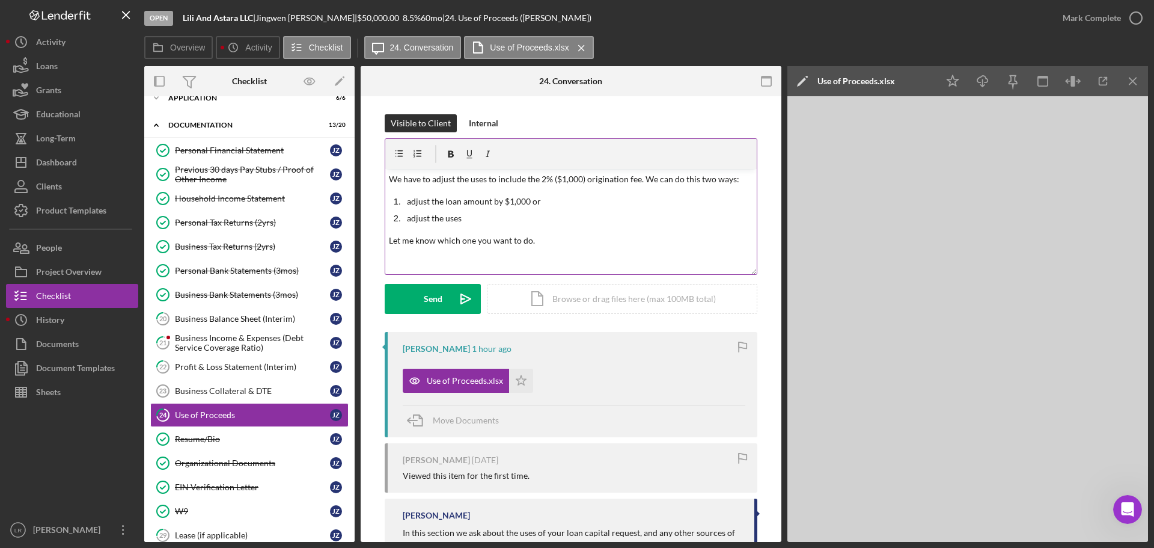
click at [558, 250] on form "v Color teal Color pink Remove color Add row above Add row below Add column bef…" at bounding box center [571, 226] width 373 height 176
drag, startPoint x: 546, startPoint y: 241, endPoint x: 344, endPoint y: 240, distance: 201.4
click at [344, 240] on div "Overview Internal Workflow Stage Open Icon/Dropdown Arrow Archive (can unarchiv…" at bounding box center [646, 303] width 1004 height 475
click at [442, 218] on p "adjust the uses" at bounding box center [580, 218] width 347 height 13
click at [431, 301] on div "Send" at bounding box center [433, 299] width 19 height 30
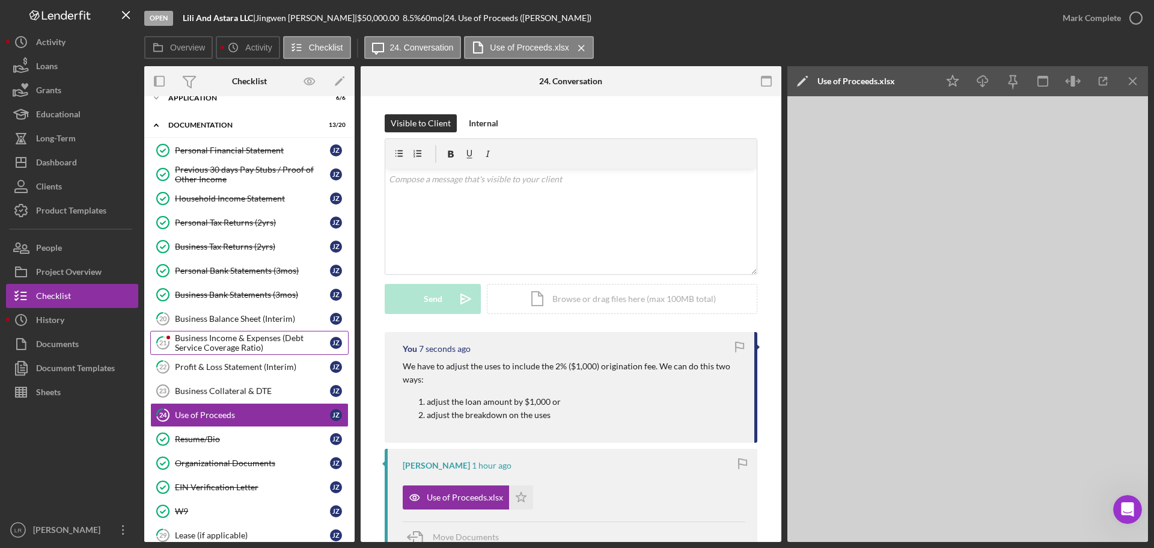
click at [231, 336] on div "Business Income & Expenses (Debt Service Coverage Ratio)" at bounding box center [252, 342] width 155 height 19
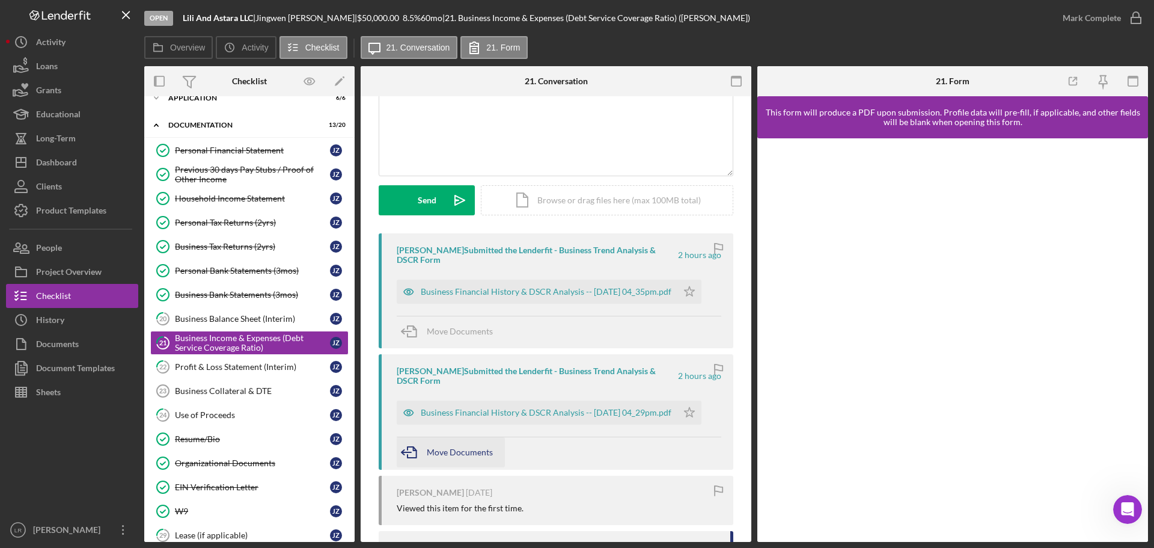
scroll to position [120, 0]
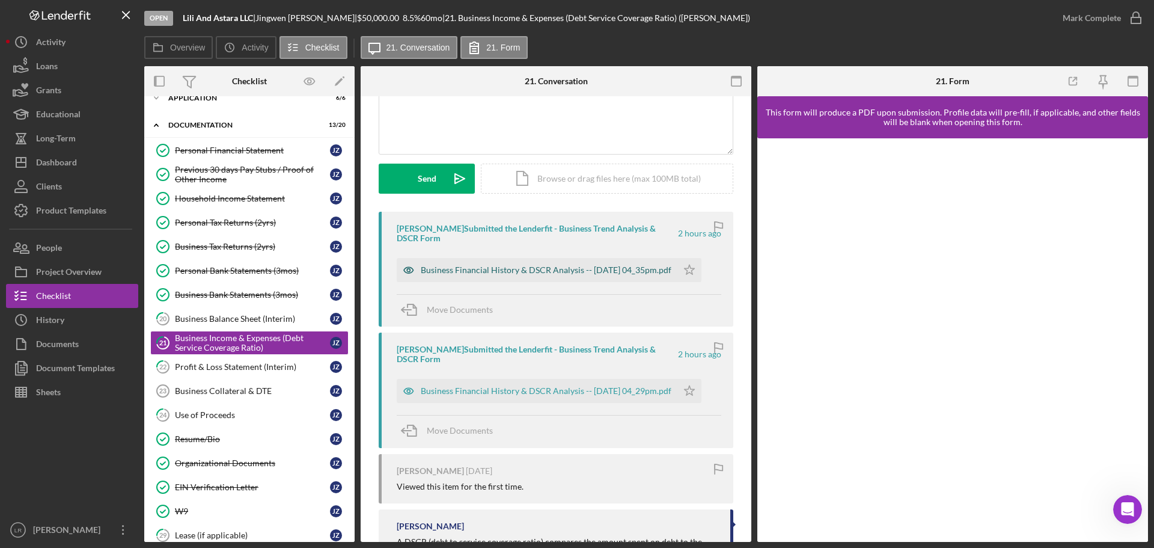
click at [514, 265] on div "Business Financial History & DSCR Analysis -- [DATE] 04_35pm.pdf" at bounding box center [546, 270] width 251 height 10
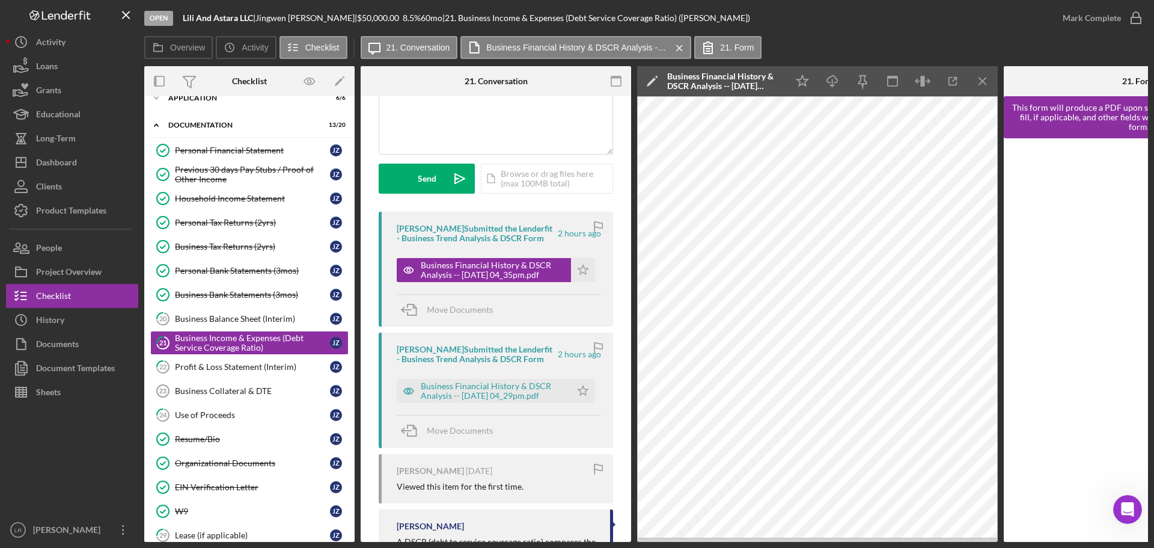
click at [651, 75] on icon "Icon/Edit" at bounding box center [652, 81] width 30 height 30
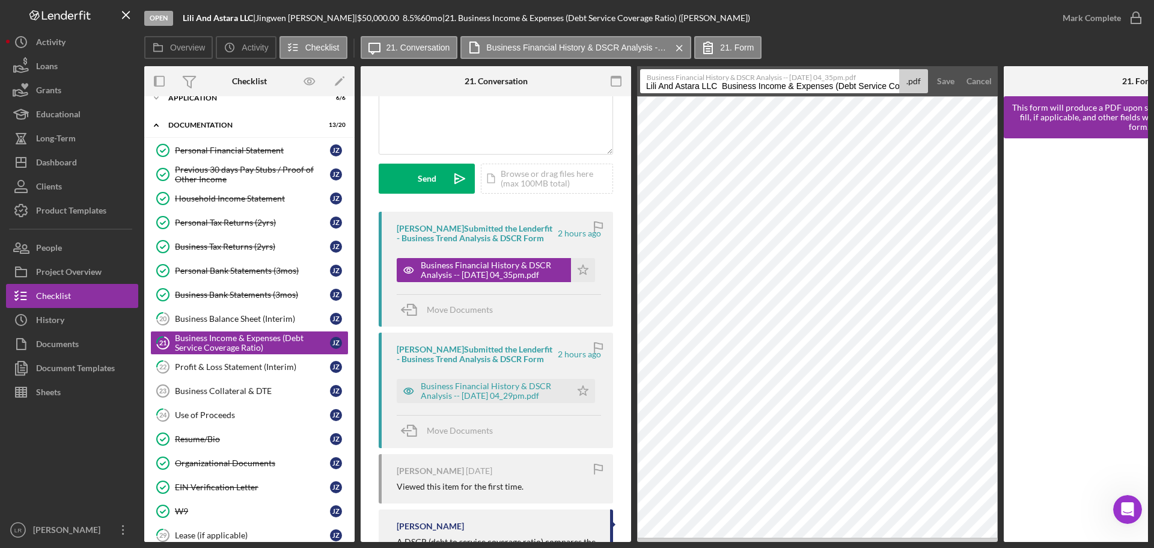
drag, startPoint x: 723, startPoint y: 87, endPoint x: 457, endPoint y: 94, distance: 265.2
click at [457, 94] on div "Overview Internal Workflow Stage Open Icon/Dropdown Arrow Archive (can unarchiv…" at bounding box center [646, 303] width 1004 height 475
drag, startPoint x: 874, startPoint y: 88, endPoint x: 1071, endPoint y: 84, distance: 196.6
click at [1071, 84] on div "Overview Internal Workflow Stage Open Icon/Dropdown Arrow Archive (can unarchiv…" at bounding box center [646, 303] width 1004 height 475
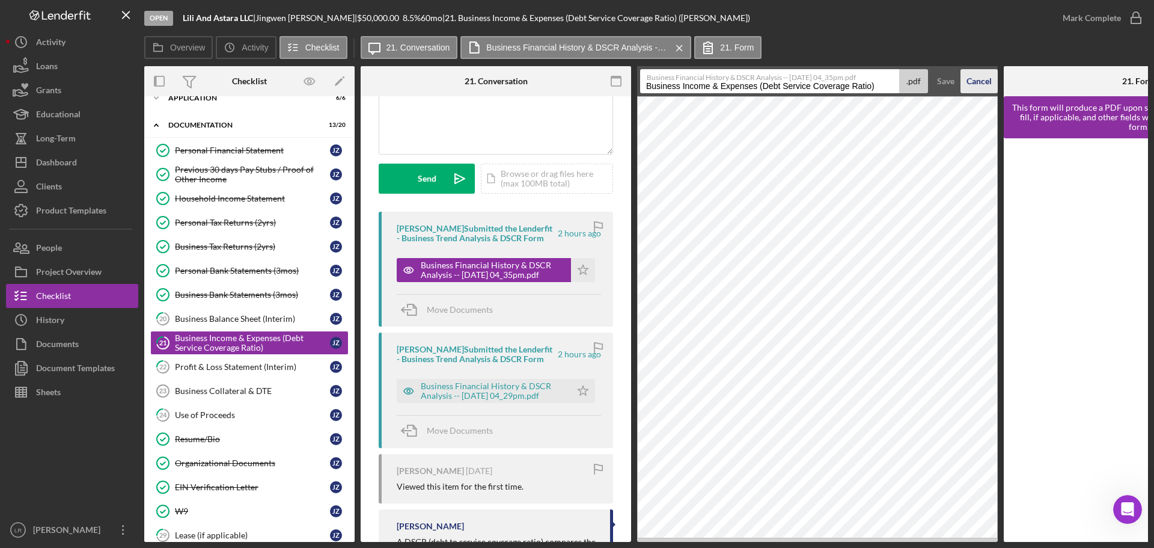
scroll to position [0, 0]
type input "Business Income & Expenses (Debt Service Coverage Ratio)"
click at [941, 78] on div "Save" at bounding box center [945, 81] width 17 height 24
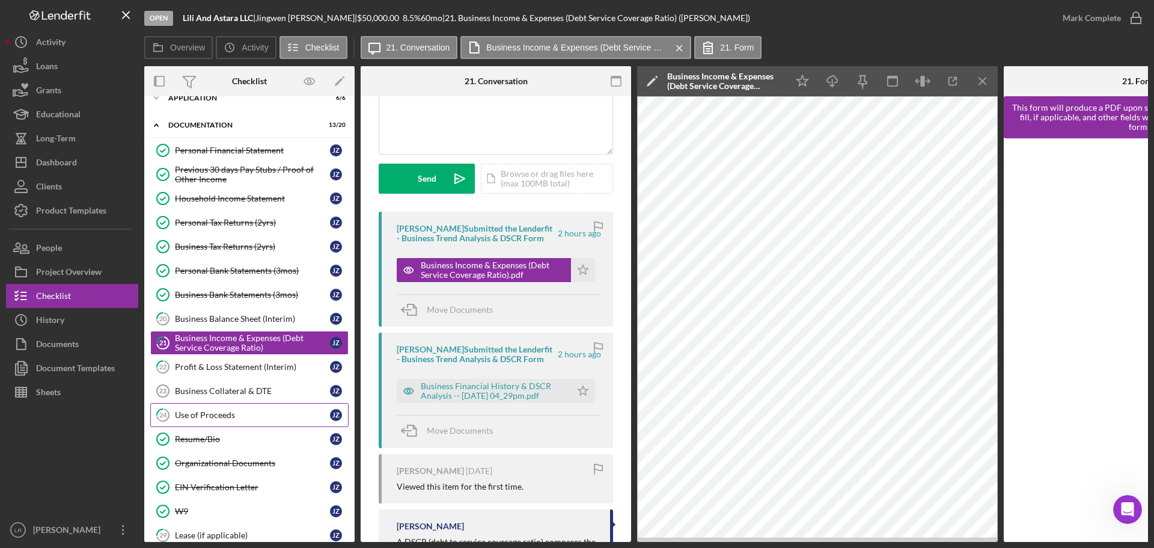
click at [200, 418] on div "Use of Proceeds" at bounding box center [252, 415] width 155 height 10
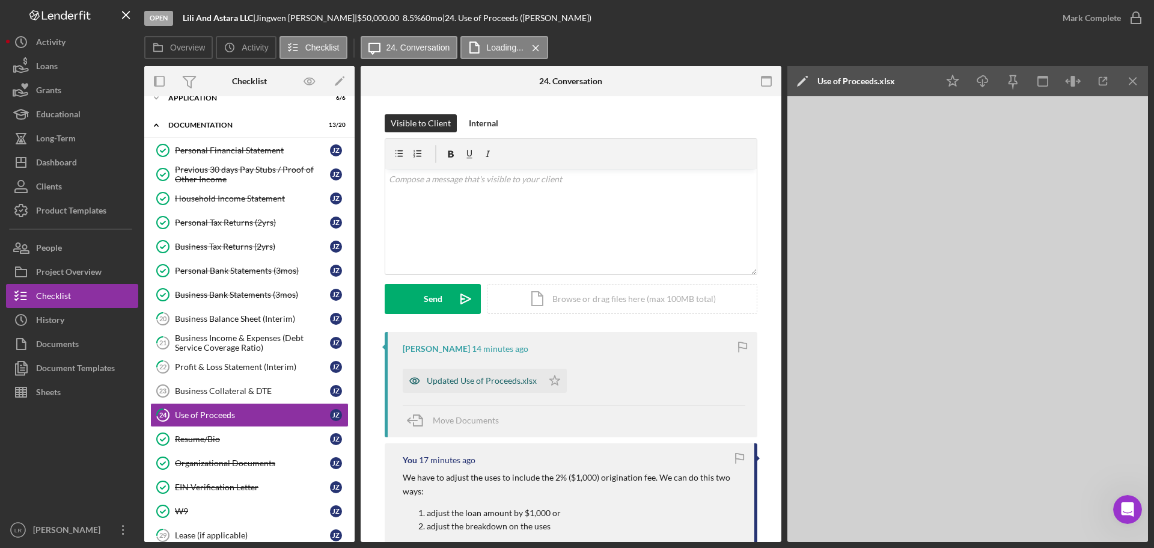
click at [462, 384] on div "Updated Use of Proceeds.xlsx" at bounding box center [482, 381] width 110 height 10
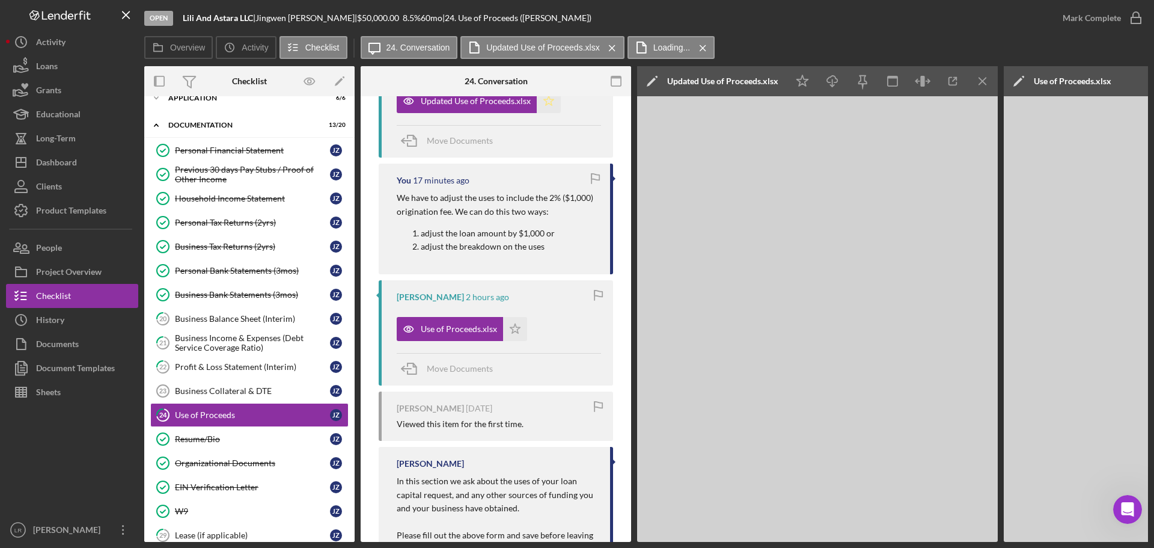
scroll to position [301, 0]
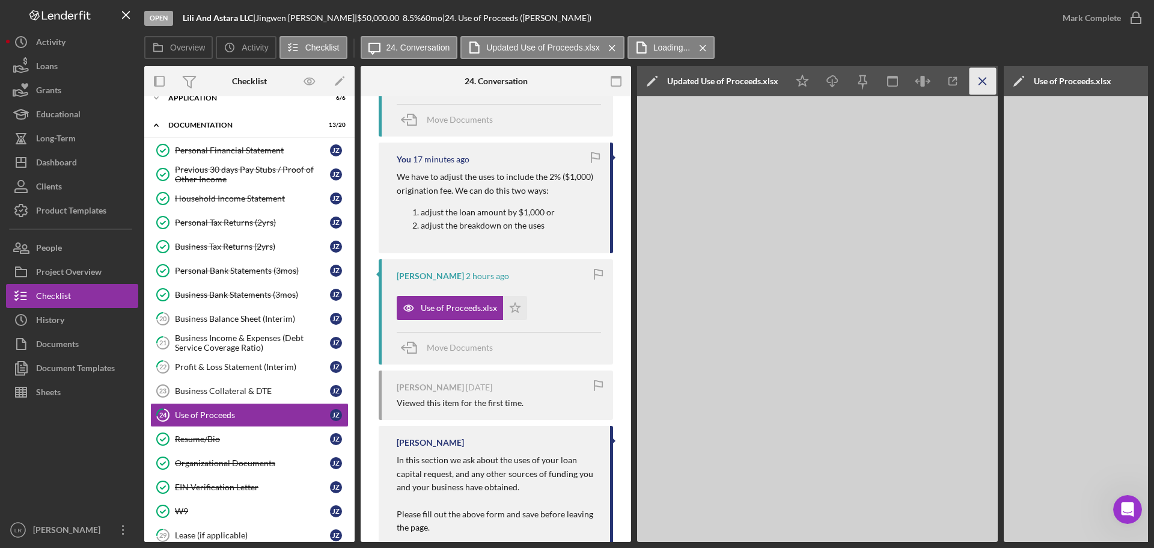
click at [988, 83] on icon "Icon/Menu Close" at bounding box center [983, 81] width 27 height 27
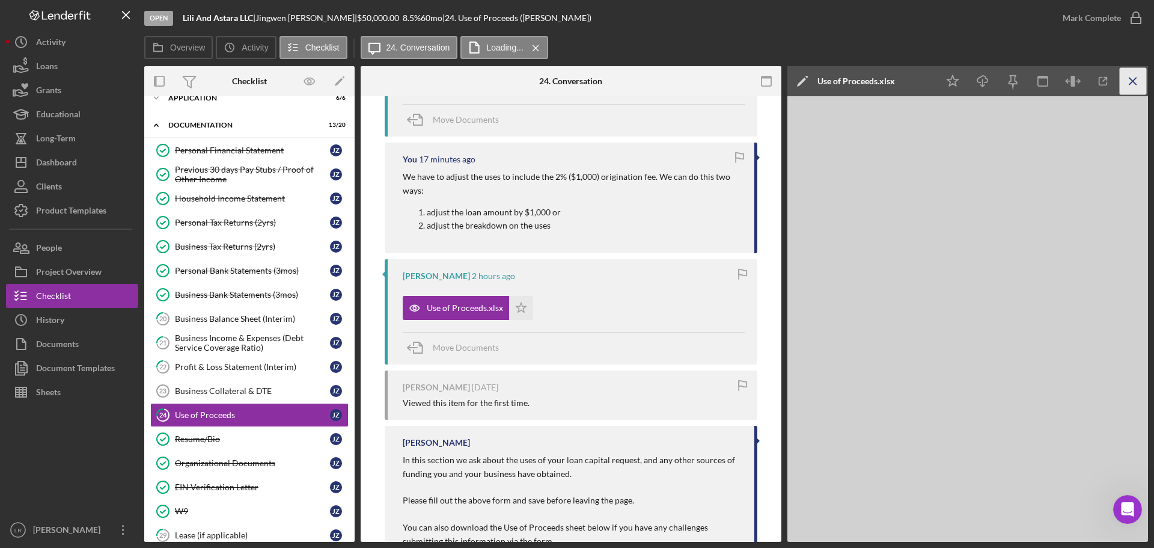
click at [1140, 76] on icon "Icon/Menu Close" at bounding box center [1133, 81] width 27 height 27
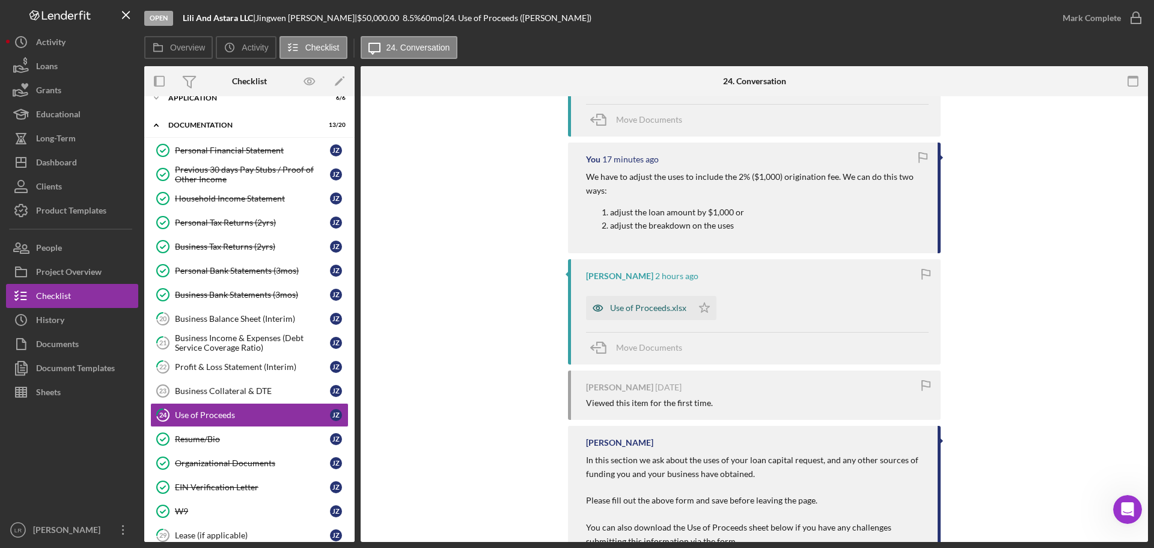
click at [634, 308] on div "Use of Proceeds.xlsx" at bounding box center [648, 308] width 76 height 10
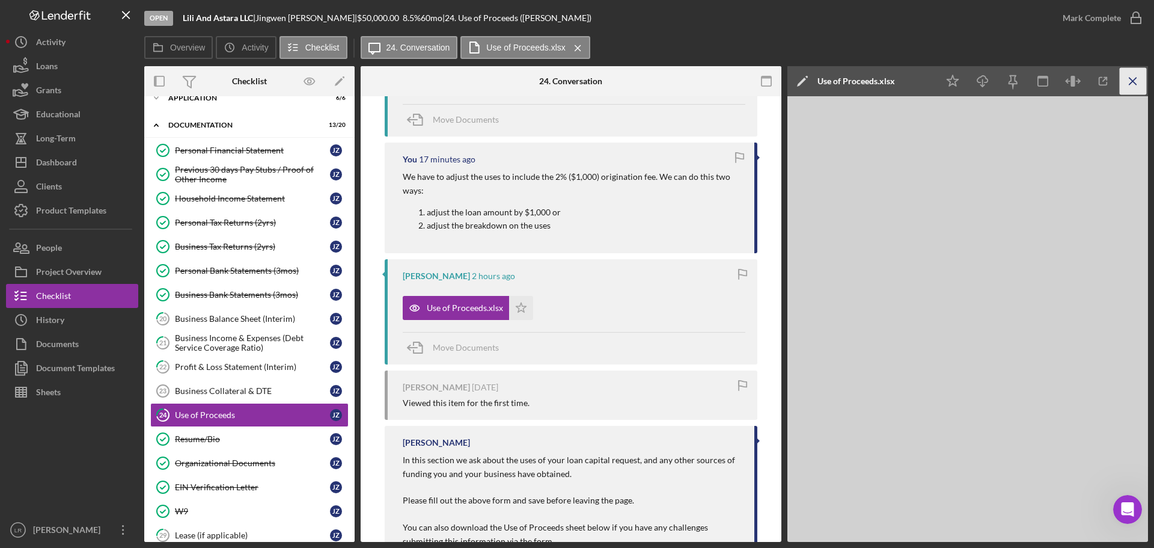
click at [1133, 81] on line "button" at bounding box center [1132, 81] width 7 height 7
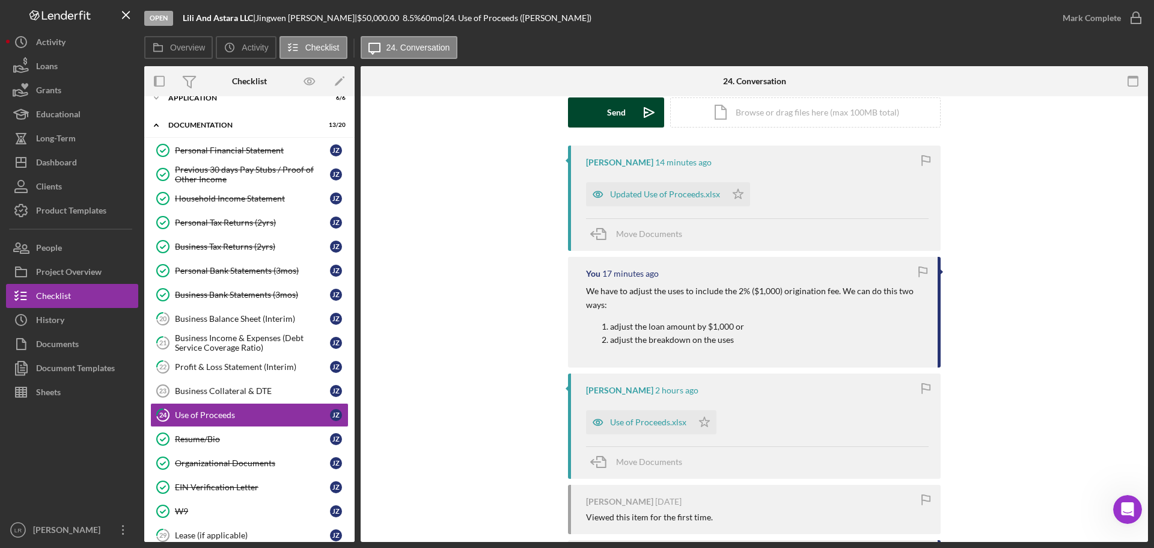
scroll to position [0, 0]
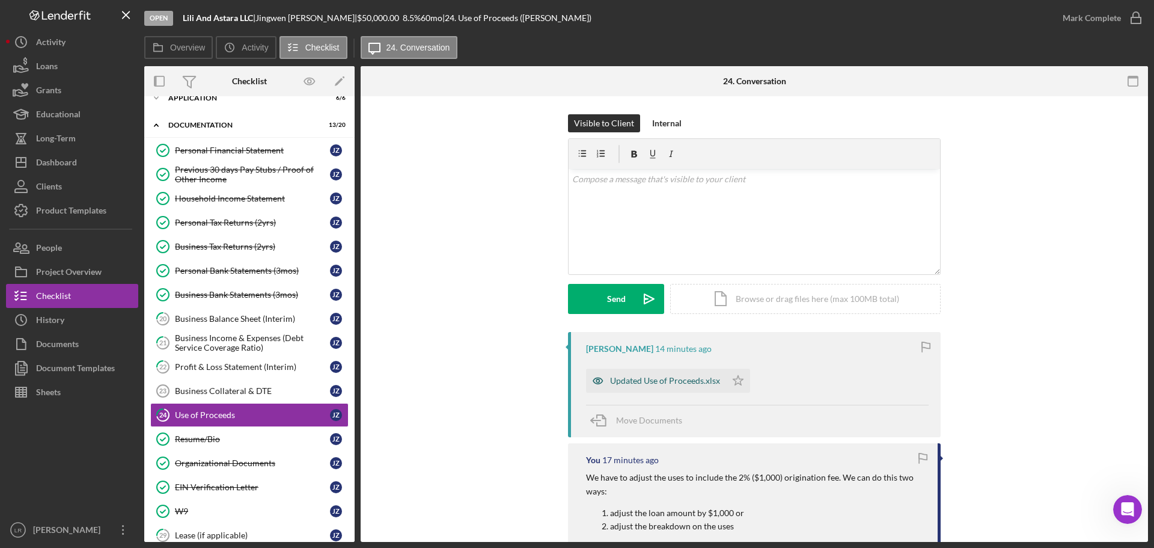
click at [665, 378] on div "Updated Use of Proceeds.xlsx" at bounding box center [665, 381] width 110 height 10
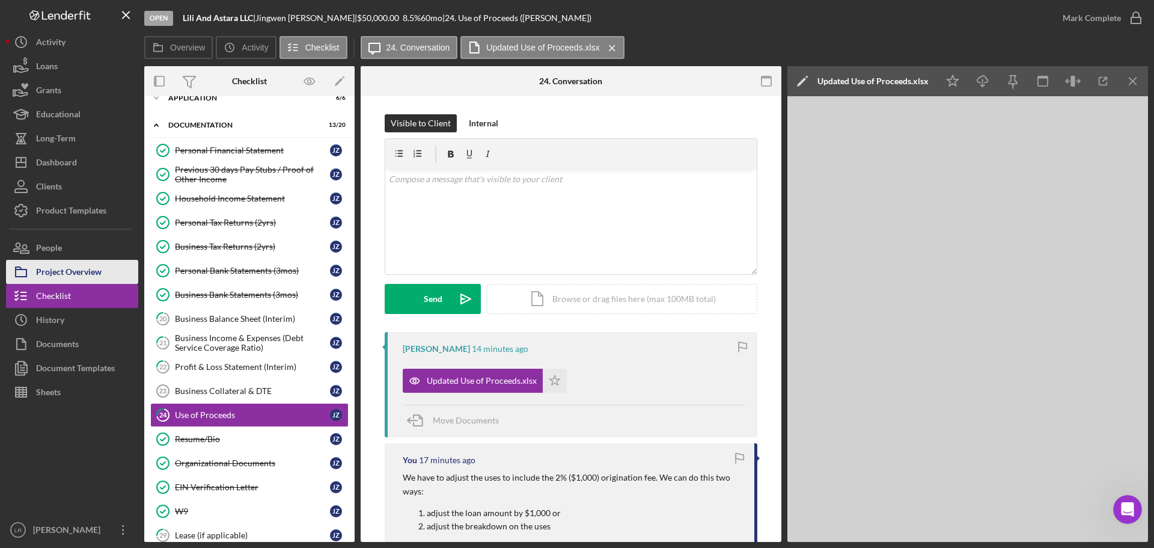
click at [90, 272] on div "Project Overview" at bounding box center [69, 273] width 66 height 27
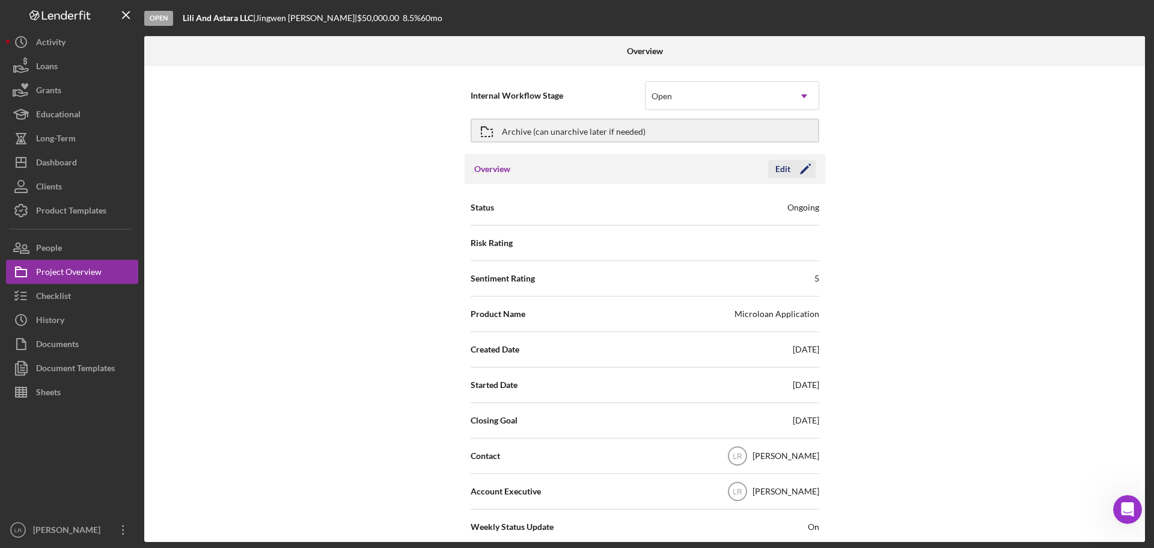
click at [802, 167] on icon "Icon/Edit" at bounding box center [805, 169] width 30 height 30
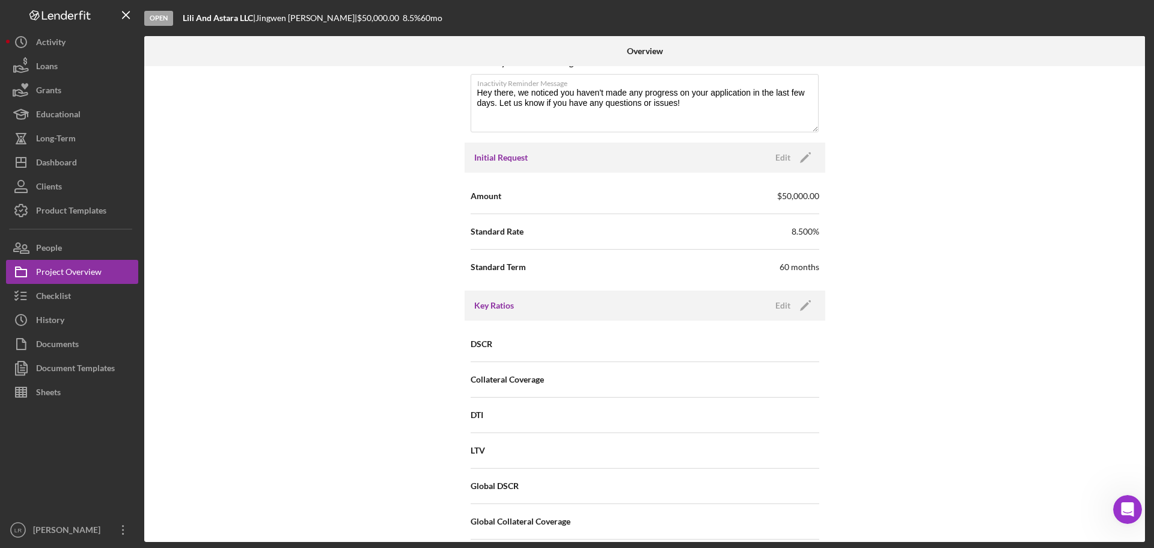
scroll to position [661, 0]
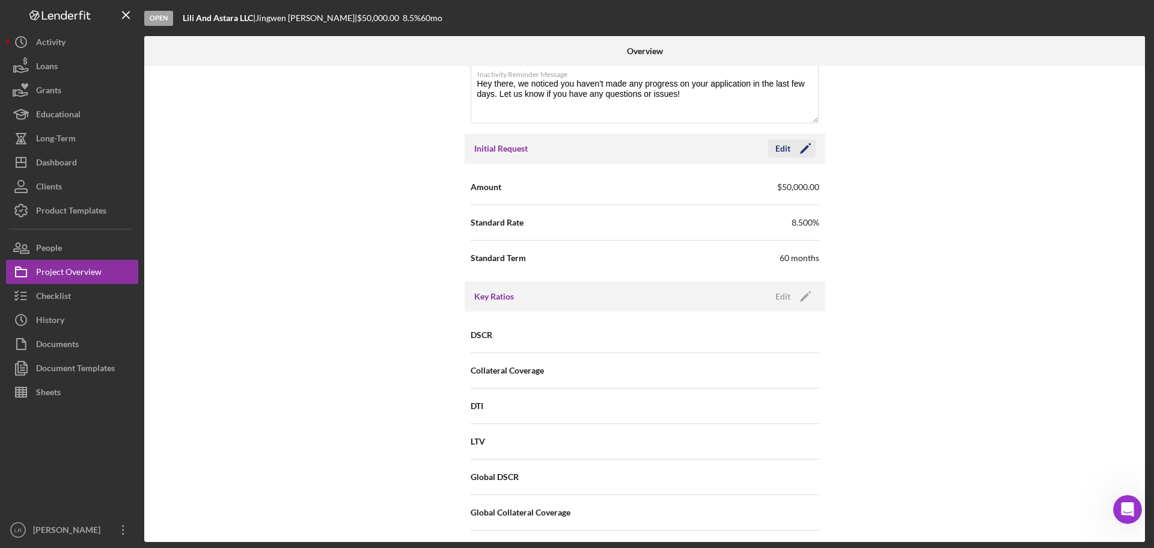
click at [799, 151] on icon "Icon/Edit" at bounding box center [805, 148] width 30 height 30
click at [660, 189] on input "$50,000" at bounding box center [732, 186] width 174 height 29
type input "$51,000"
click at [790, 151] on div "Save" at bounding box center [795, 148] width 17 height 18
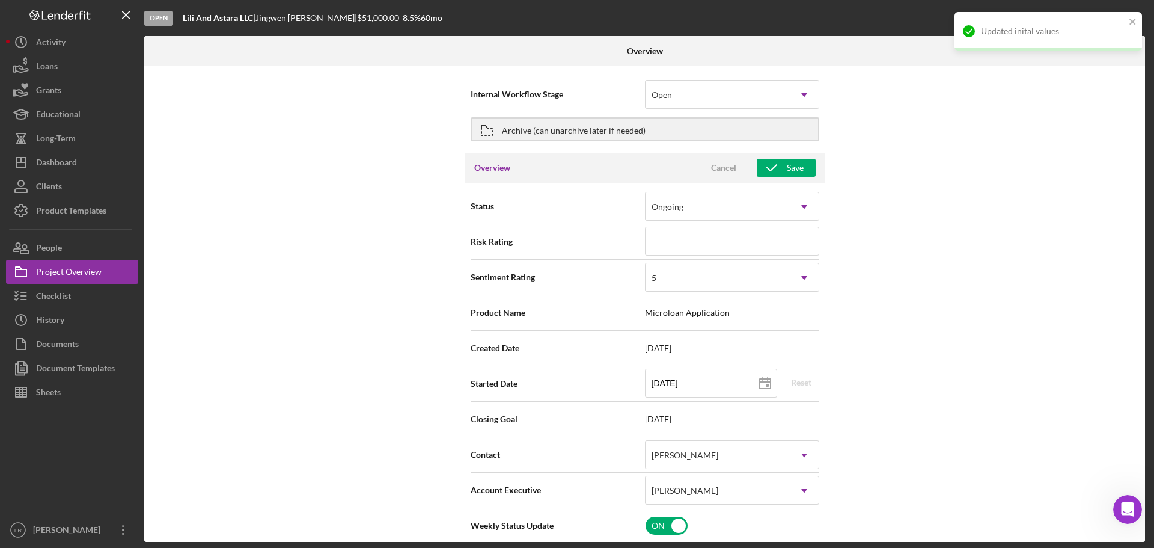
scroll to position [0, 0]
click at [793, 165] on div "Save" at bounding box center [795, 169] width 17 height 18
type textarea "Here's a snapshot of information that has been fully approved, as well as the i…"
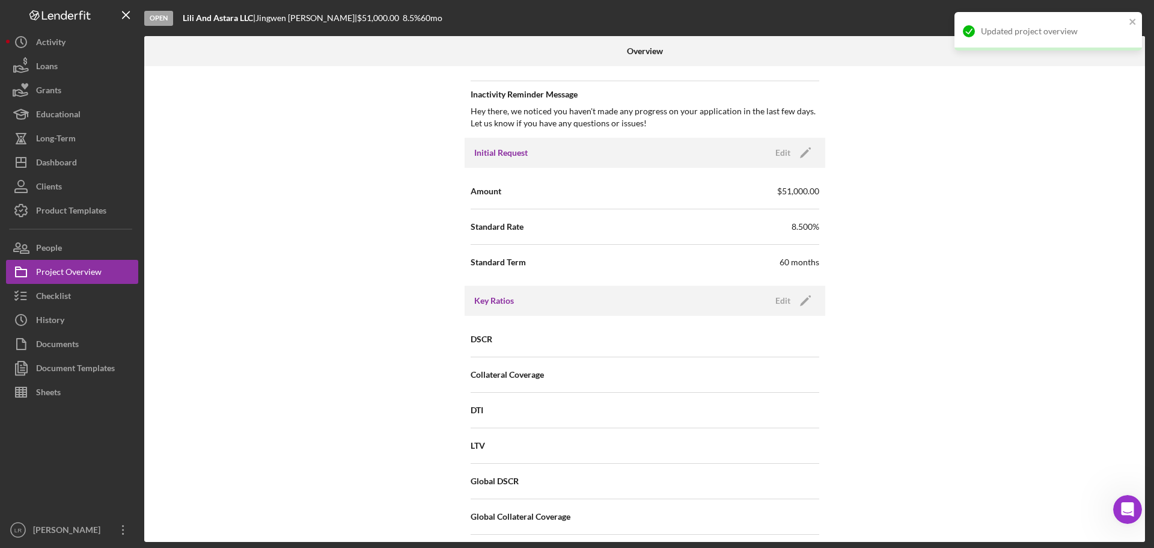
scroll to position [601, 0]
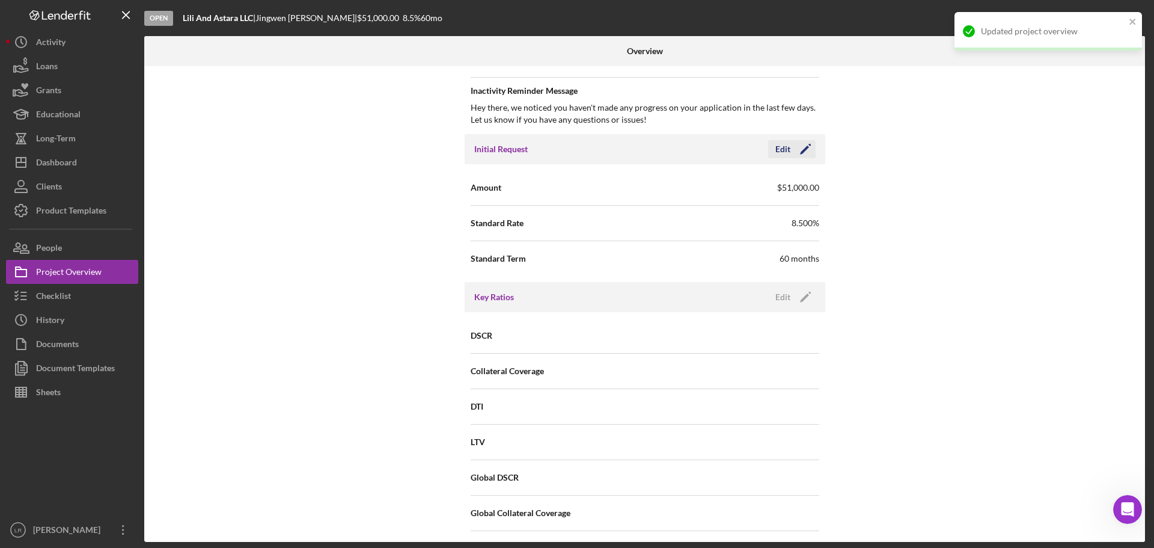
click at [801, 148] on icon "Icon/Edit" at bounding box center [805, 149] width 30 height 30
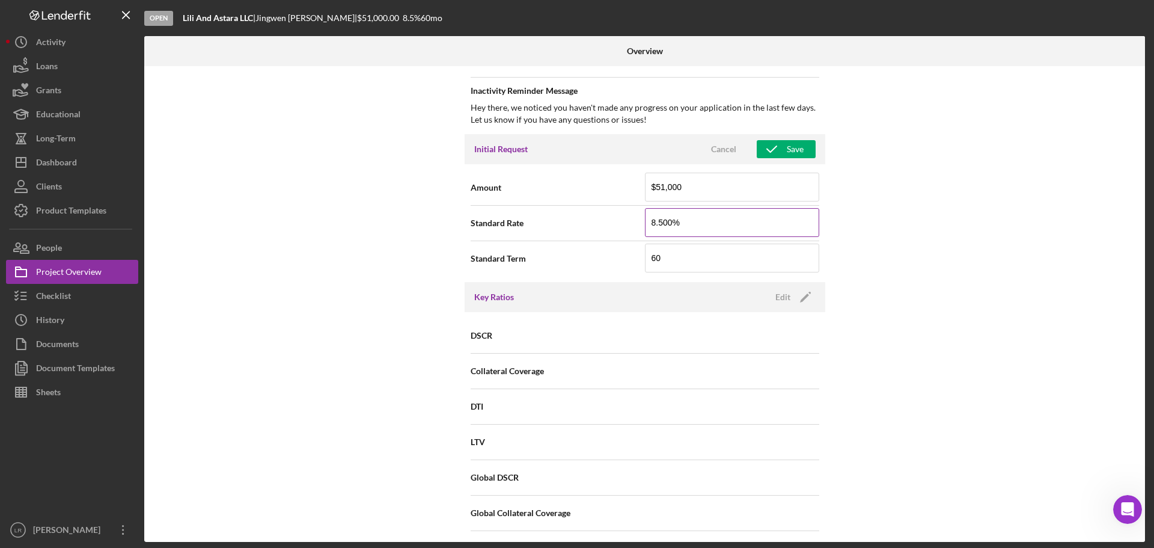
click at [660, 221] on input "8.500%" at bounding box center [732, 222] width 174 height 29
drag, startPoint x: 652, startPoint y: 221, endPoint x: 544, endPoint y: 237, distance: 108.9
click at [544, 237] on div "Standard Rate 8.500%" at bounding box center [645, 223] width 349 height 30
type input "13.500%"
drag, startPoint x: 675, startPoint y: 255, endPoint x: 591, endPoint y: 257, distance: 84.2
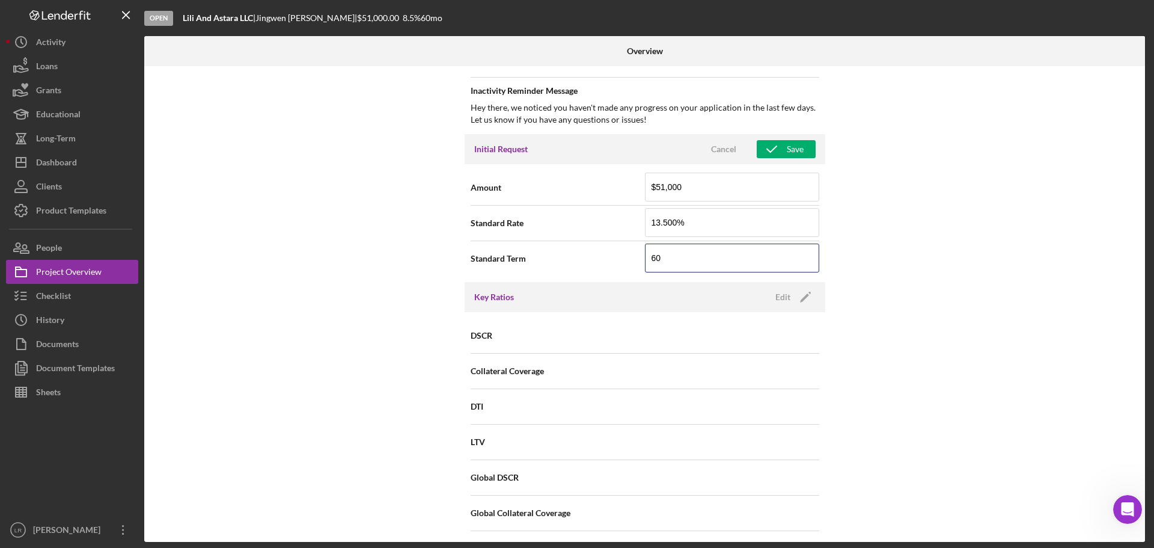
click at [591, 257] on div "Standard Term 60" at bounding box center [645, 258] width 349 height 30
type input "120"
click at [787, 146] on div "Save" at bounding box center [795, 149] width 17 height 18
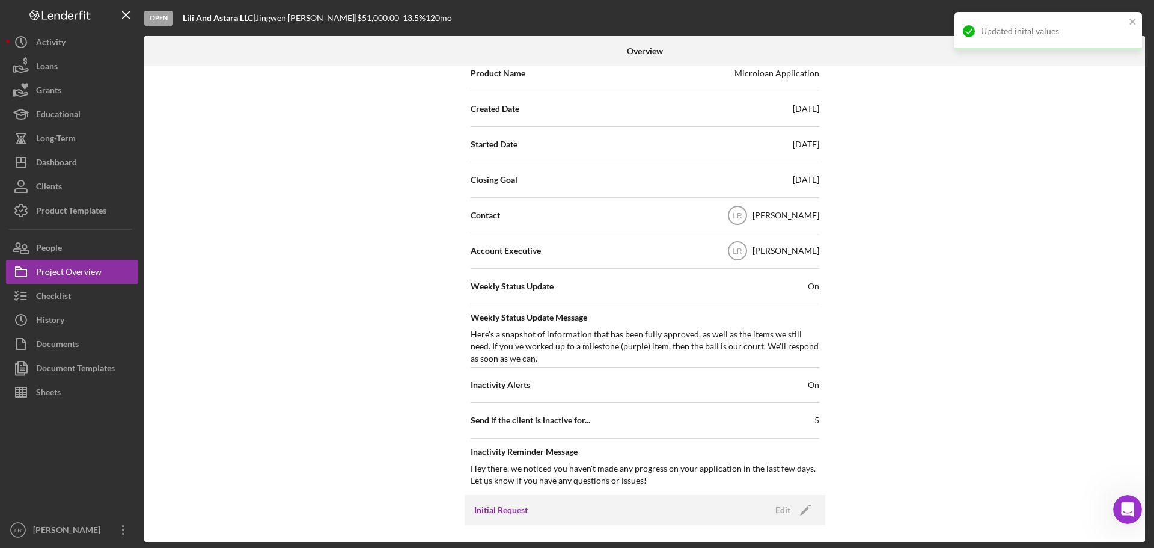
scroll to position [0, 0]
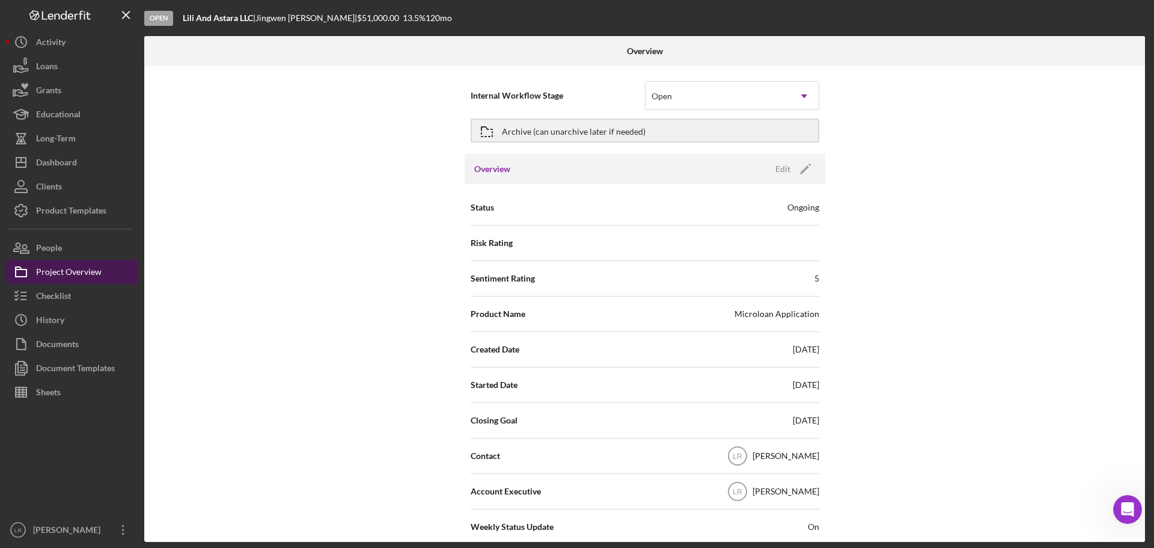
click at [63, 263] on div "Project Overview" at bounding box center [69, 273] width 66 height 27
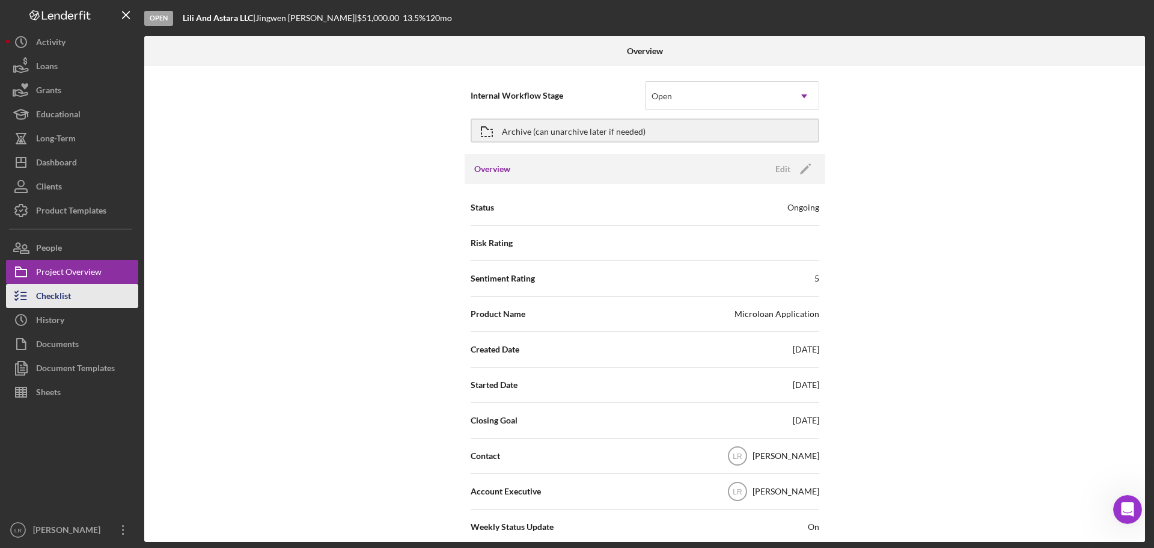
click at [76, 302] on button "Checklist" at bounding box center [72, 296] width 132 height 24
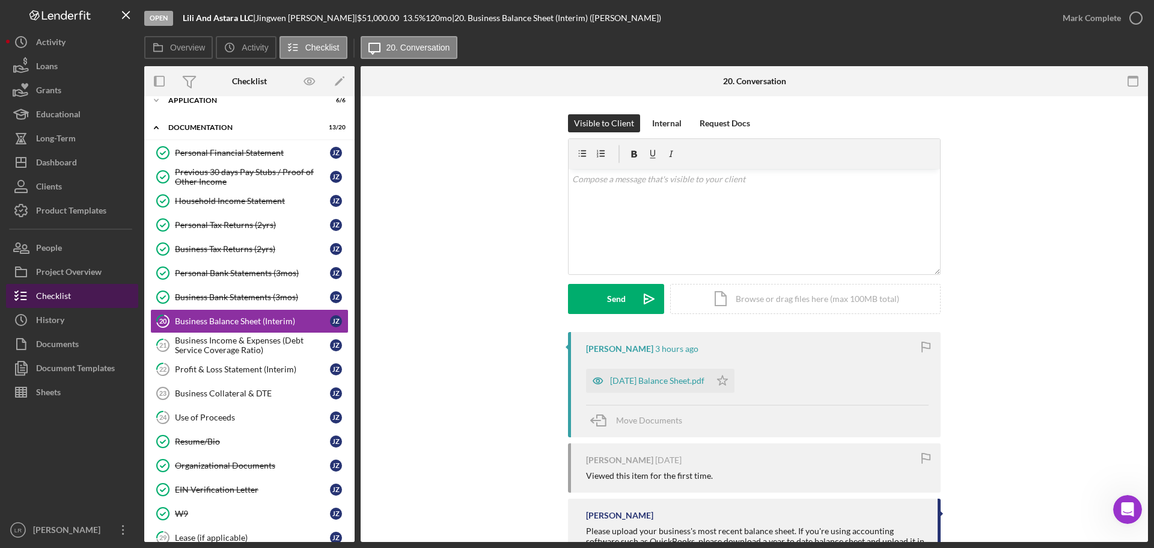
scroll to position [43, 0]
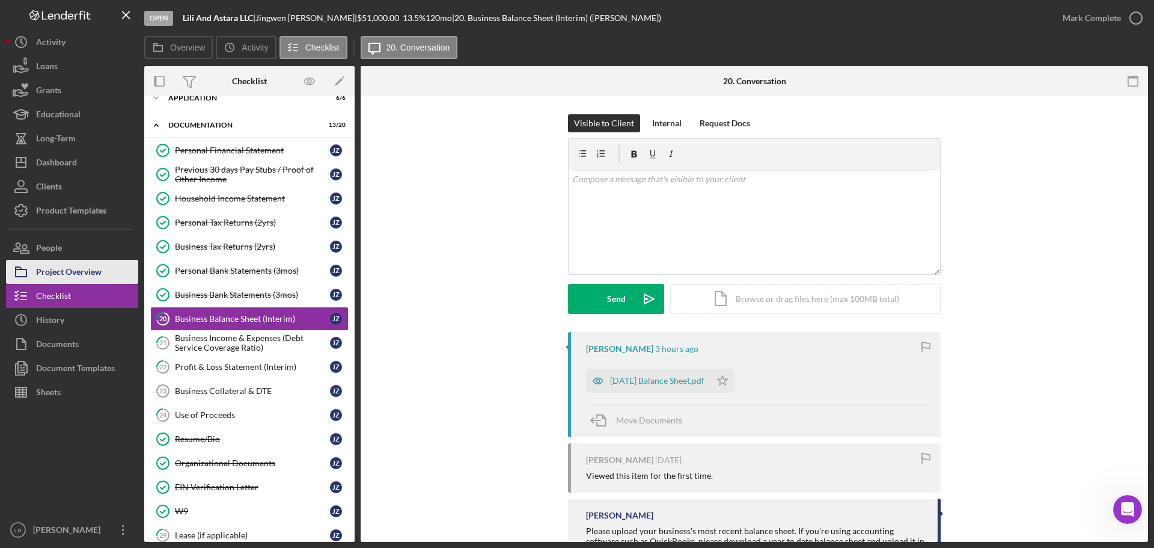
click at [54, 271] on div "Project Overview" at bounding box center [69, 273] width 66 height 27
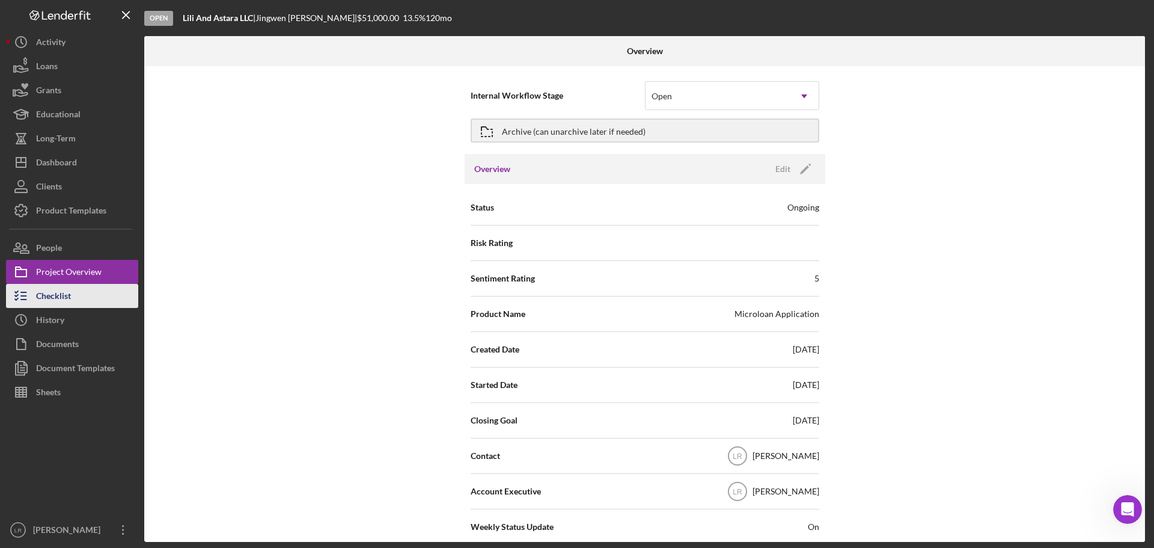
click at [63, 295] on div "Checklist" at bounding box center [53, 297] width 35 height 27
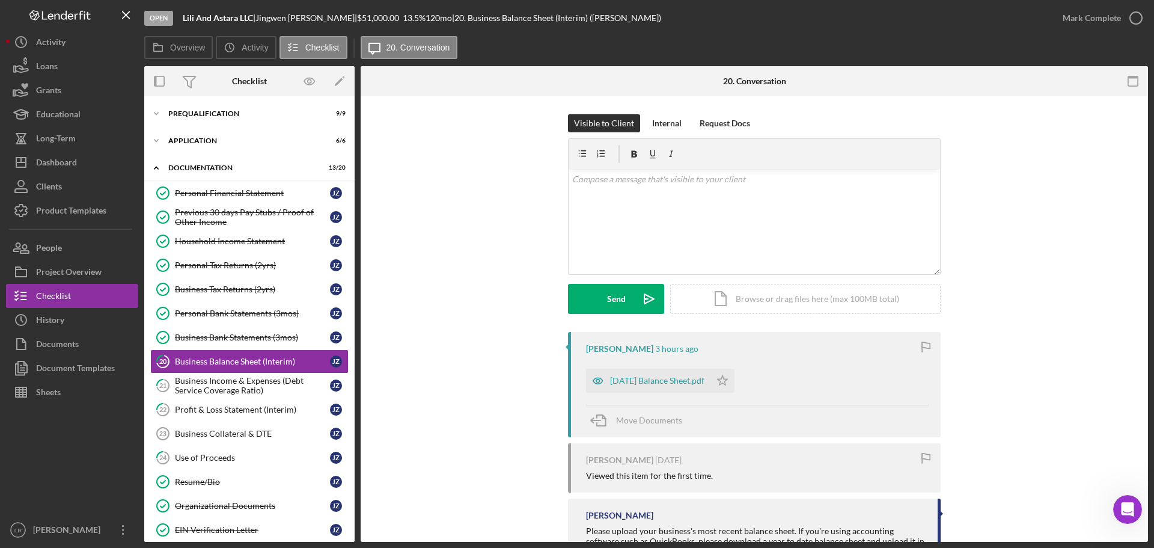
scroll to position [43, 0]
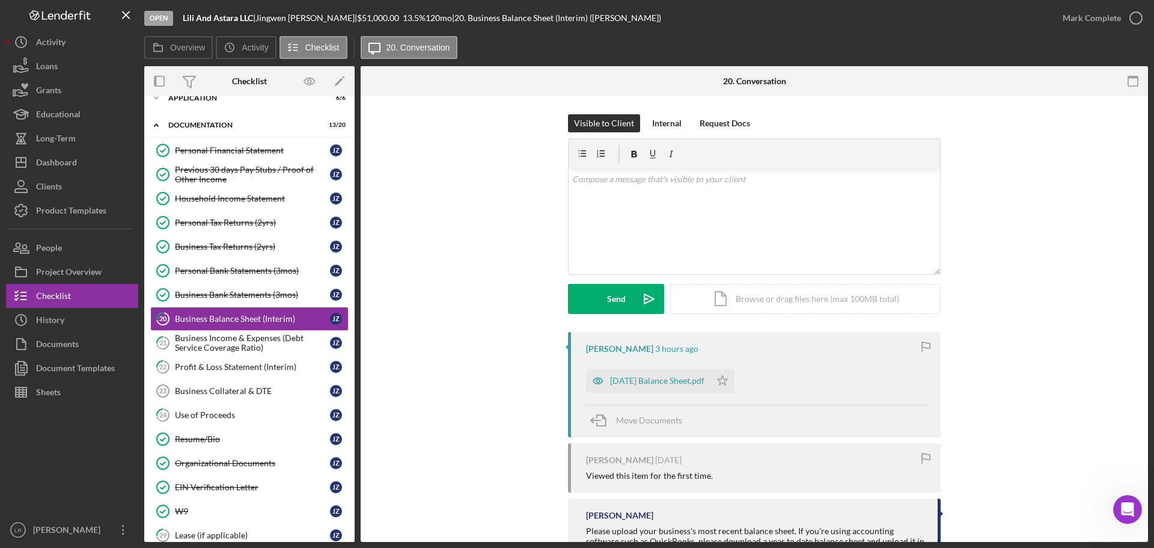
drag, startPoint x: 216, startPoint y: 411, endPoint x: 659, endPoint y: 402, distance: 443.7
click at [216, 411] on div "Use of Proceeds" at bounding box center [252, 415] width 155 height 10
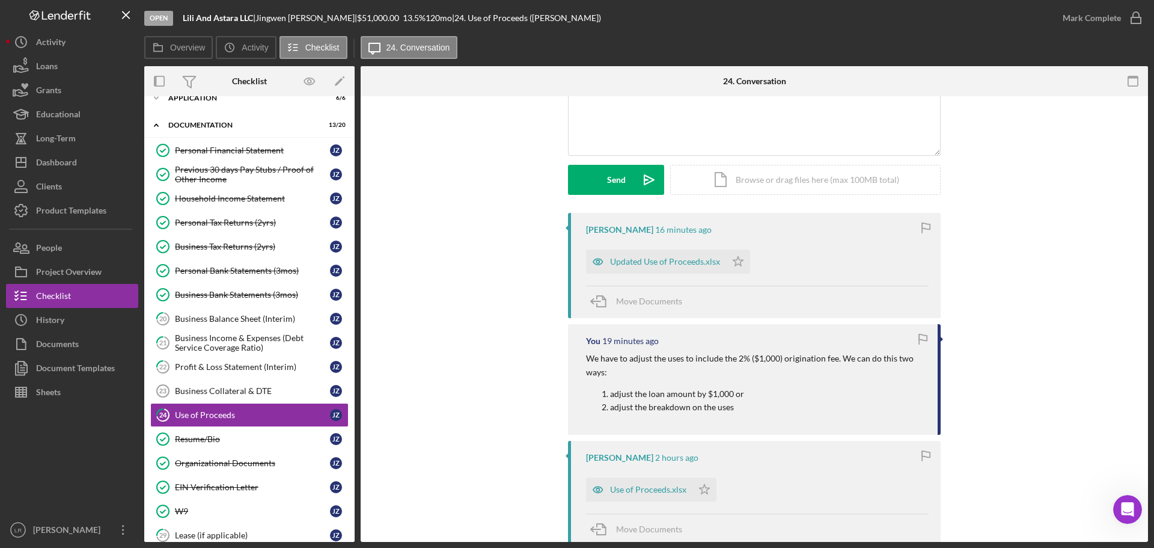
scroll to position [120, 0]
click at [679, 261] on div "Updated Use of Proceeds.xlsx" at bounding box center [665, 260] width 110 height 10
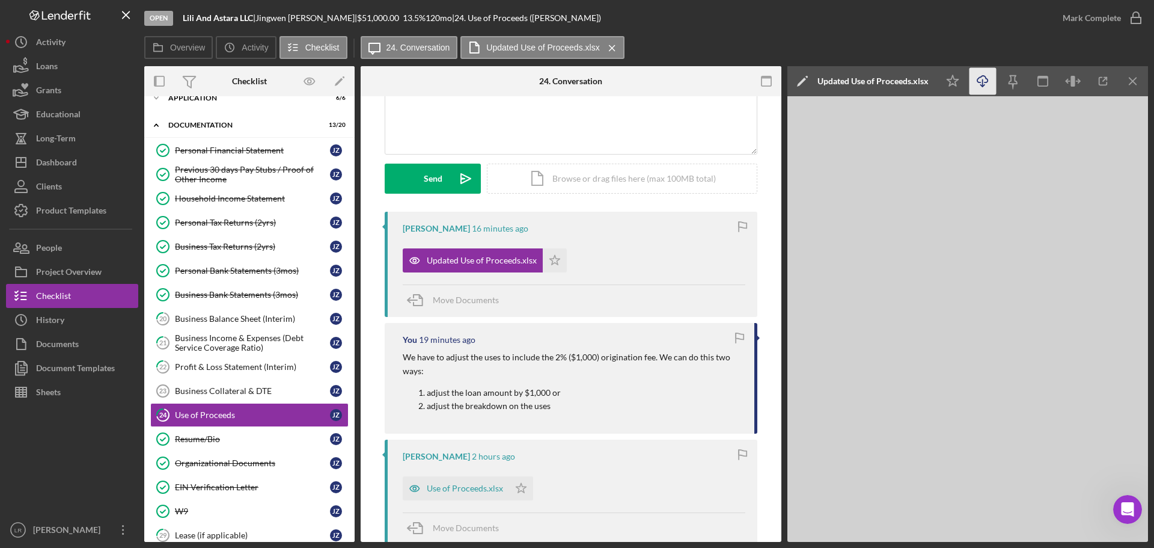
click at [977, 82] on icon "Icon/Download" at bounding box center [983, 81] width 27 height 27
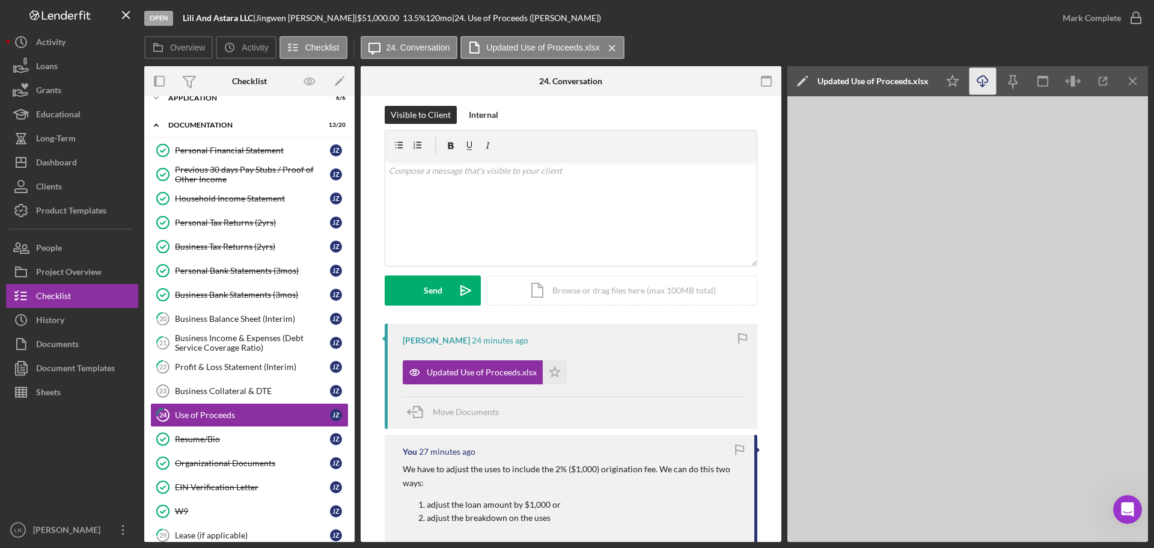
scroll to position [0, 0]
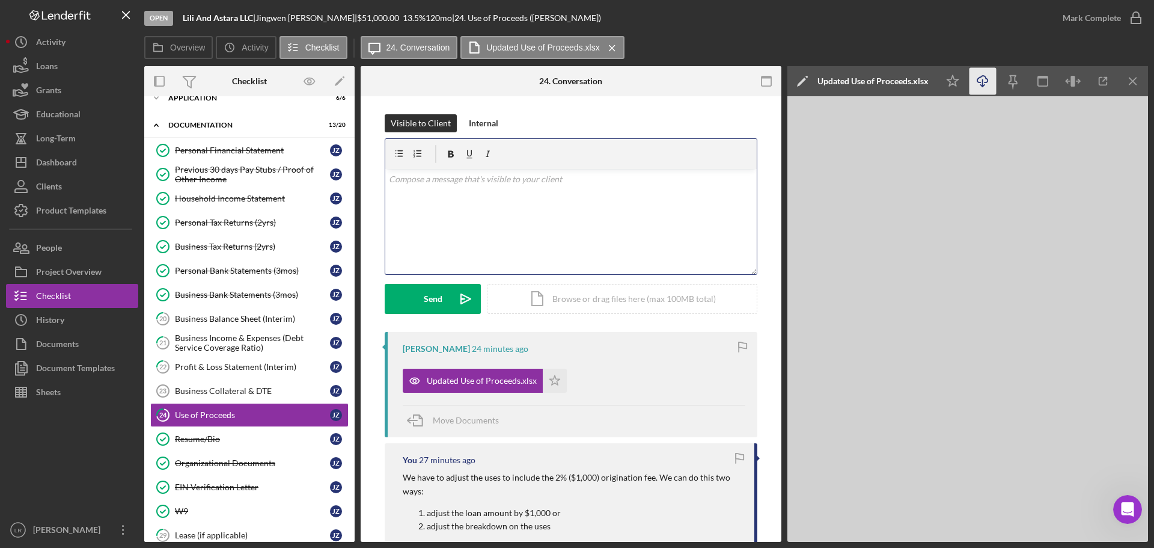
click at [491, 223] on div "v Color teal Color pink Remove color Add row above Add row below Add column bef…" at bounding box center [570, 221] width 371 height 105
click at [627, 181] on p "My mistake, the fee is $1850. I have adjusted it on my end." at bounding box center [571, 179] width 365 height 13
click at [491, 179] on p "My mistake, the fee is $1850. I have adjusted it on my end." at bounding box center [571, 179] width 365 height 13
click at [610, 177] on p "My mistake, the fee is $1921. I have adjusted it on my end." at bounding box center [571, 179] width 365 height 13
click at [569, 292] on div "Icon/Document Browse or drag files here (max 100MB total) Tap to choose files o…" at bounding box center [622, 299] width 270 height 30
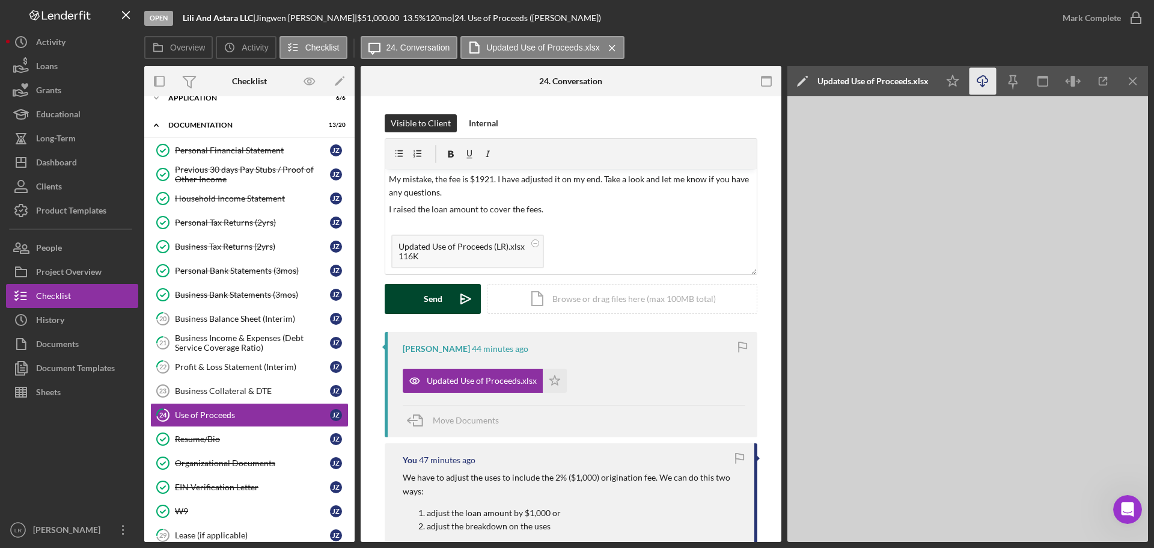
click at [427, 301] on div "Send" at bounding box center [433, 299] width 19 height 30
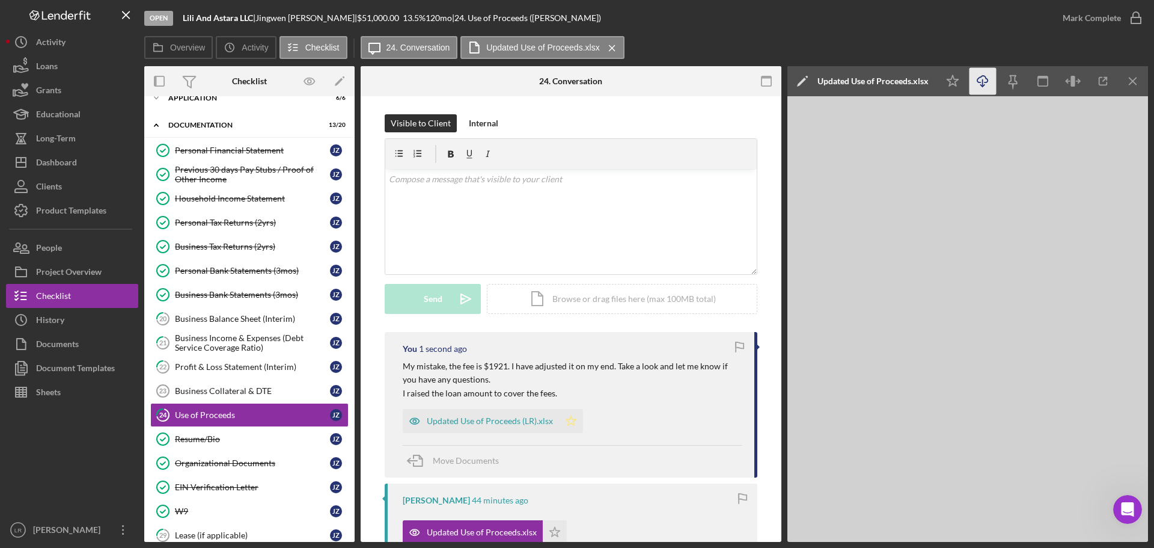
click at [571, 422] on polygon "button" at bounding box center [571, 420] width 10 height 10
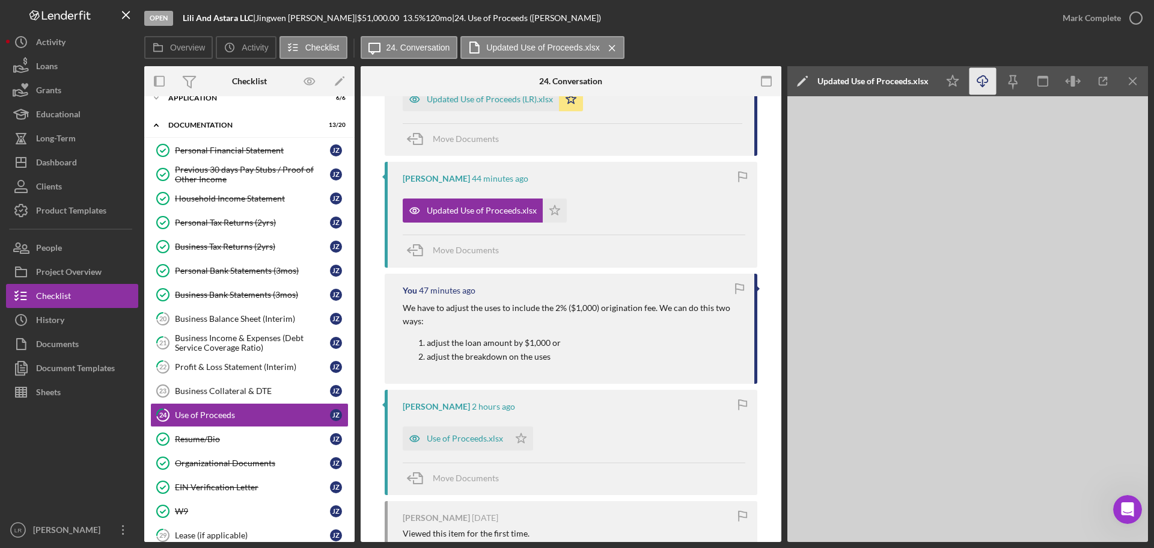
scroll to position [301, 0]
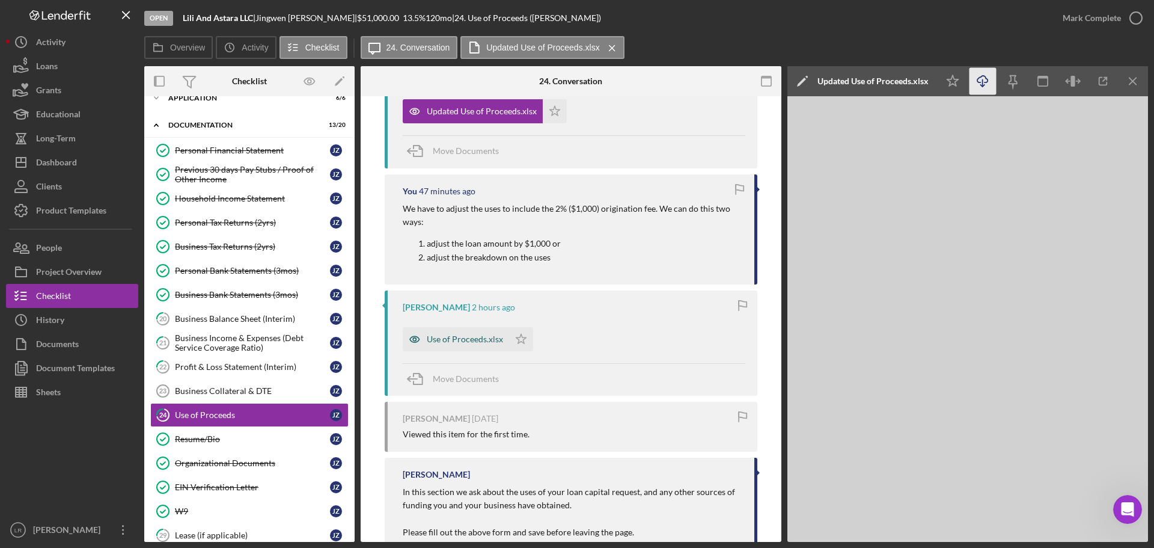
click at [475, 340] on div "Use of Proceeds.xlsx" at bounding box center [465, 339] width 76 height 10
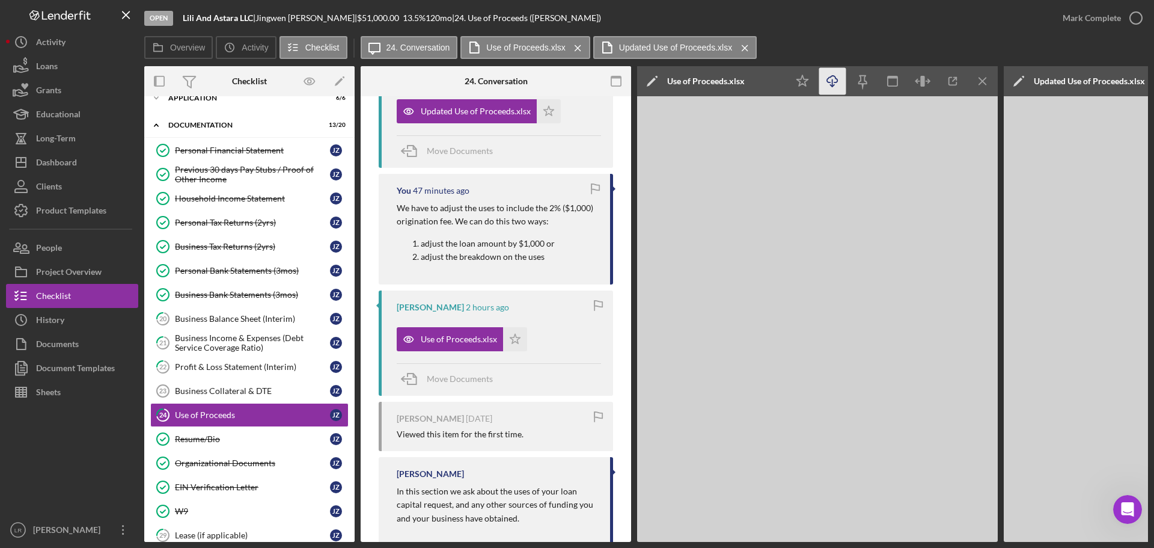
click at [828, 82] on icon "button" at bounding box center [832, 79] width 10 height 7
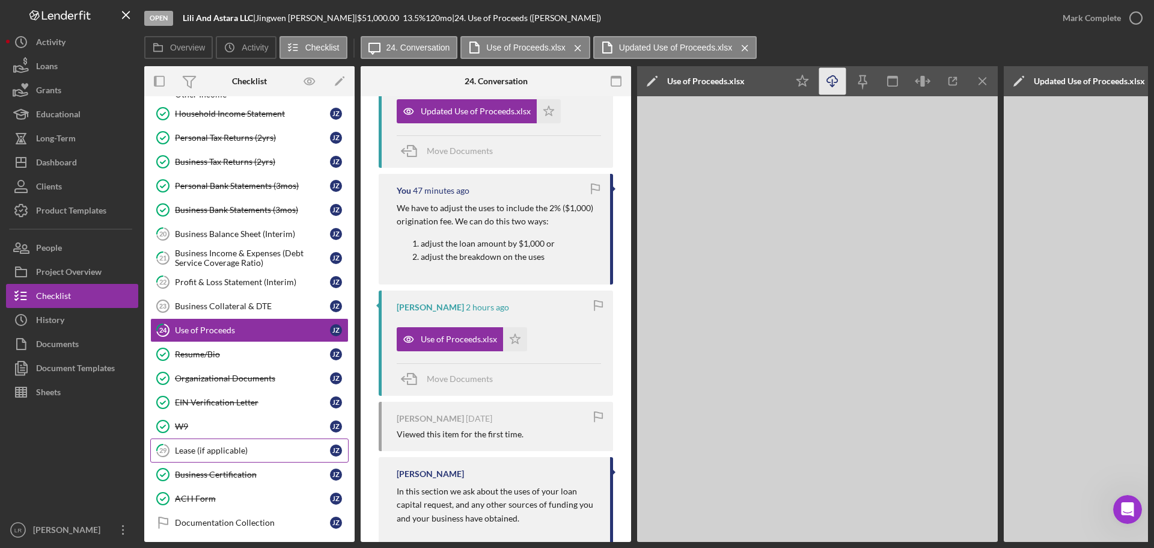
scroll to position [244, 0]
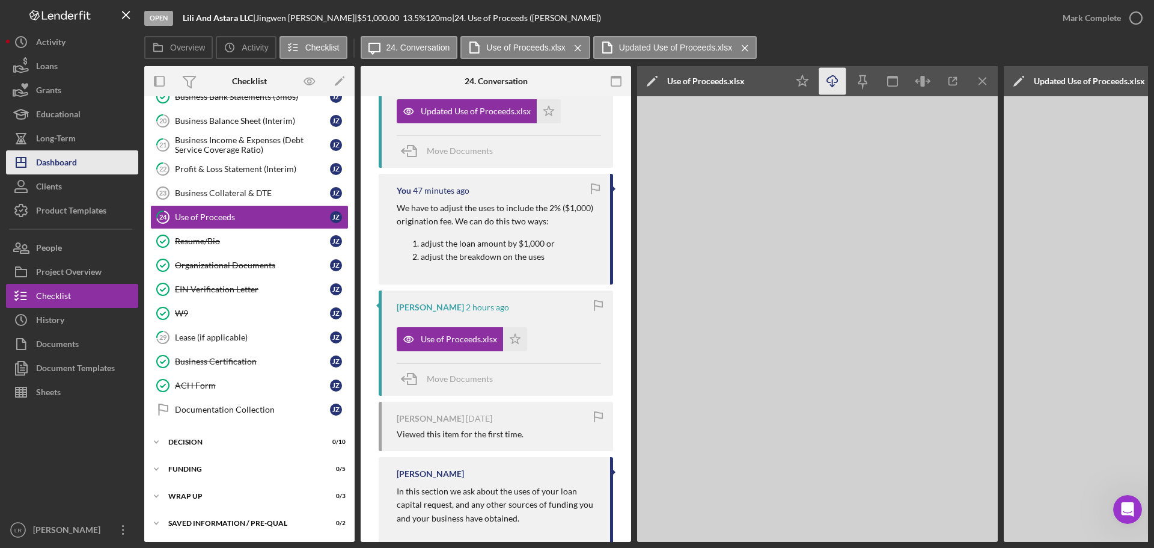
click at [84, 154] on button "Icon/Dashboard Dashboard" at bounding box center [72, 162] width 132 height 24
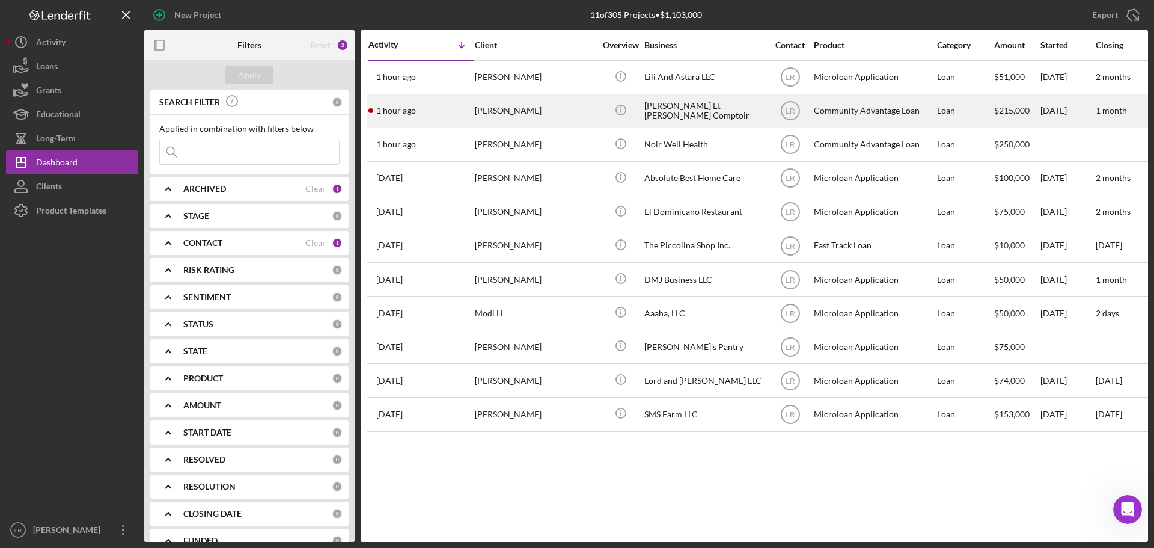
click at [548, 107] on div "[PERSON_NAME]" at bounding box center [535, 111] width 120 height 32
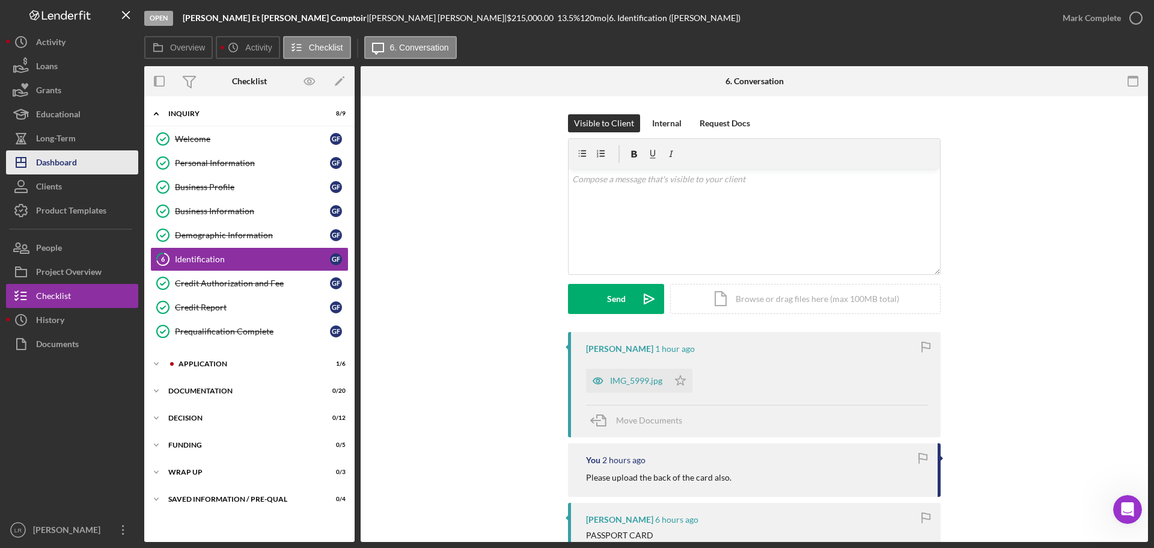
click at [78, 162] on button "Icon/Dashboard Dashboard" at bounding box center [72, 162] width 132 height 24
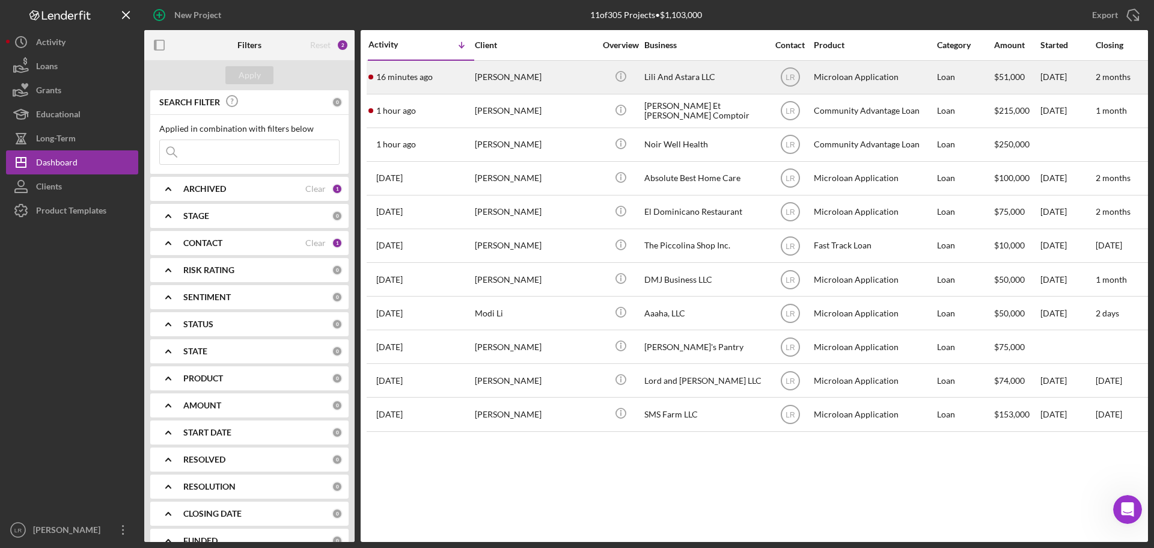
click at [520, 72] on div "[PERSON_NAME]" at bounding box center [535, 77] width 120 height 32
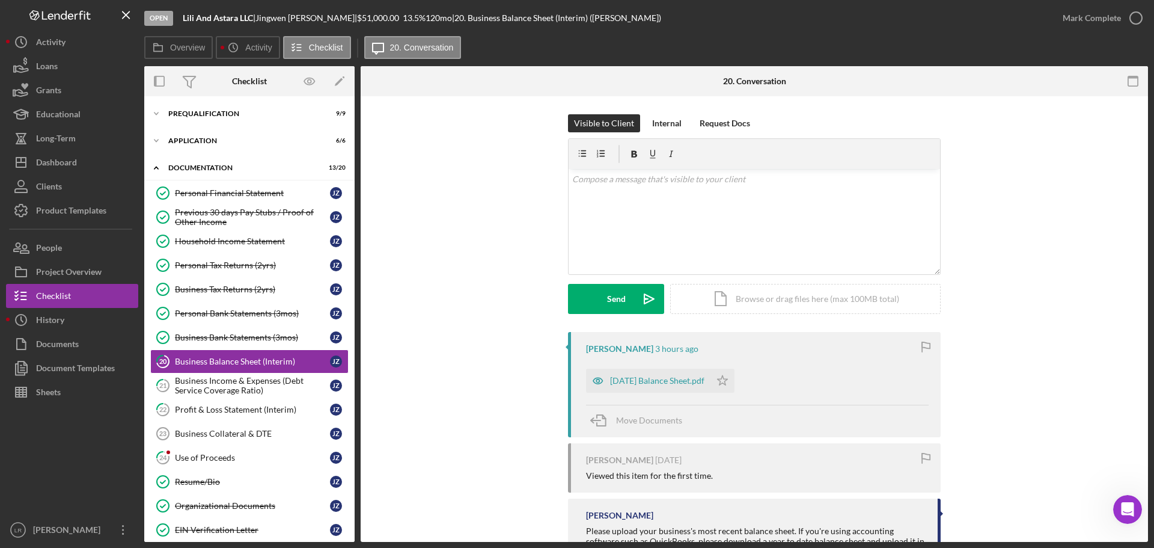
scroll to position [43, 0]
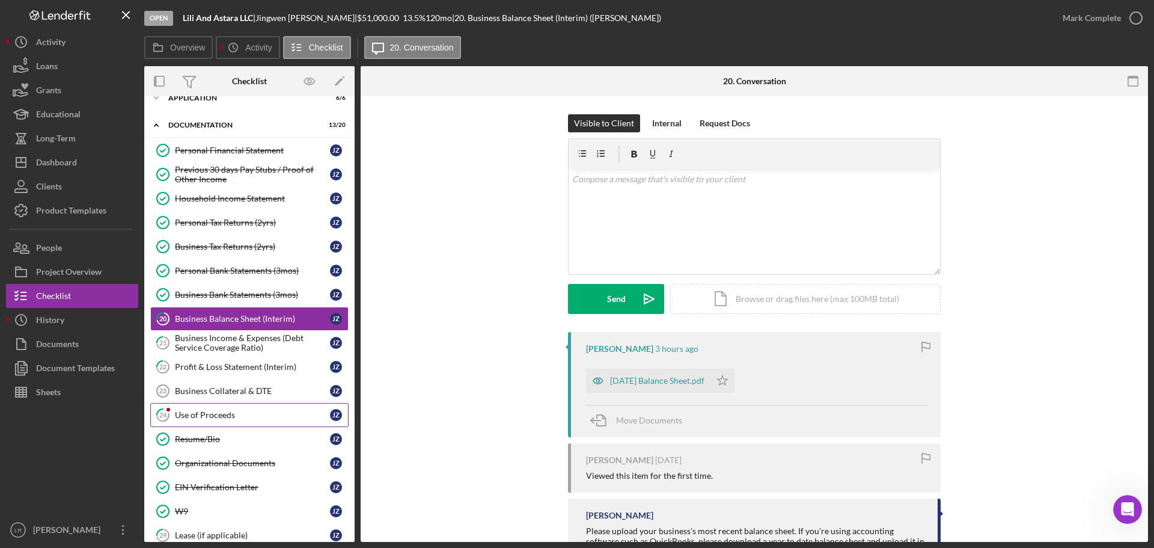
click at [218, 420] on link "24 Use of Proceeds J Z" at bounding box center [249, 415] width 198 height 24
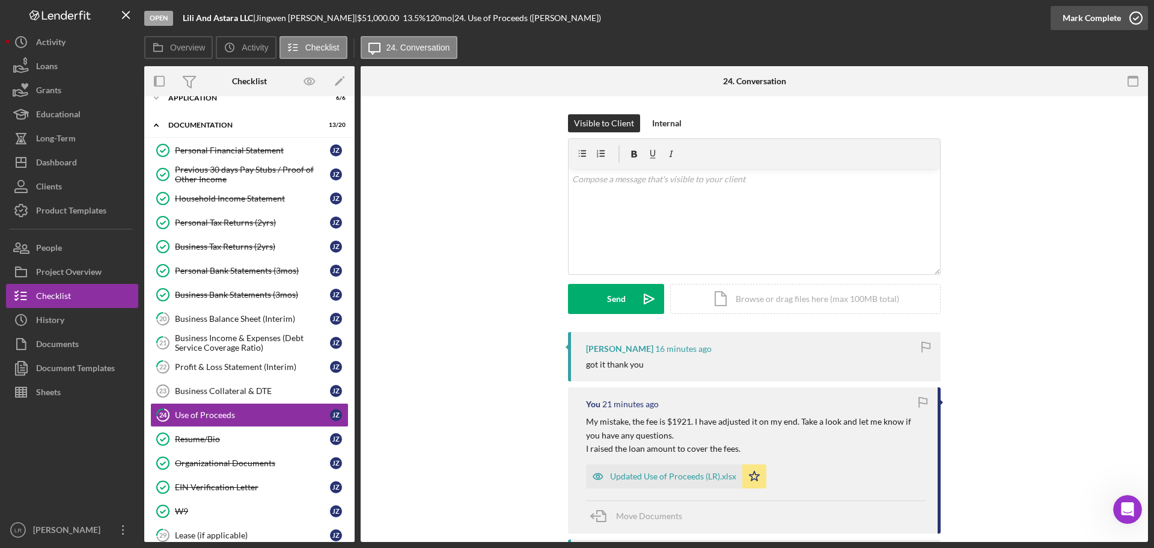
click at [1102, 13] on div "Mark Complete" at bounding box center [1092, 18] width 58 height 24
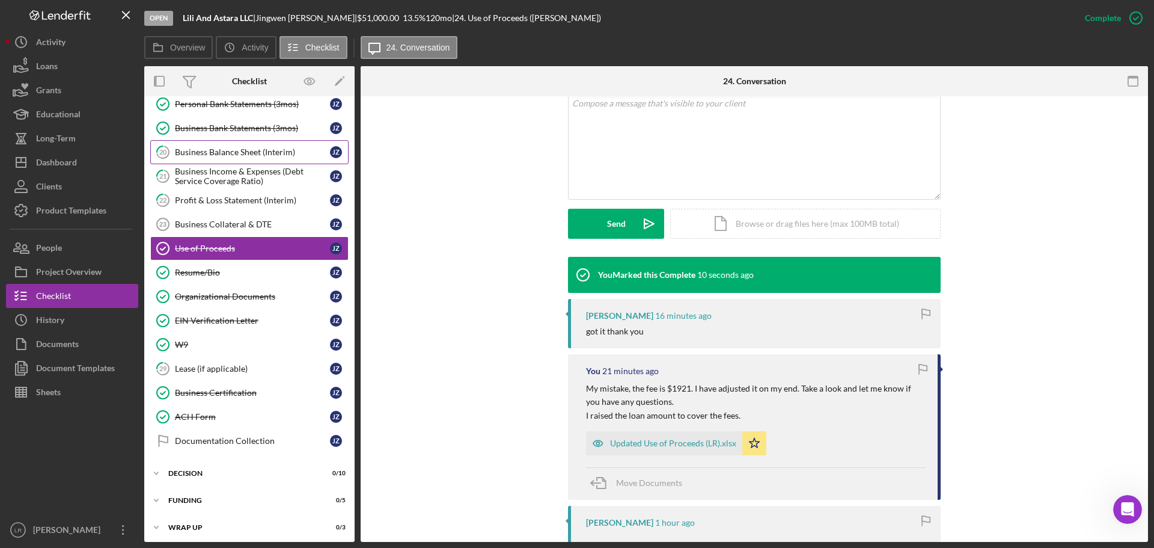
scroll to position [240, 0]
